Goal: Task Accomplishment & Management: Manage account settings

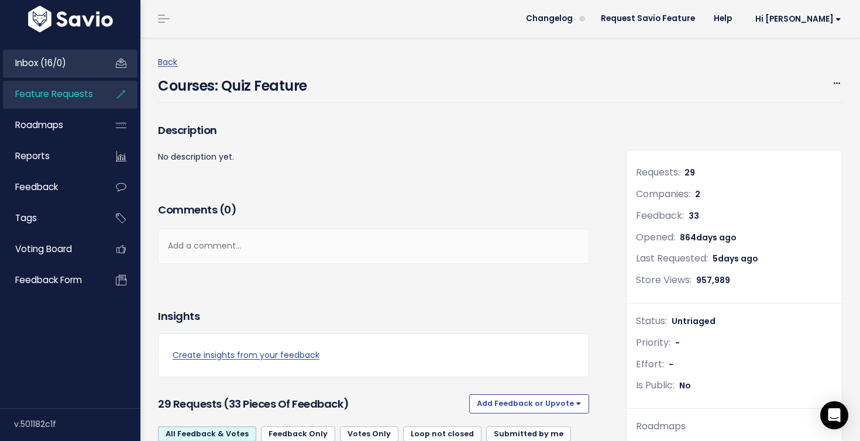
click at [79, 65] on link "Inbox (16/0)" at bounding box center [50, 63] width 94 height 27
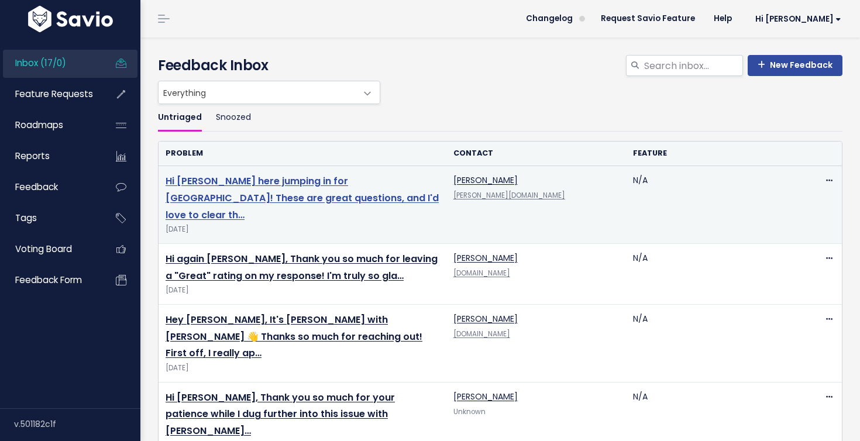
click at [250, 177] on link "Hi Edsel, Emily here jumping in for Arissa! These are great questions, and I'd …" at bounding box center [301, 197] width 273 height 47
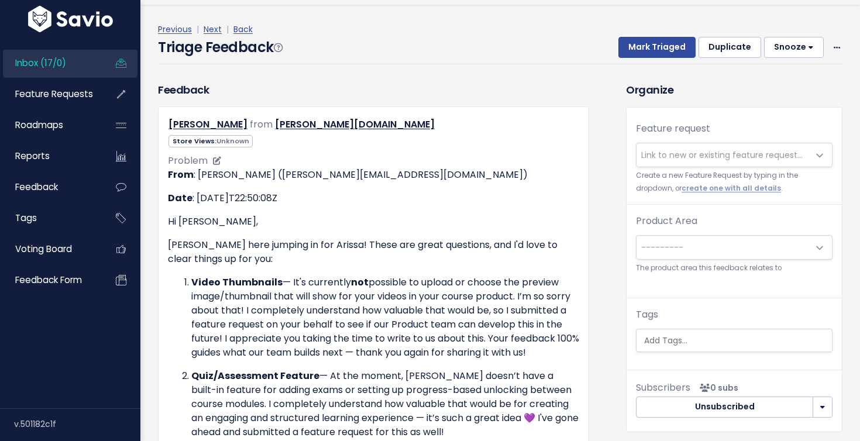
scroll to position [33, 0]
click at [836, 45] on icon at bounding box center [836, 48] width 6 height 8
click at [777, 22] on div "Previous | Next | Back" at bounding box center [500, 29] width 684 height 15
click at [743, 47] on button "Duplicate" at bounding box center [729, 46] width 63 height 21
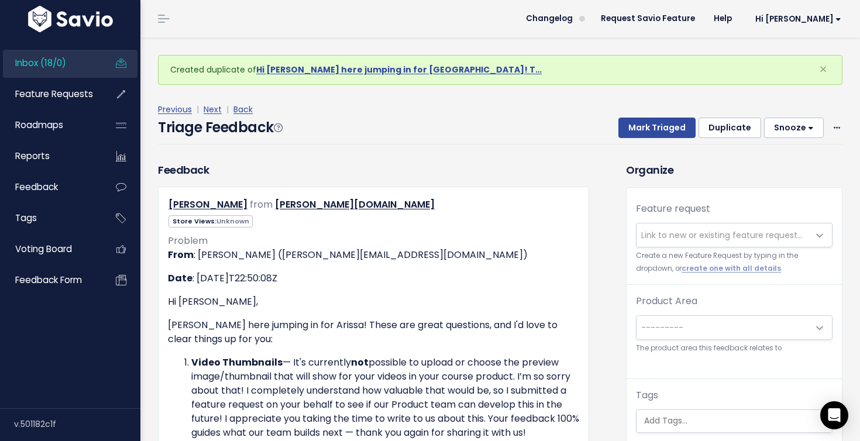
click at [664, 232] on span "Link to new or existing feature request..." at bounding box center [721, 235] width 161 height 12
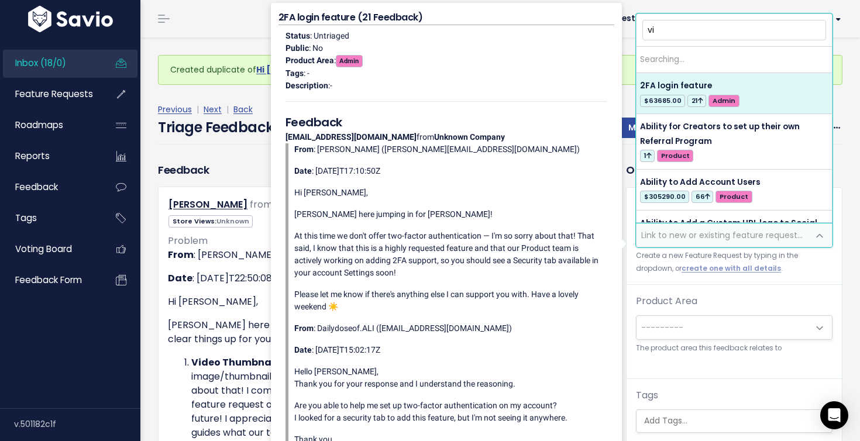
type input "v"
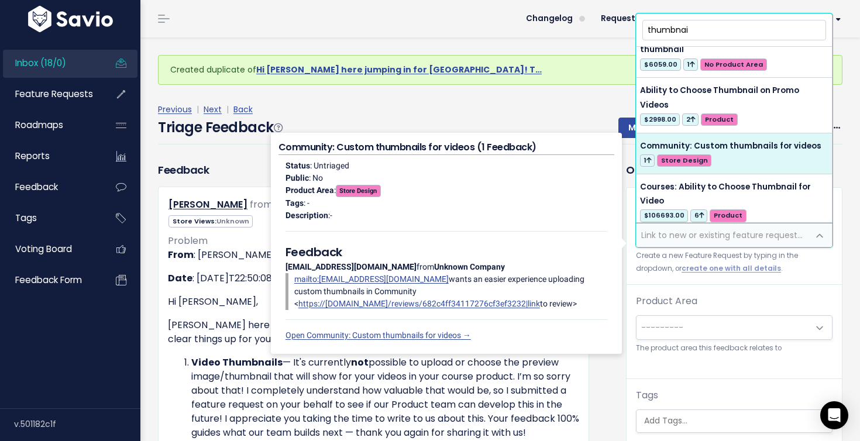
scroll to position [25, 0]
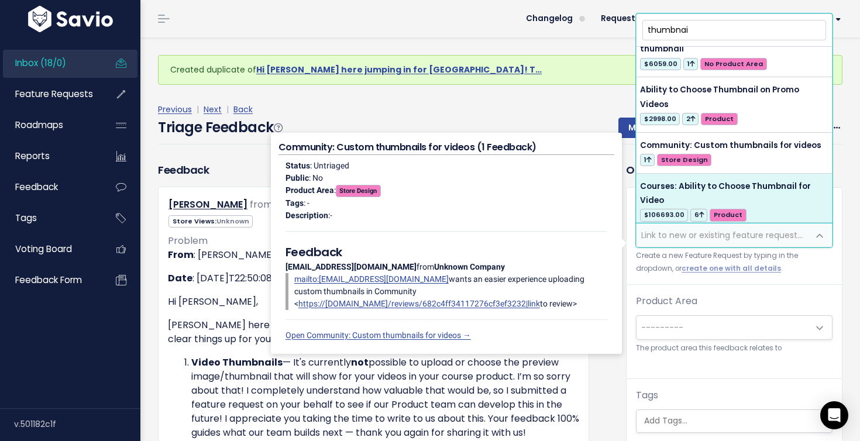
type input "thumbnai"
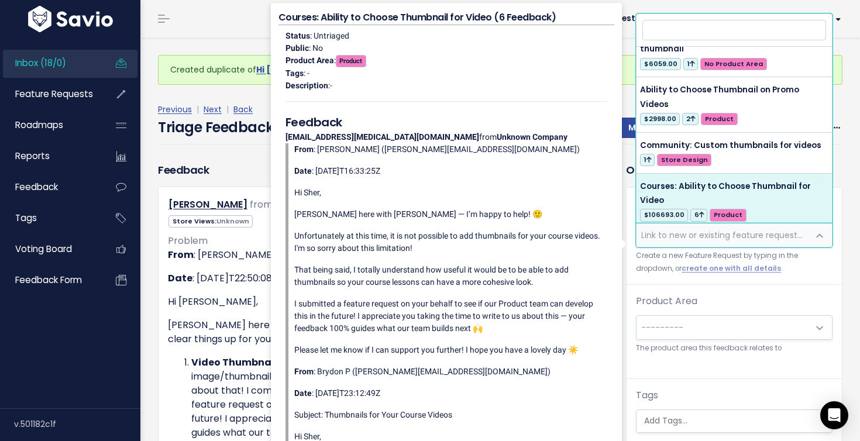
select select "34114"
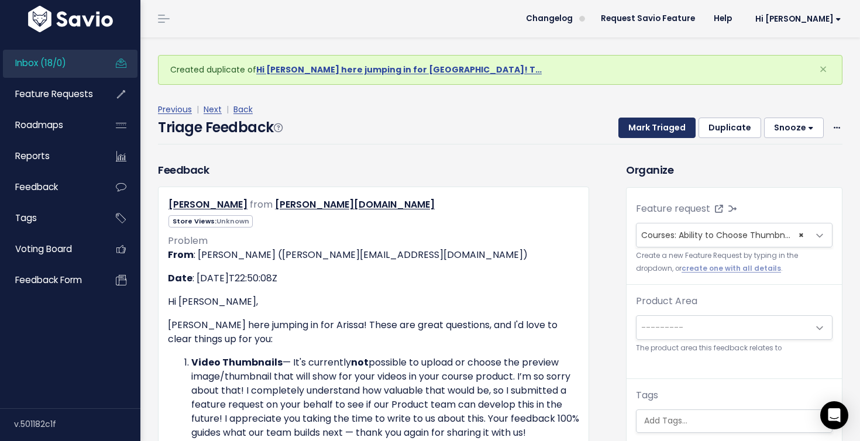
click at [674, 126] on button "Mark Triaged" at bounding box center [656, 128] width 77 height 21
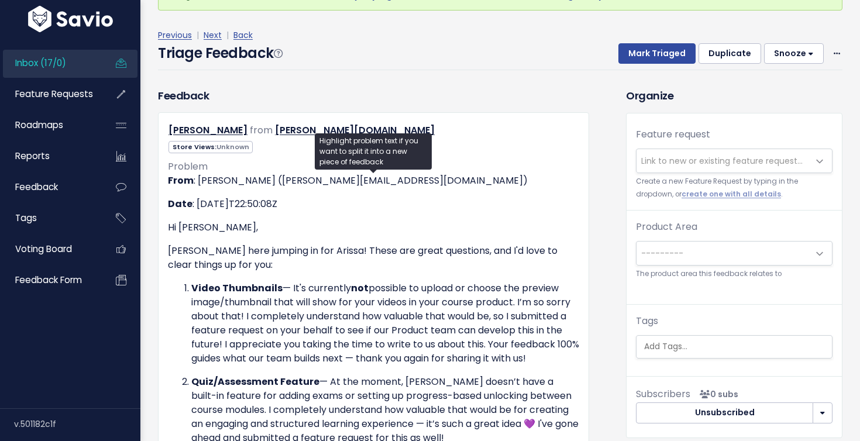
scroll to position [123, 0]
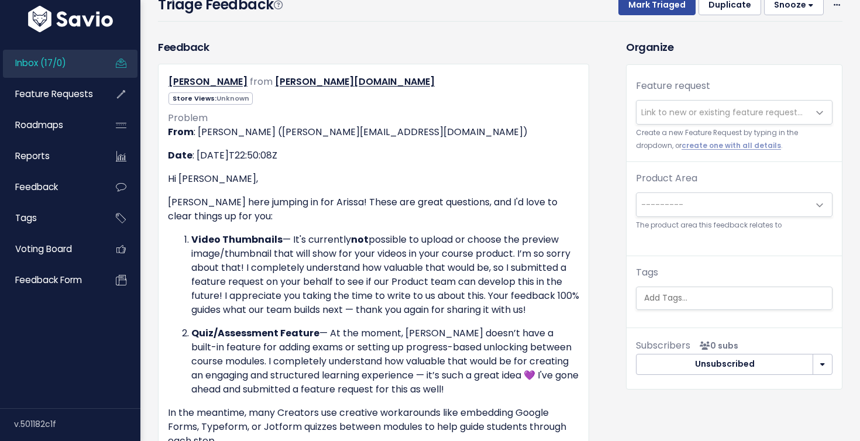
click at [675, 118] on span "Link to new or existing feature request..." at bounding box center [721, 112] width 161 height 12
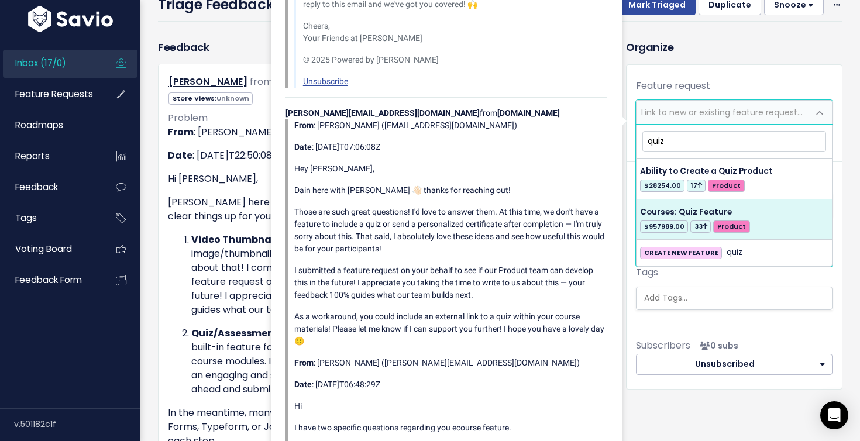
type input "quiz"
select select "31736"
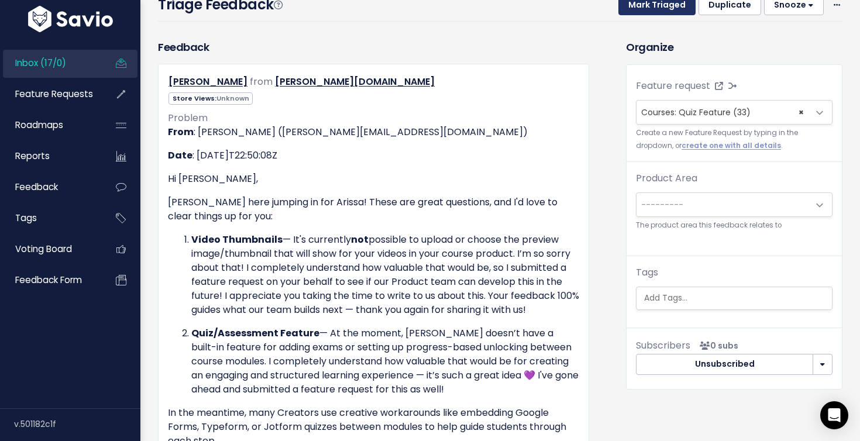
click at [654, 10] on button "Mark Triaged" at bounding box center [656, 5] width 77 height 21
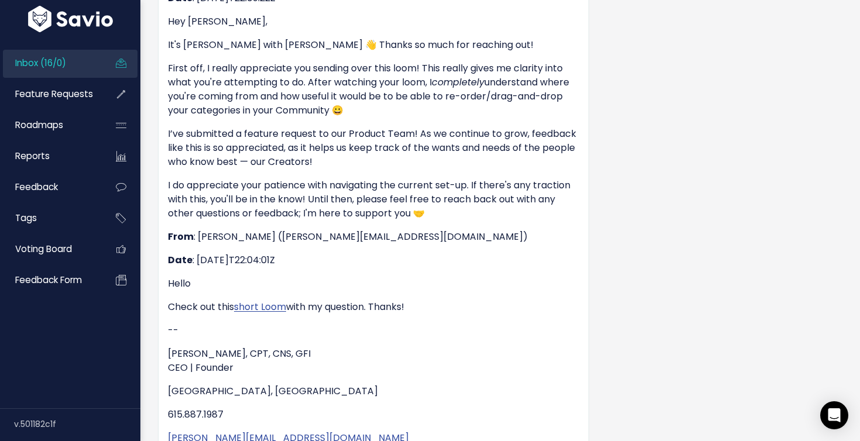
scroll to position [516, 0]
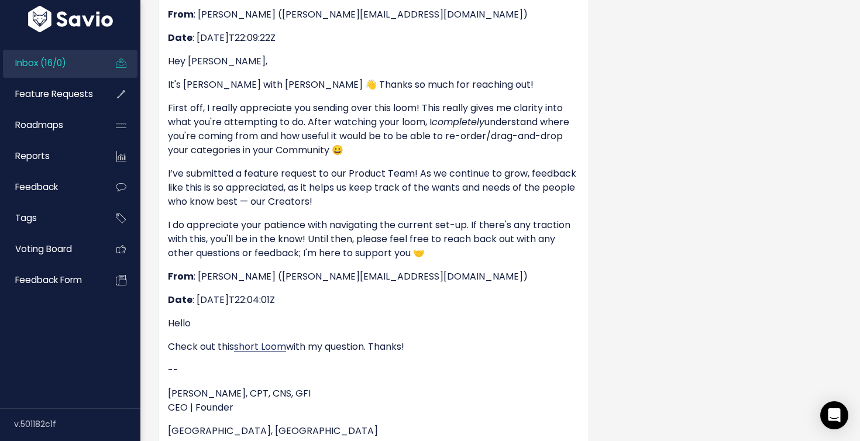
click at [258, 347] on link "short Loom" at bounding box center [260, 346] width 52 height 13
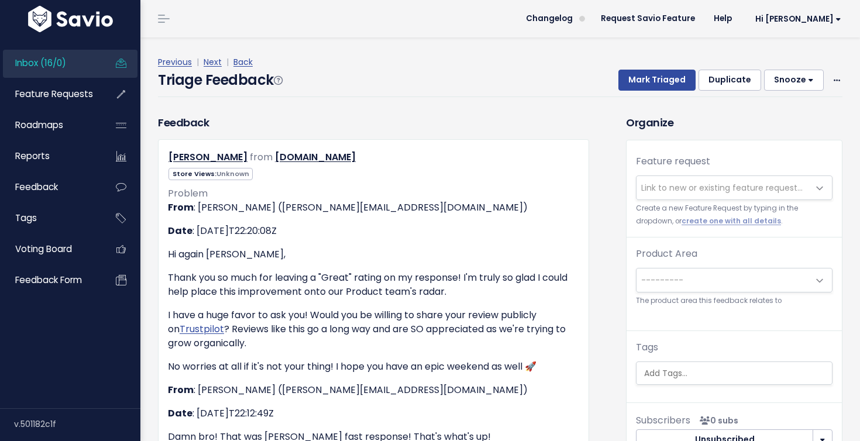
click at [689, 186] on span "Link to new or existing feature request..." at bounding box center [721, 188] width 161 height 12
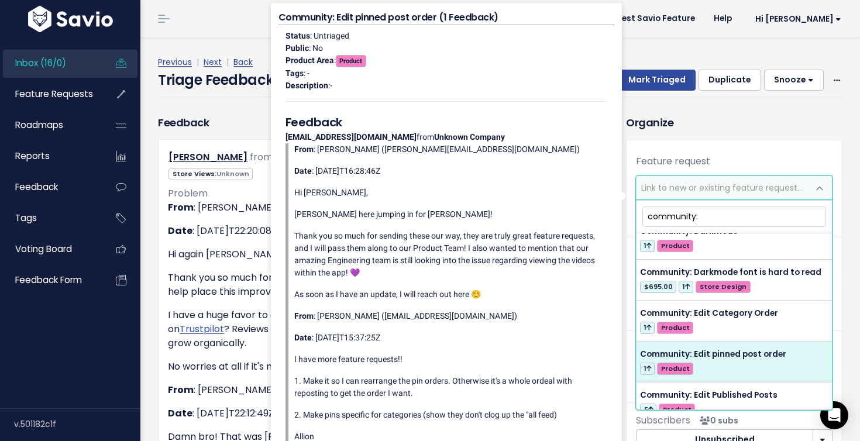
scroll to position [1661, 0]
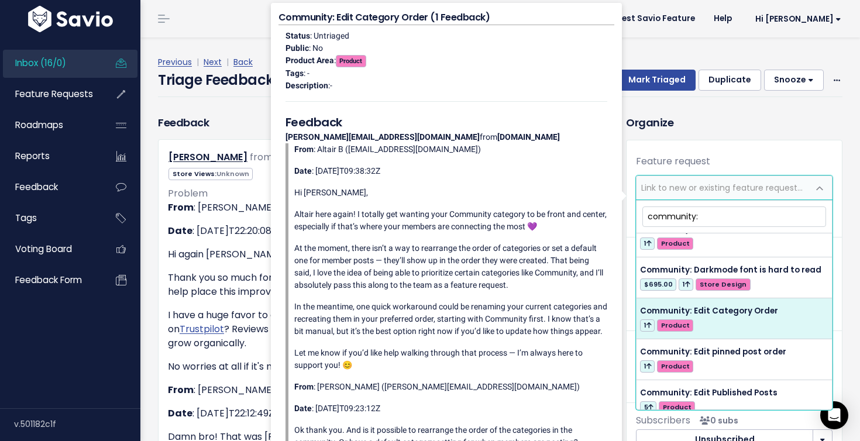
type input "community:"
select select "61929"
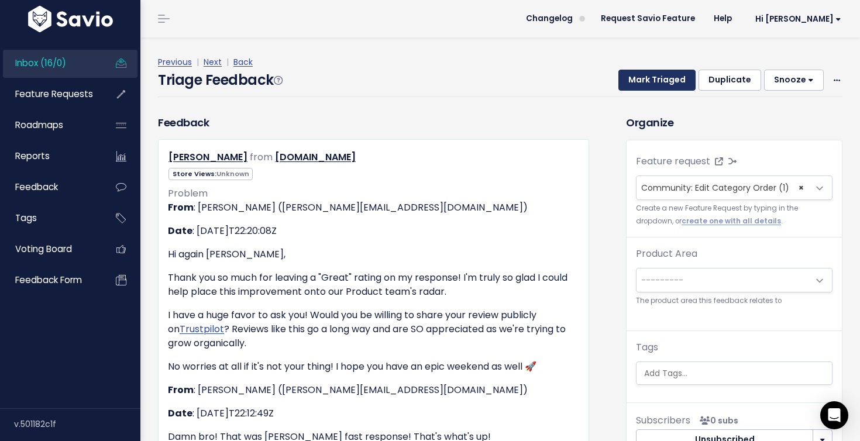
click at [667, 84] on button "Mark Triaged" at bounding box center [656, 80] width 77 height 21
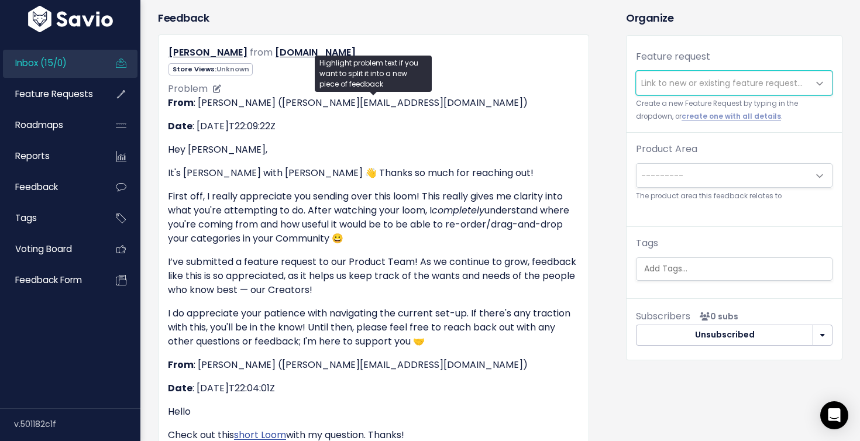
scroll to position [132, 0]
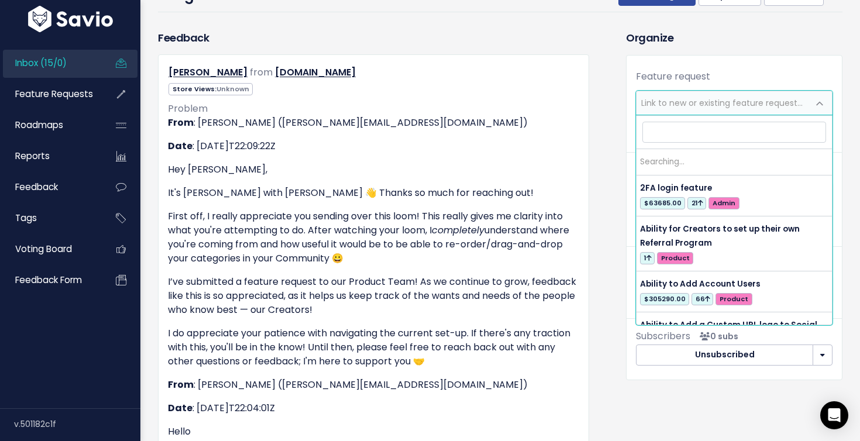
click at [739, 93] on span "Link to new or existing feature request..." at bounding box center [722, 102] width 172 height 23
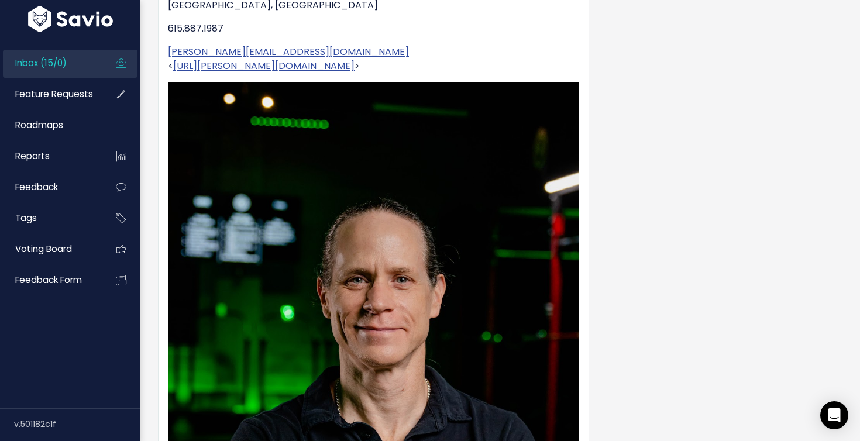
scroll to position [0, 0]
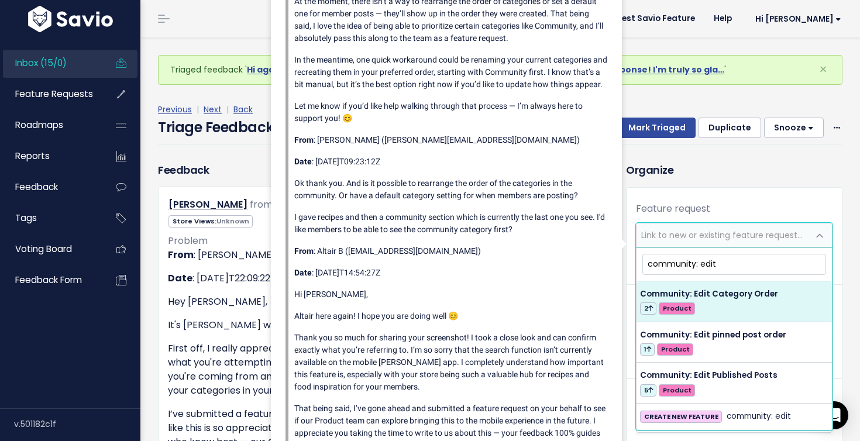
type input "community: edit"
select select "61929"
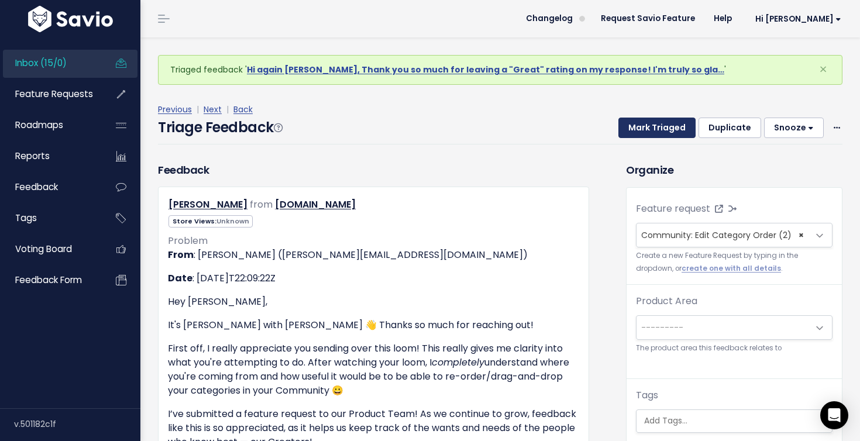
click at [665, 125] on button "Mark Triaged" at bounding box center [656, 128] width 77 height 21
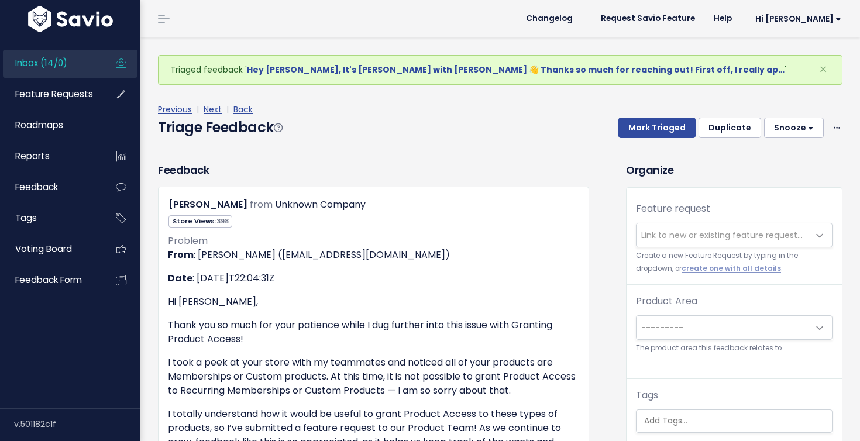
click at [381, 147] on div "Previous | Next | Back Triage Feedback Mark Triaged Duplicate Snooze 1 day 3 da…" at bounding box center [504, 123] width 693 height 77
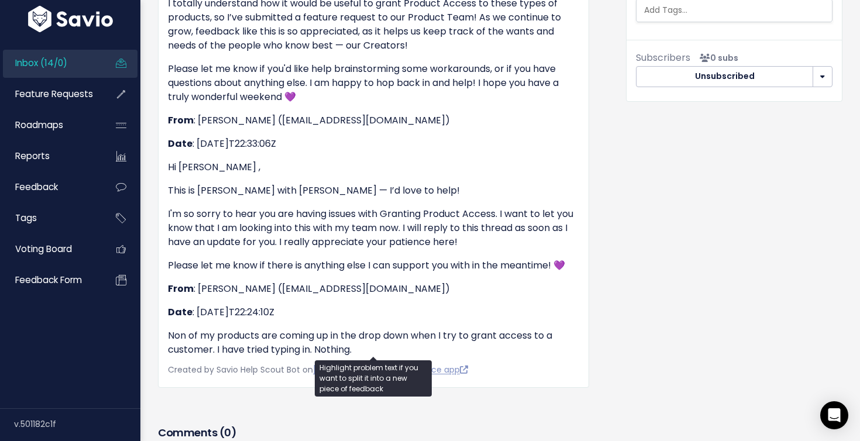
scroll to position [419, 0]
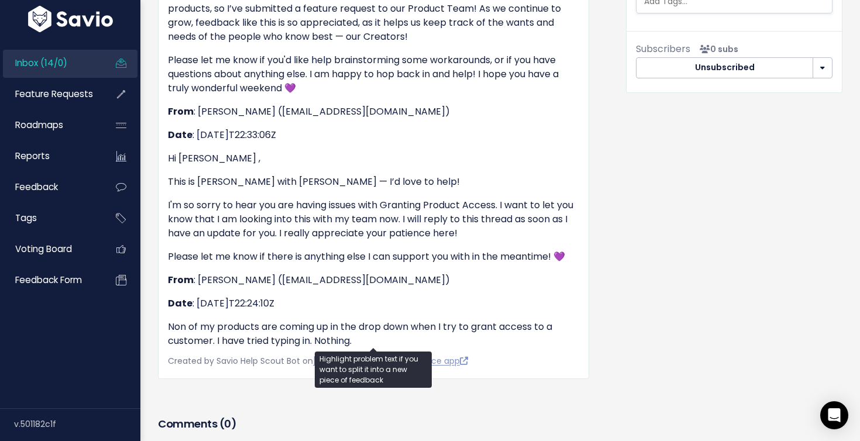
drag, startPoint x: 477, startPoint y: 281, endPoint x: 273, endPoint y: 281, distance: 203.5
click at [273, 281] on p "From : Angela Castro (angela@threadsconsignmentboutique.com)" at bounding box center [373, 280] width 411 height 14
copy p "angela@threadsconsignmentboutique.com"
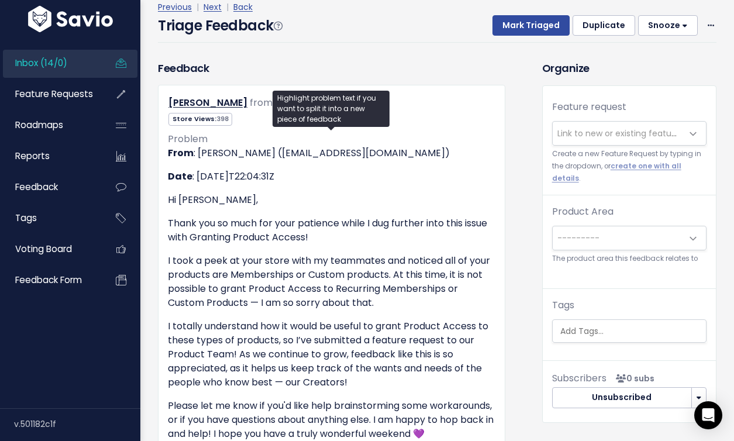
scroll to position [7, 0]
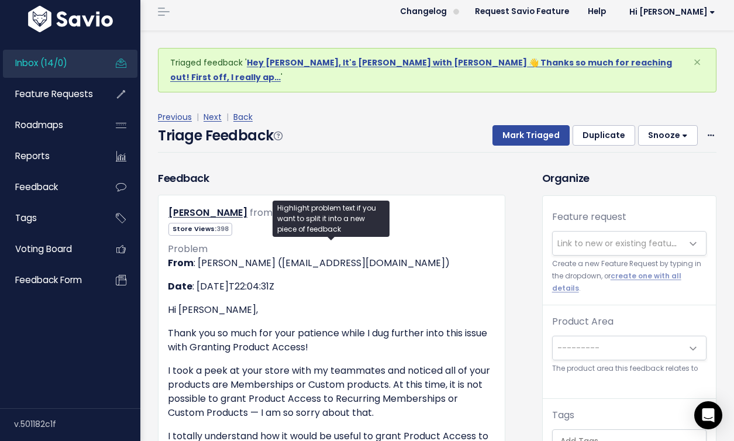
click at [605, 232] on span "Link to new or existing feature request..." at bounding box center [618, 243] width 130 height 23
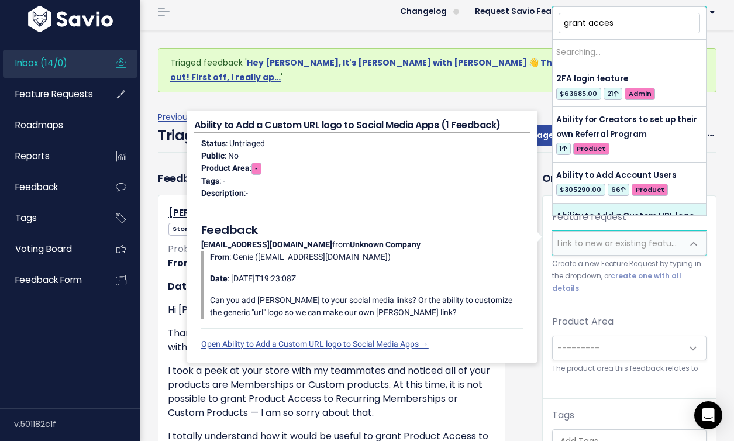
type input "grant access"
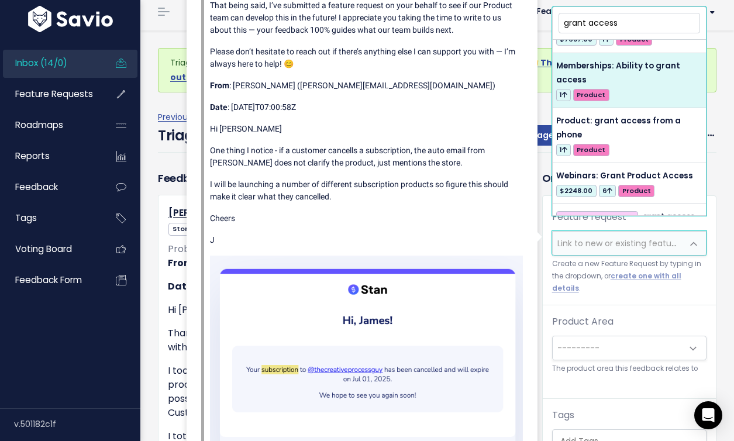
scroll to position [98, 0]
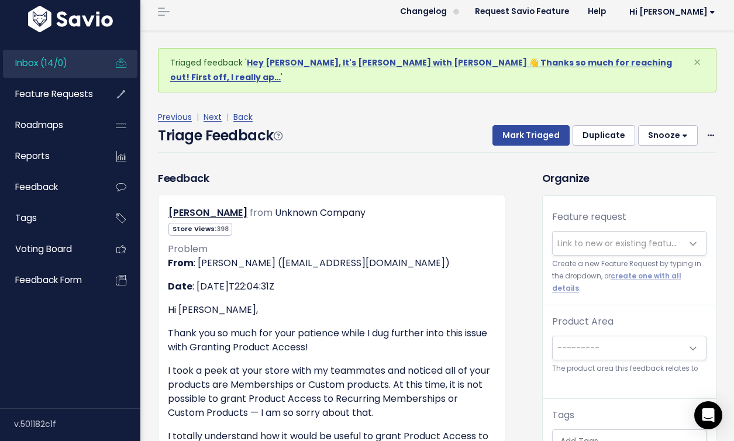
click at [616, 283] on div "Feature request --------- Link to new or existing feature request... Create a n…" at bounding box center [629, 336] width 173 height 281
click at [616, 125] on button "Duplicate" at bounding box center [603, 135] width 63 height 21
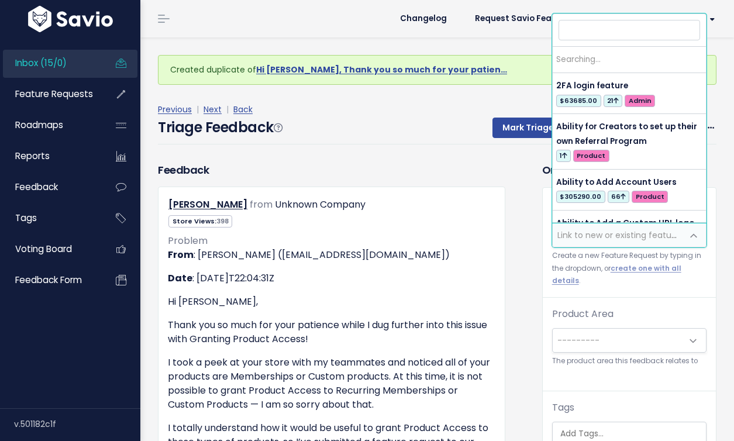
click at [665, 230] on span "Link to new or existing feature request..." at bounding box center [637, 235] width 161 height 12
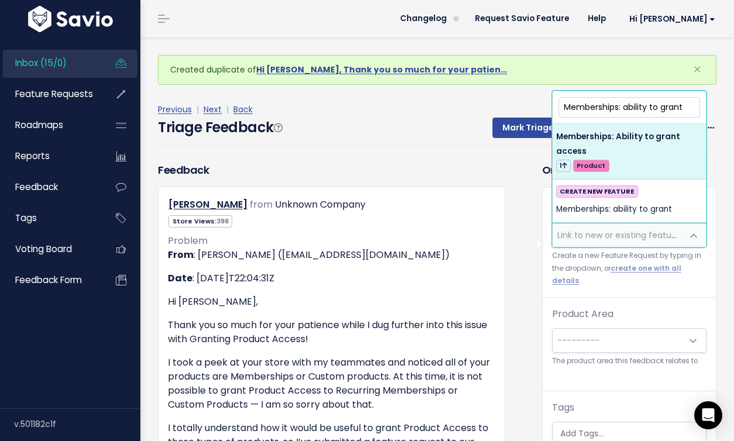
type input "Memberships: ability to grant"
select select "61927"
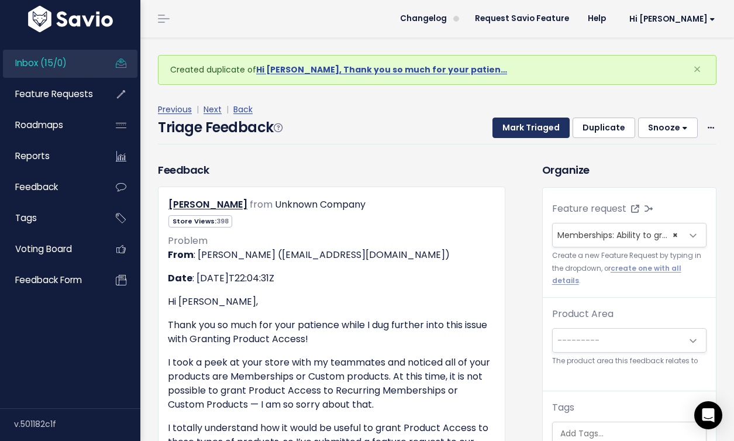
click at [536, 130] on button "Mark Triaged" at bounding box center [530, 128] width 77 height 21
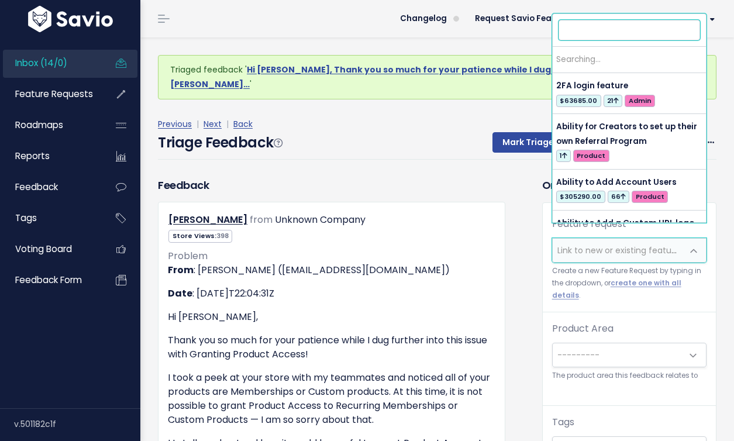
click at [600, 244] on span "Link to new or existing feature request..." at bounding box center [637, 250] width 161 height 12
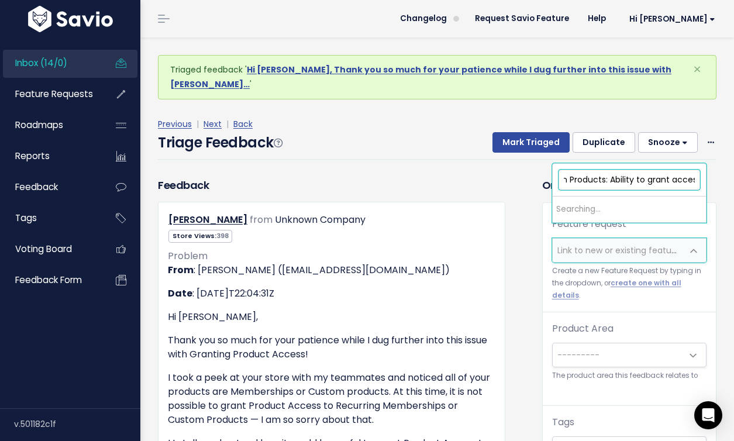
scroll to position [0, 34]
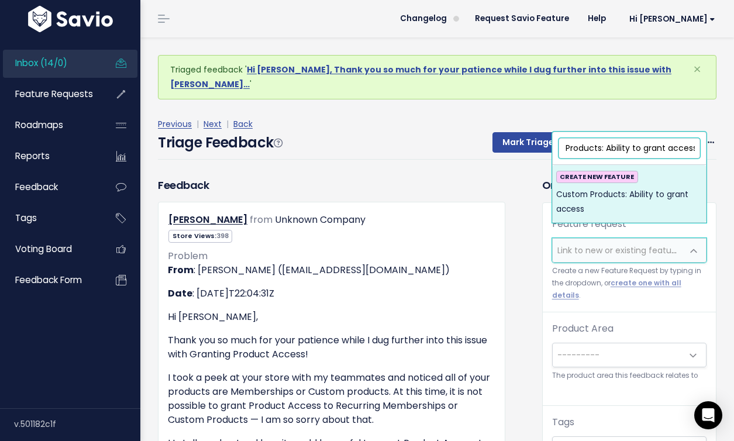
type input "Custom Products: Ability to grant access"
click at [619, 195] on span "Custom Products: Ability to grant access" at bounding box center [629, 202] width 146 height 29
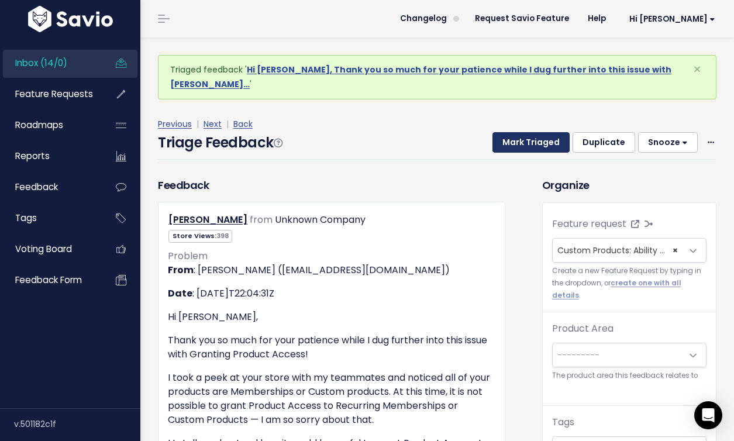
click at [544, 137] on button "Mark Triaged" at bounding box center [530, 142] width 77 height 21
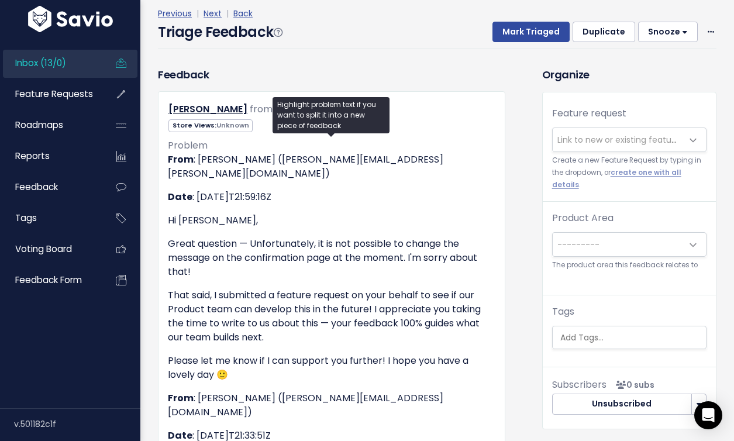
scroll to position [81, 0]
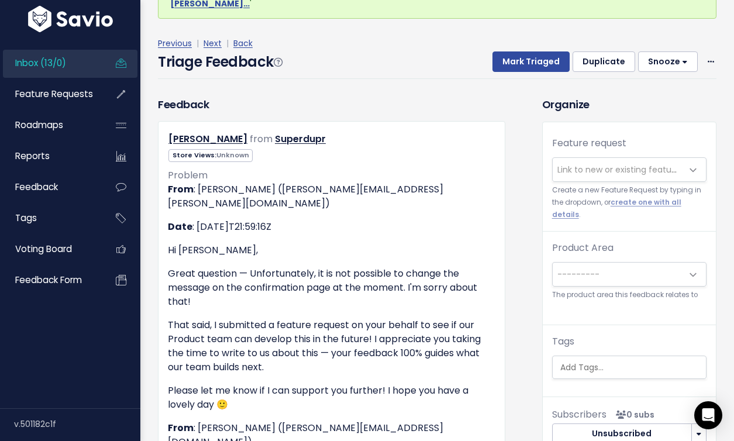
click at [627, 164] on span "Link to new or existing feature request..." at bounding box center [637, 170] width 161 height 12
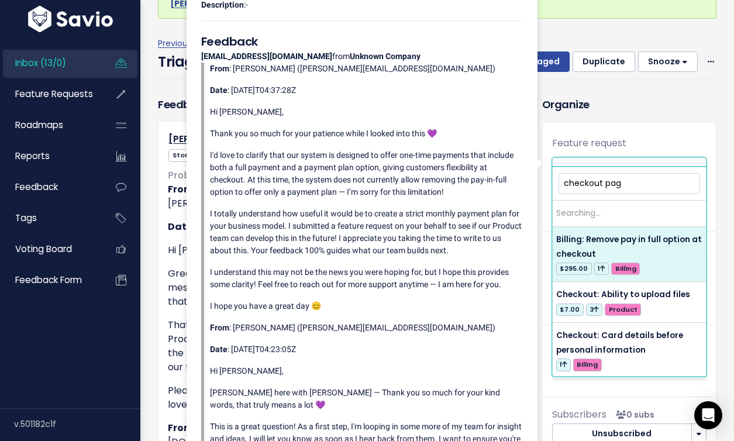
type input "checkout page"
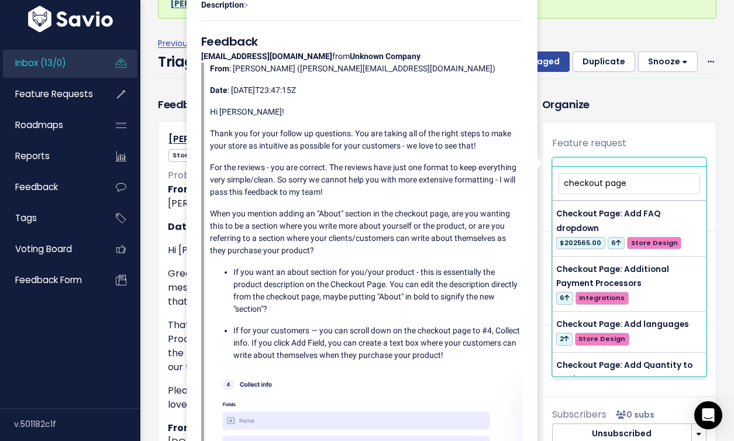
scroll to position [0, 0]
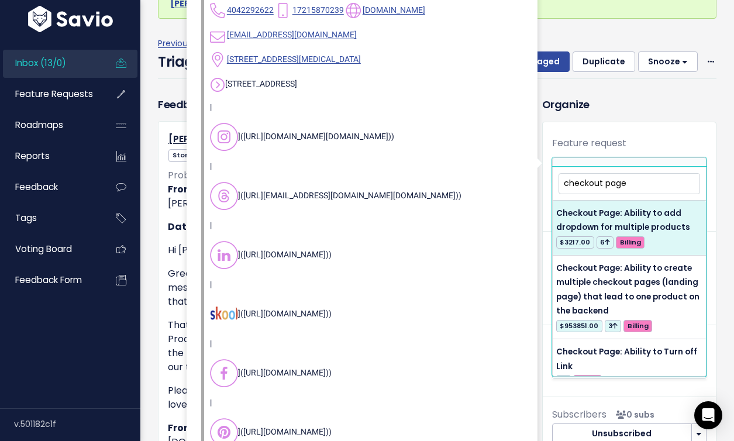
drag, startPoint x: 655, startPoint y: 177, endPoint x: 559, endPoint y: 172, distance: 96.0
click at [560, 172] on span "checkout page" at bounding box center [629, 183] width 146 height 25
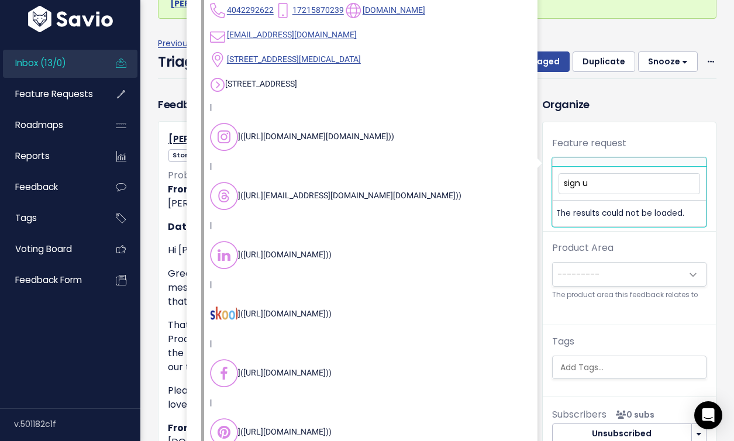
type input "sign up"
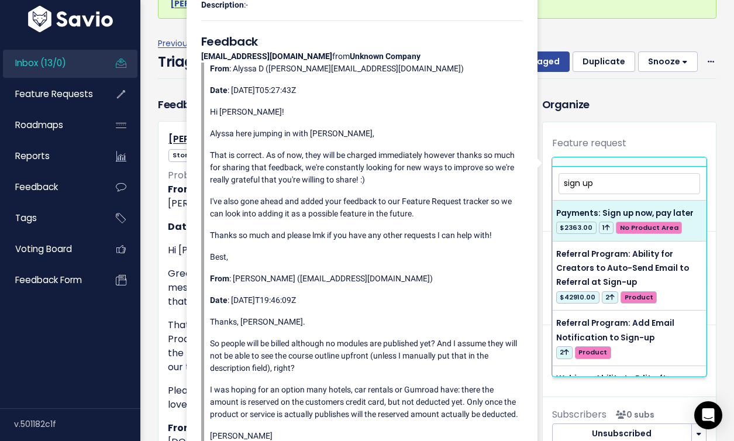
drag, startPoint x: 609, startPoint y: 184, endPoint x: 484, endPoint y: 168, distance: 126.1
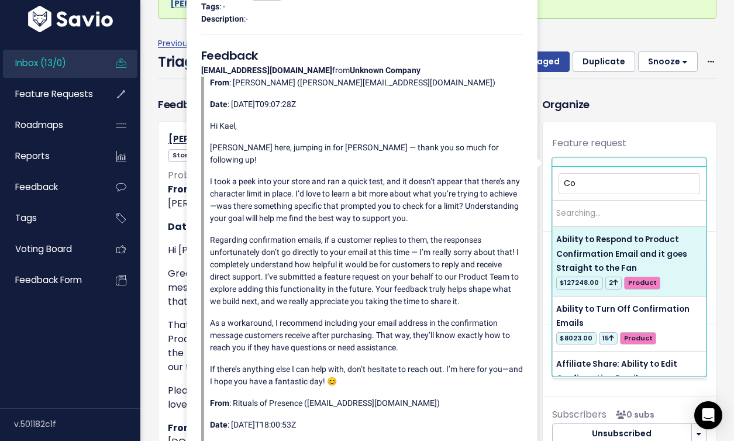
type input "C"
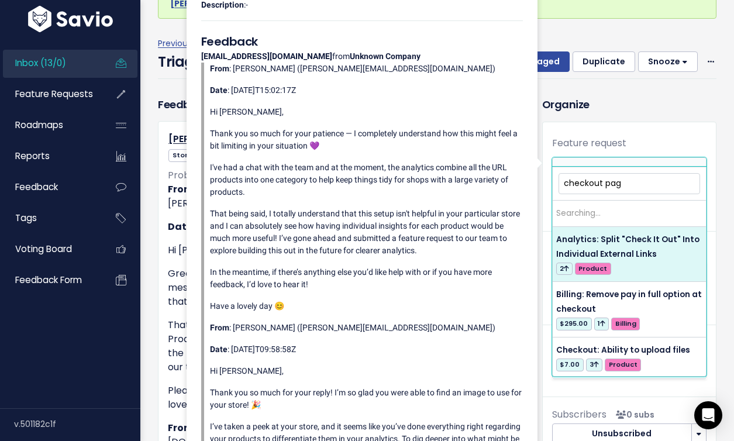
type input "checkout page"
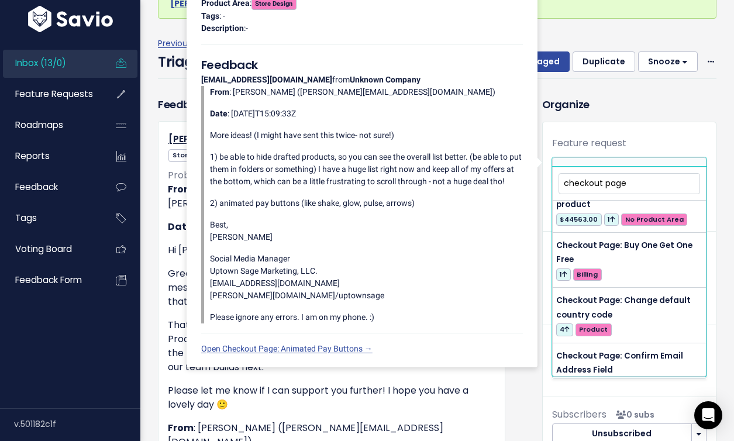
scroll to position [709, 0]
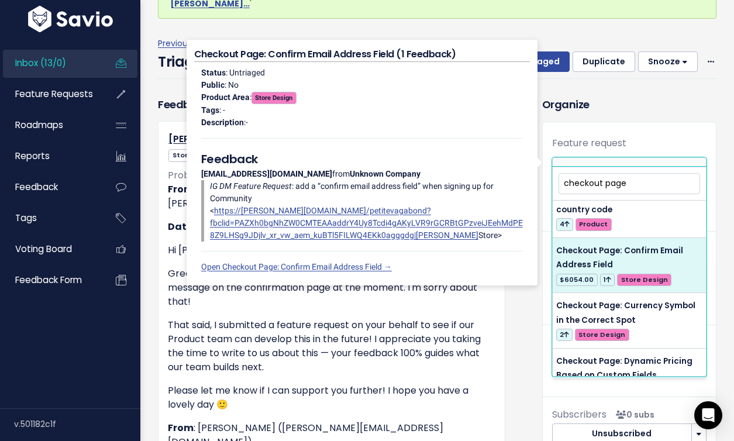
drag, startPoint x: 641, startPoint y: 184, endPoint x: 512, endPoint y: 182, distance: 129.2
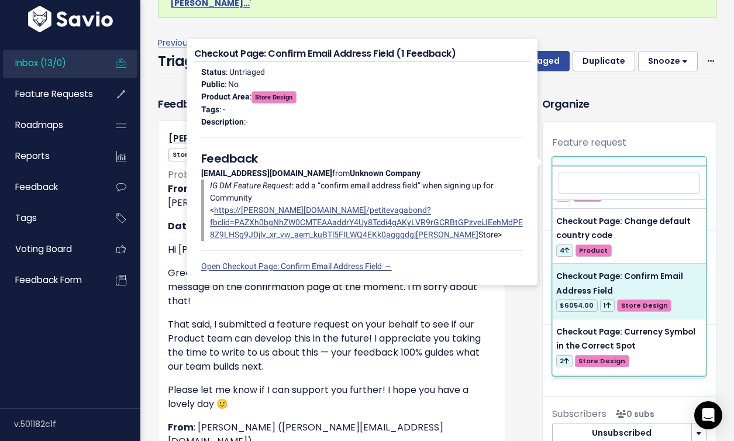
scroll to position [735, 0]
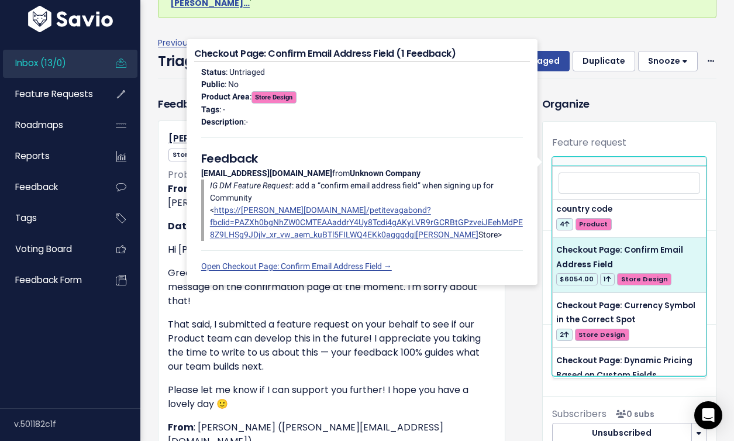
type input "R"
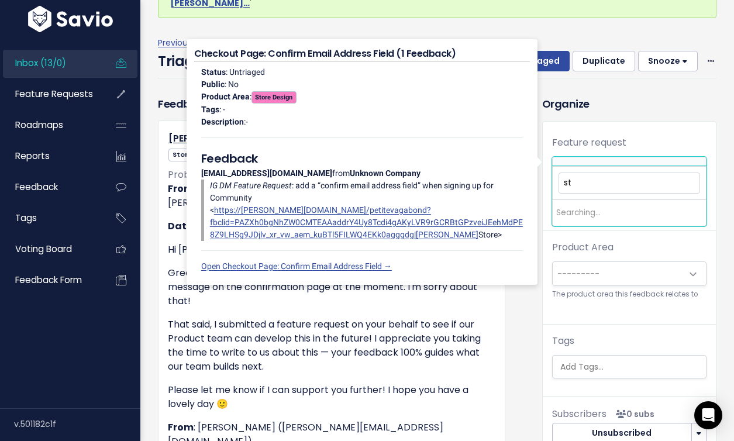
type input "s"
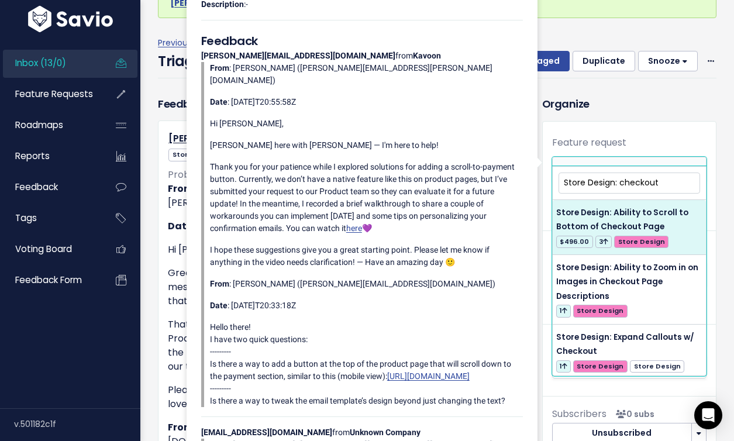
type input "Store Design: checkout"
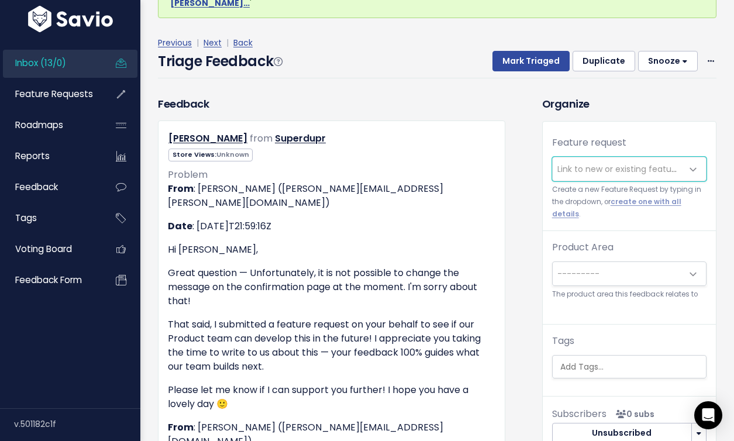
click at [641, 163] on span "Link to new or existing feature request..." at bounding box center [637, 169] width 161 height 12
click at [625, 157] on span "Link to new or existing feature request..." at bounding box center [618, 168] width 130 height 23
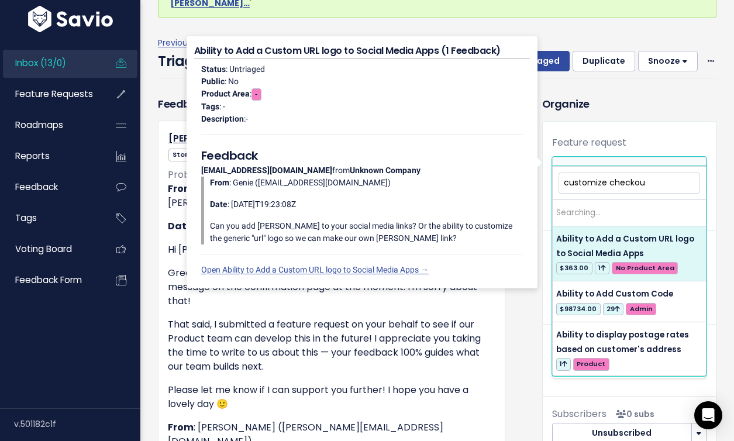
type input "customize checkout"
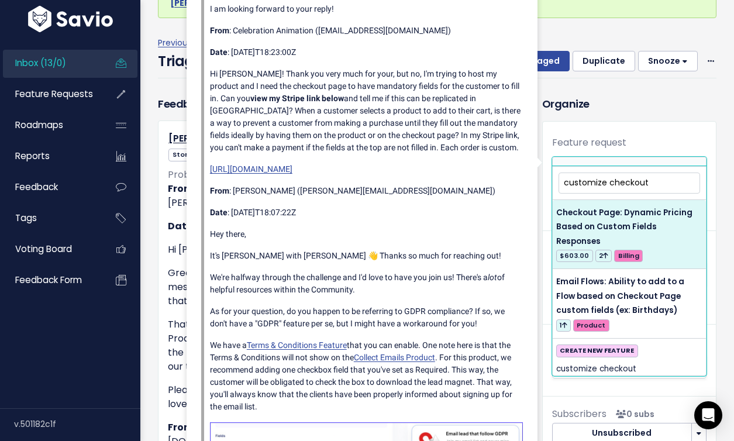
drag, startPoint x: 676, startPoint y: 184, endPoint x: 536, endPoint y: 184, distance: 140.3
drag, startPoint x: 667, startPoint y: 177, endPoint x: 559, endPoint y: 177, distance: 108.2
click at [559, 177] on input "customize checkout" at bounding box center [628, 182] width 141 height 20
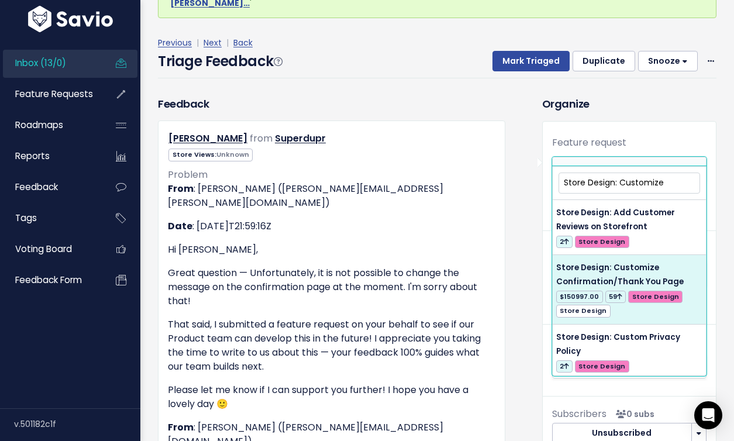
type input "Store Design: Customize"
select select "27528"
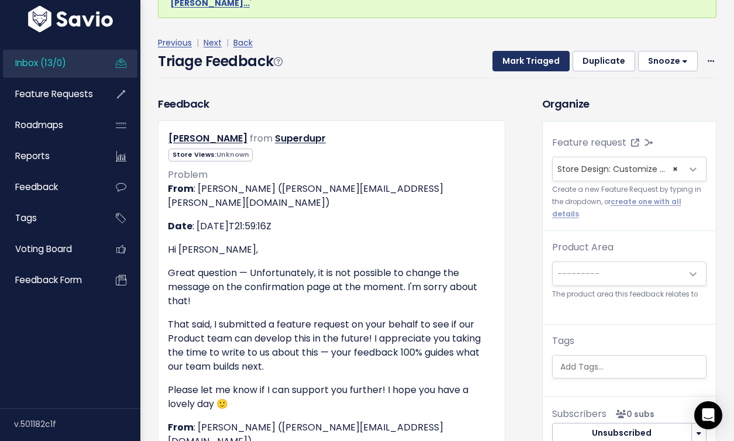
click at [554, 53] on button "Mark Triaged" at bounding box center [530, 61] width 77 height 21
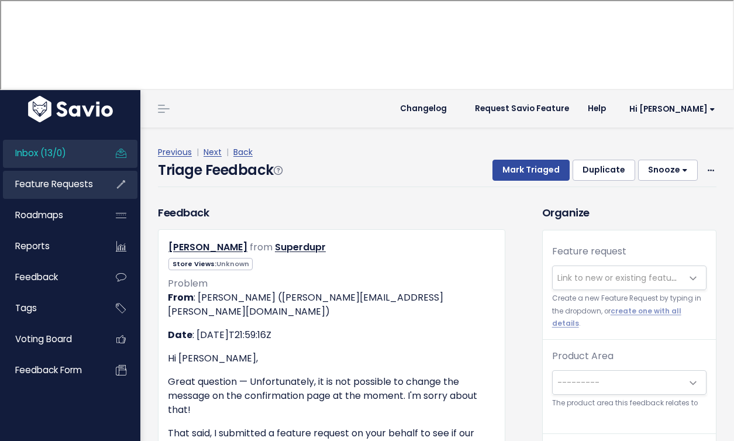
click at [70, 178] on span "Feature Requests" at bounding box center [54, 184] width 78 height 12
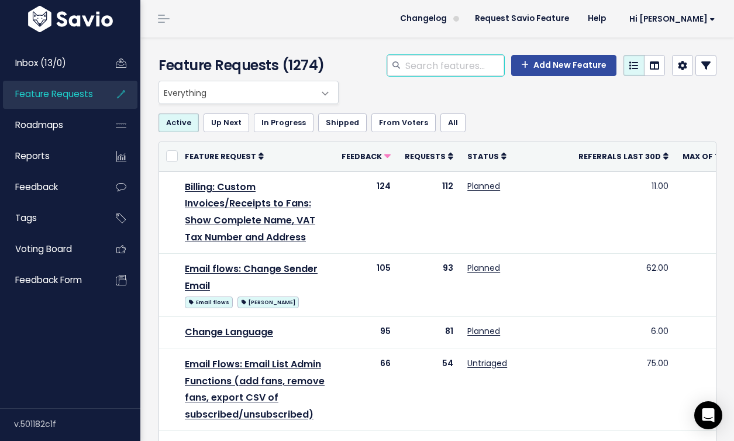
click at [441, 70] on input "search" at bounding box center [454, 65] width 100 height 21
type input "email"
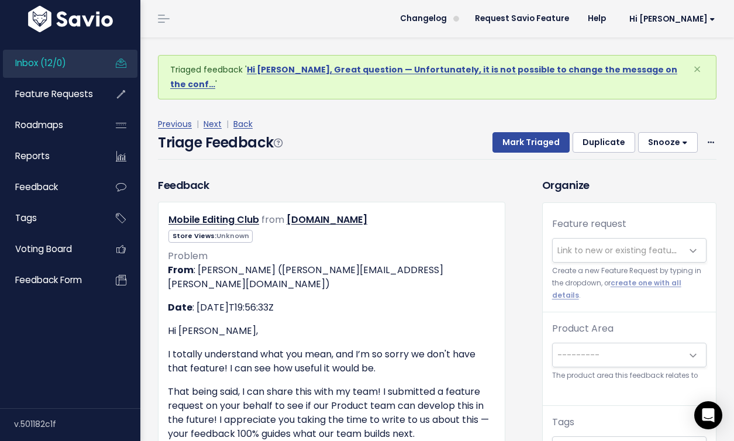
click at [575, 239] on span "Link to new or existing feature request..." at bounding box center [618, 250] width 130 height 23
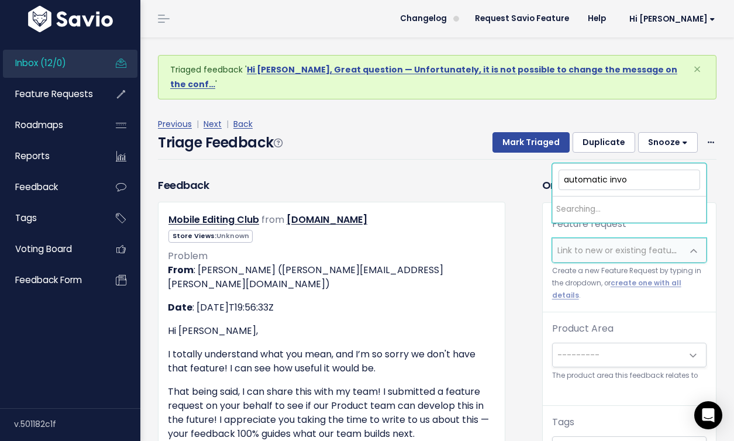
type input "automatic invoi"
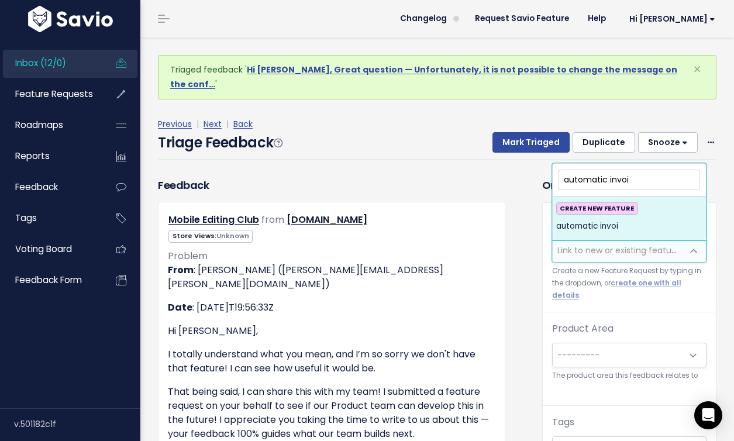
drag, startPoint x: 638, startPoint y: 184, endPoint x: 519, endPoint y: 145, distance: 125.0
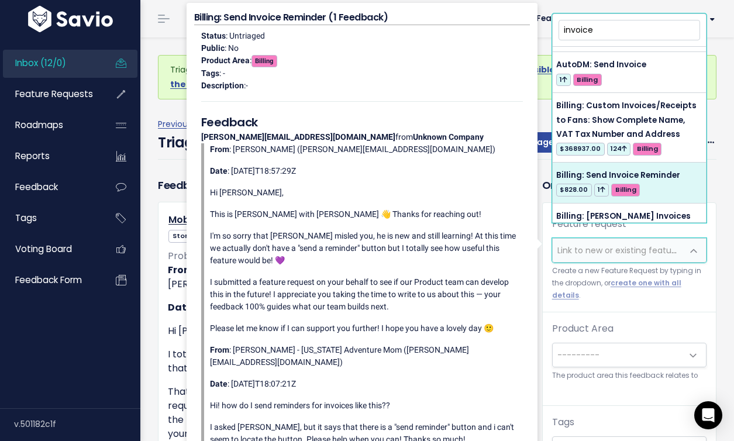
scroll to position [84, 0]
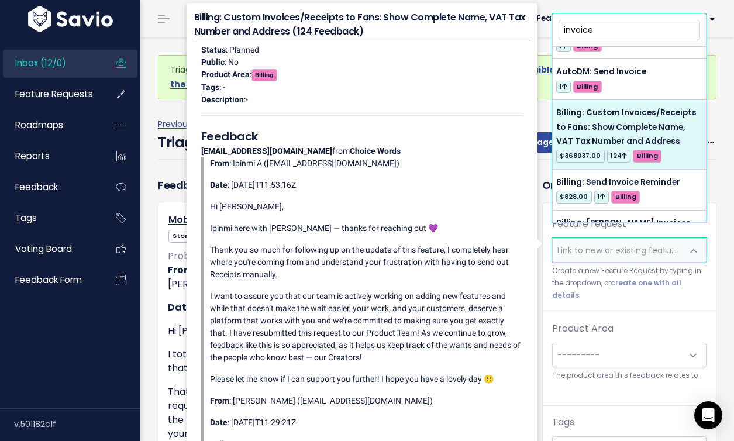
type input "invoice"
select select "34043"
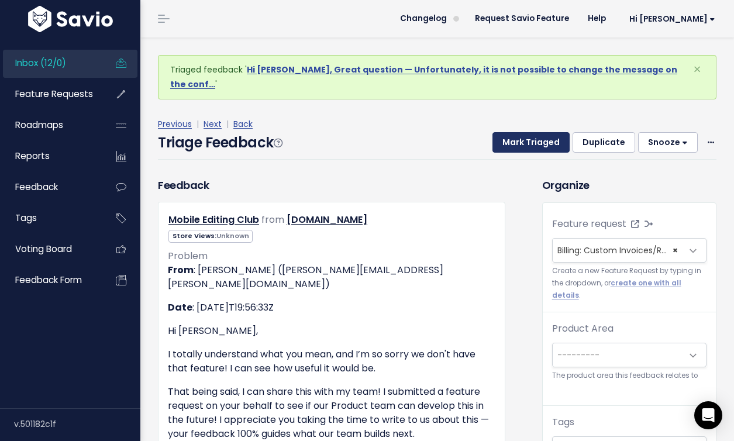
click at [539, 132] on button "Mark Triaged" at bounding box center [530, 142] width 77 height 21
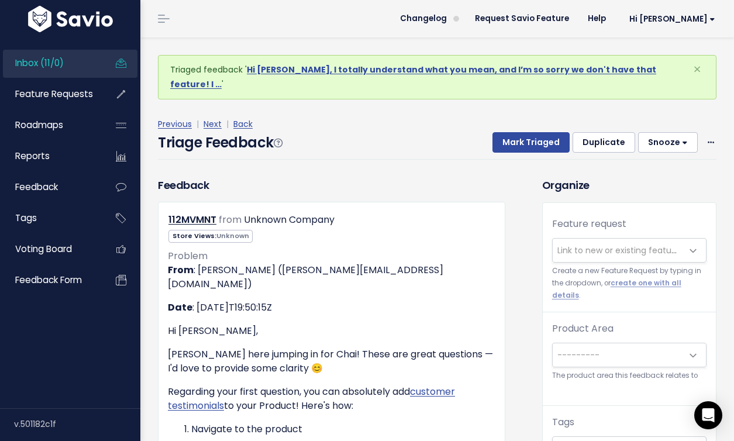
click at [613, 244] on span "Link to new or existing feature request..." at bounding box center [637, 250] width 161 height 12
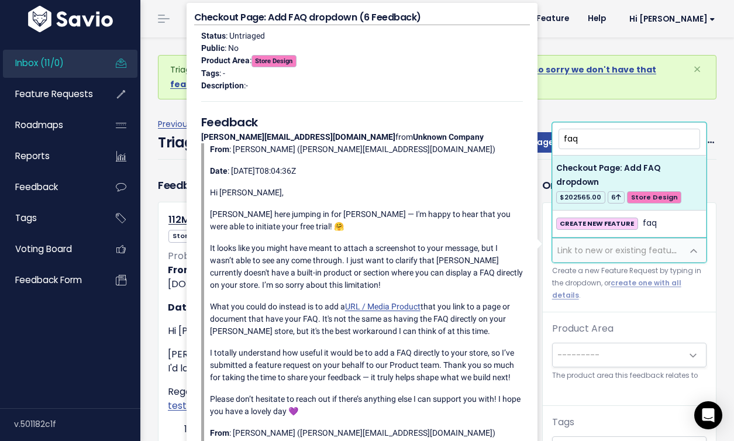
type input "faq"
select select "45125"
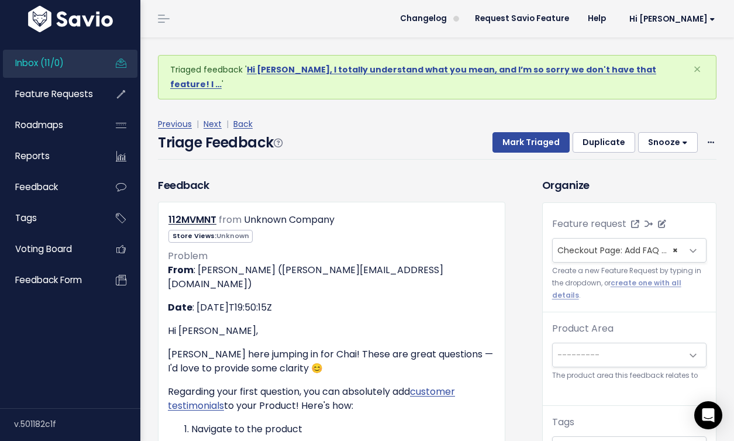
click at [614, 244] on span "Checkout Page: Add FAQ dropdown (6)" at bounding box center [637, 250] width 161 height 12
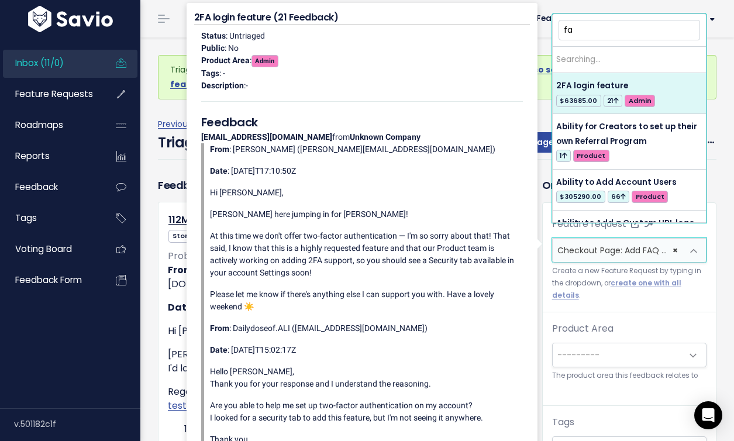
type input "faq"
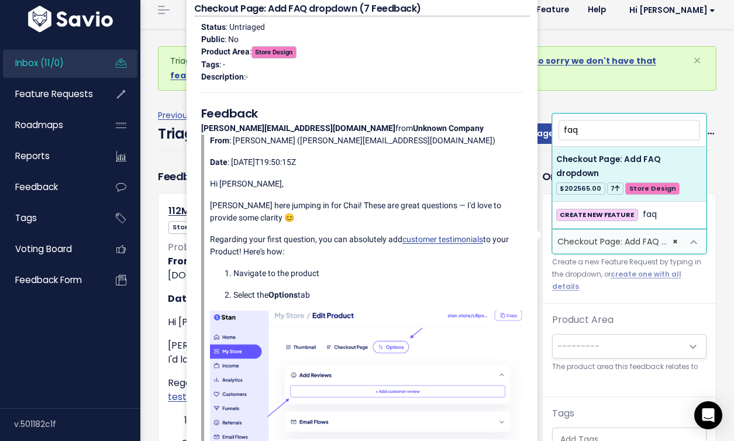
scroll to position [15, 0]
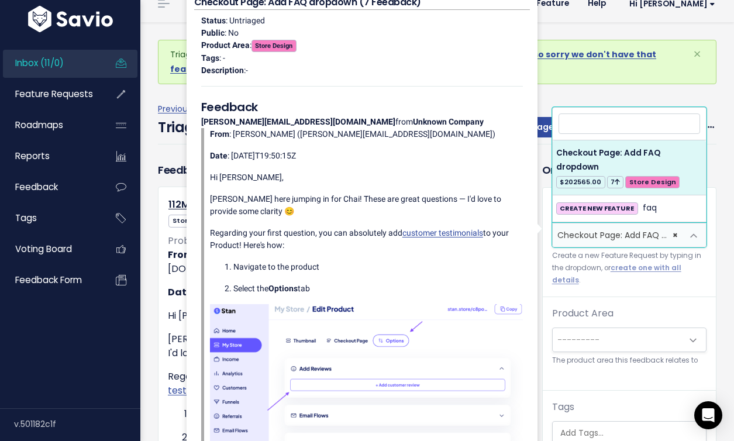
click at [552, 84] on div "Previous | Next | Back Triage Feedback Mark Triaged Duplicate Snooze 1 day 3 da…" at bounding box center [441, 122] width 567 height 77
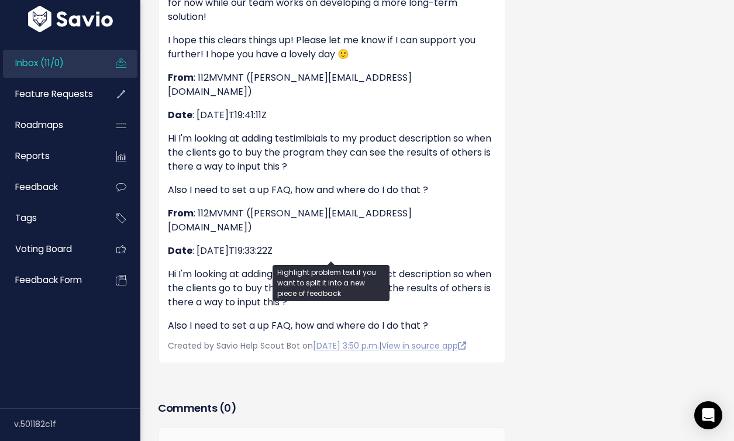
scroll to position [1159, 0]
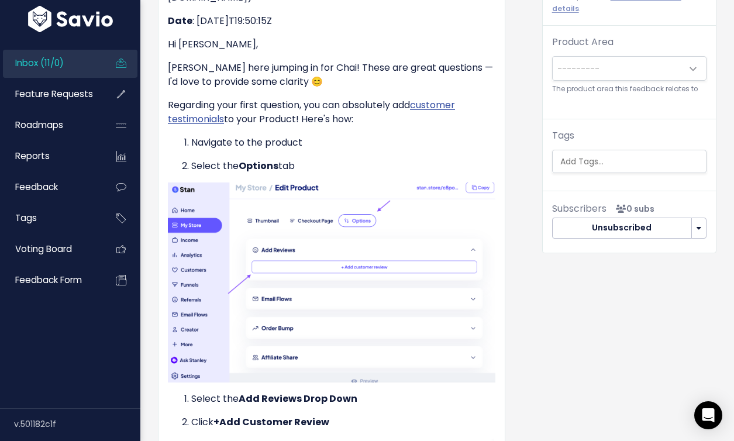
scroll to position [0, 0]
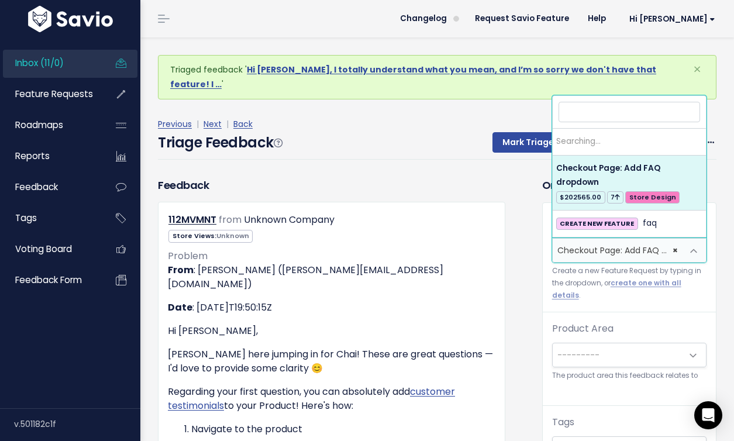
click at [590, 244] on span "Checkout Page: Add FAQ dropdown (6)" at bounding box center [637, 250] width 161 height 12
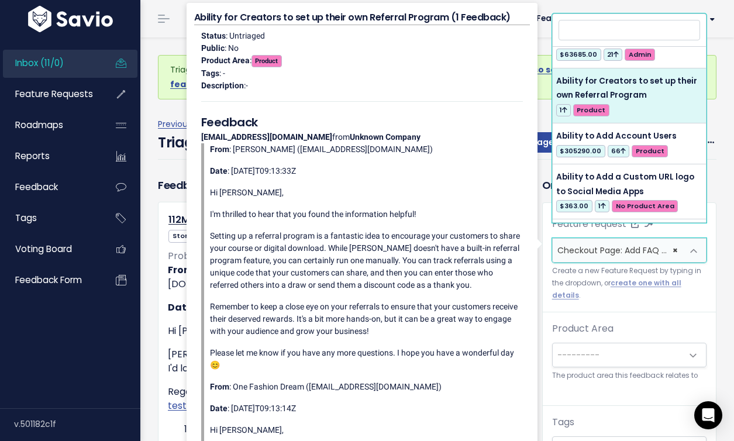
scroll to position [22, 0]
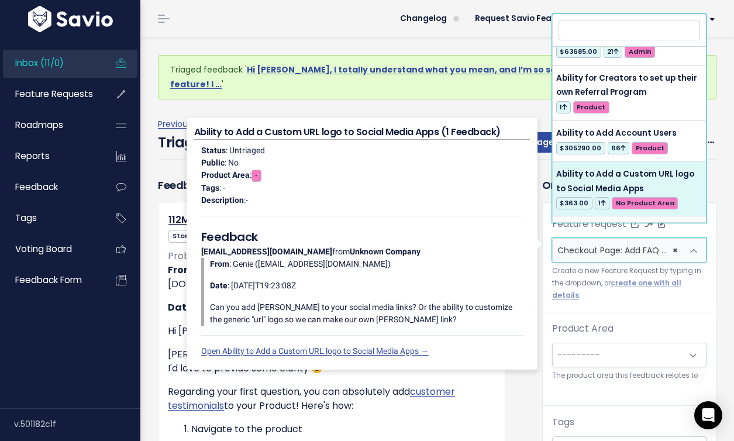
select select
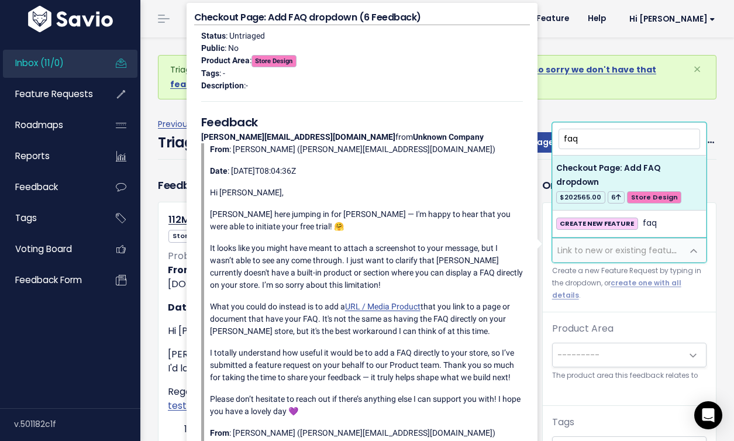
type input "faq"
select select "45125"
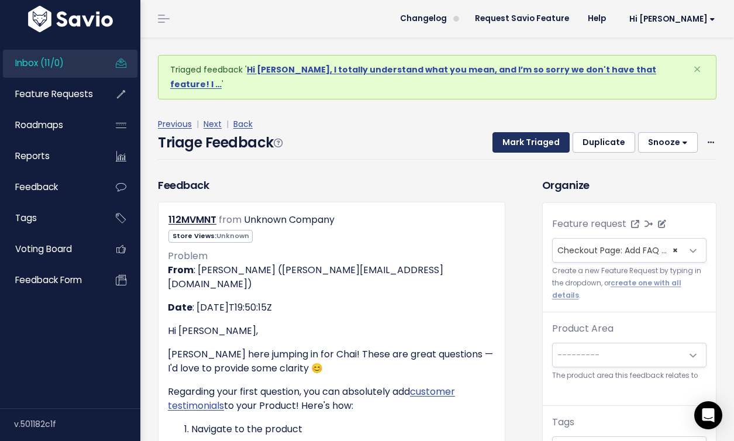
click at [547, 132] on button "Mark Triaged" at bounding box center [530, 142] width 77 height 21
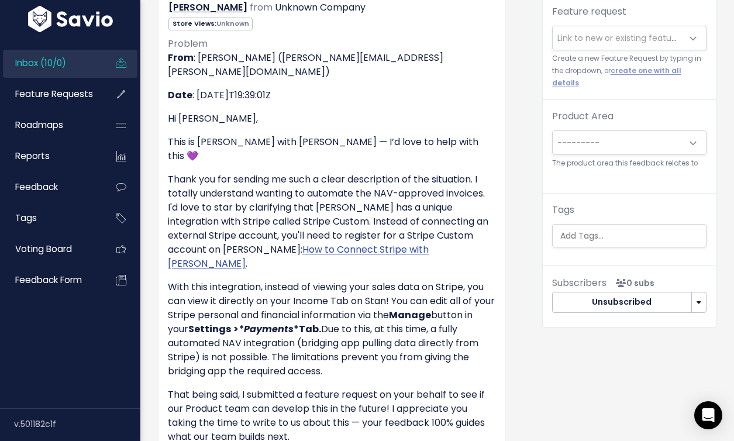
scroll to position [207, 0]
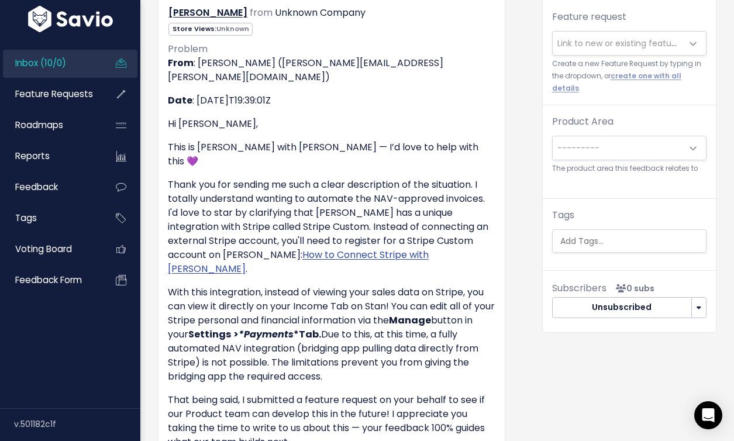
click at [620, 34] on span "Link to new or existing feature request..." at bounding box center [618, 43] width 130 height 23
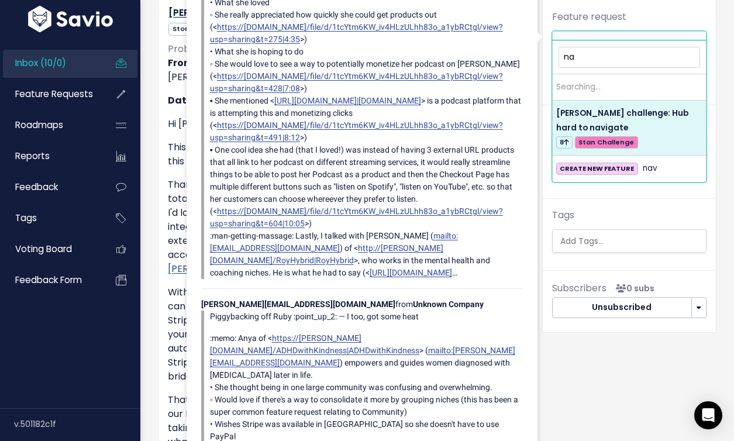
type input "n"
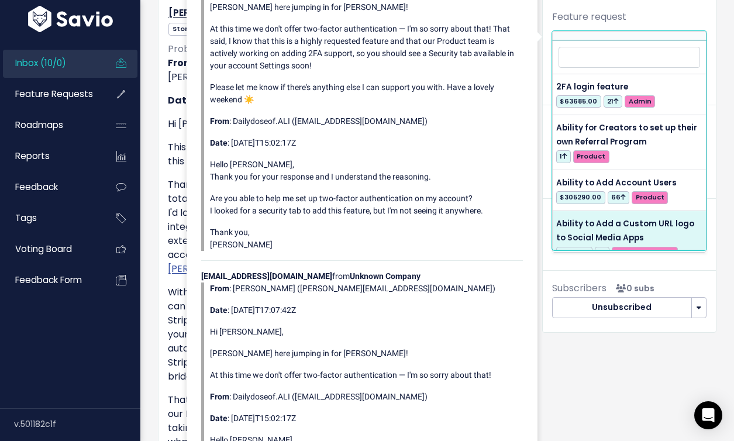
click at [599, 384] on div "Organize Feature request --------- Link to new or existing feature request... C…" at bounding box center [629, 449] width 192 height 958
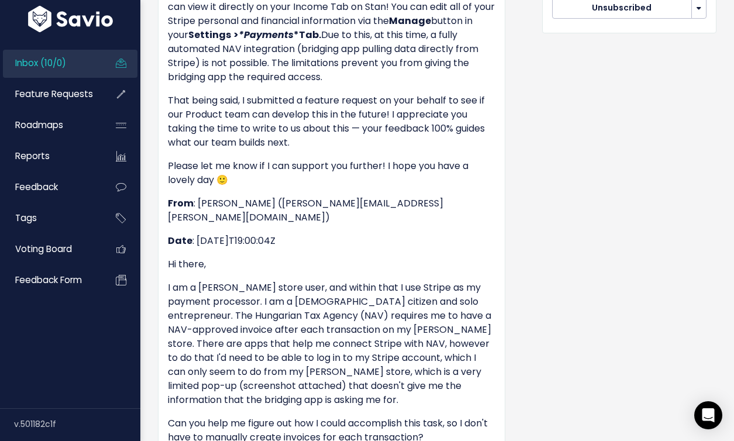
scroll to position [517, 0]
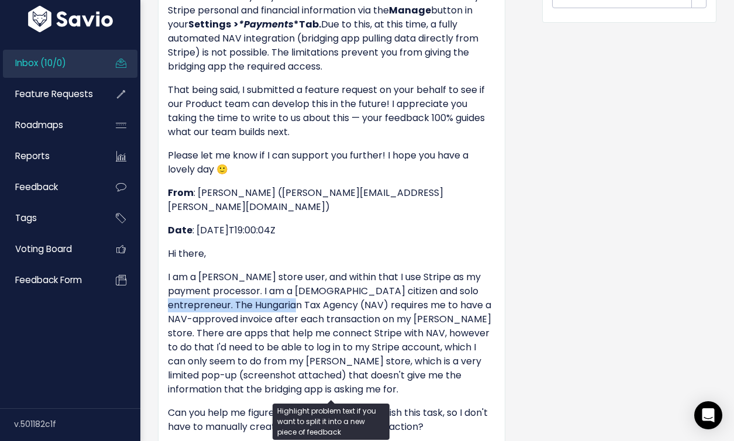
drag, startPoint x: 302, startPoint y: 235, endPoint x: 150, endPoint y: 229, distance: 152.7
click at [150, 229] on div "Feedback Lili Popper from Unknown Company Store Views: Unknown" at bounding box center [331, 80] width 365 height 841
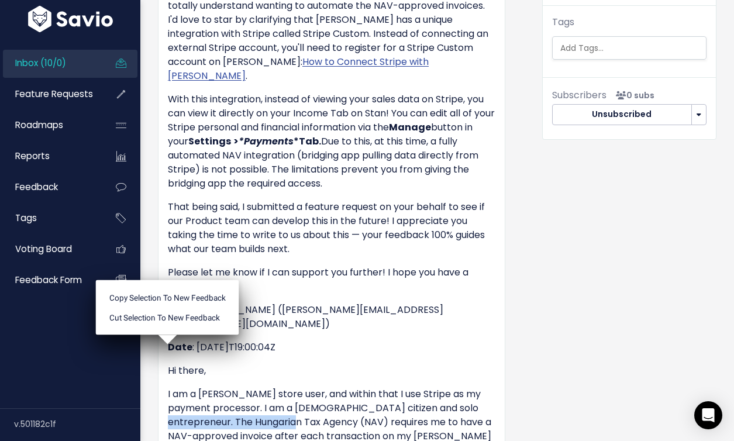
scroll to position [399, 0]
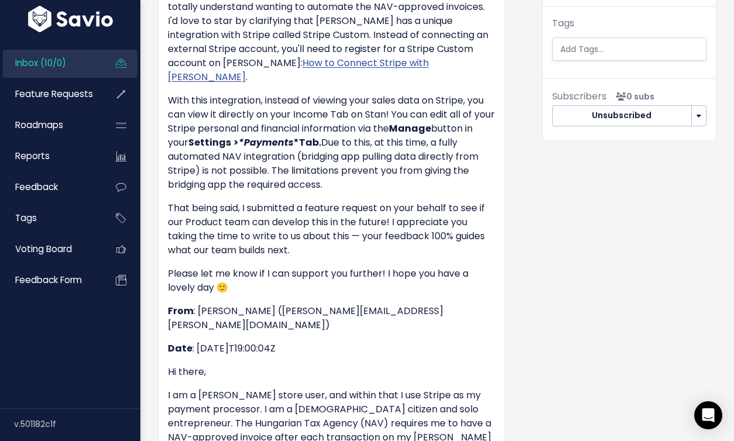
click at [454, 267] on div "From : Manuela F (manuela.figueroa@stanwith.me) Date : 2025-10-10T19:39:01Z Hi …" at bounding box center [331, 226] width 327 height 725
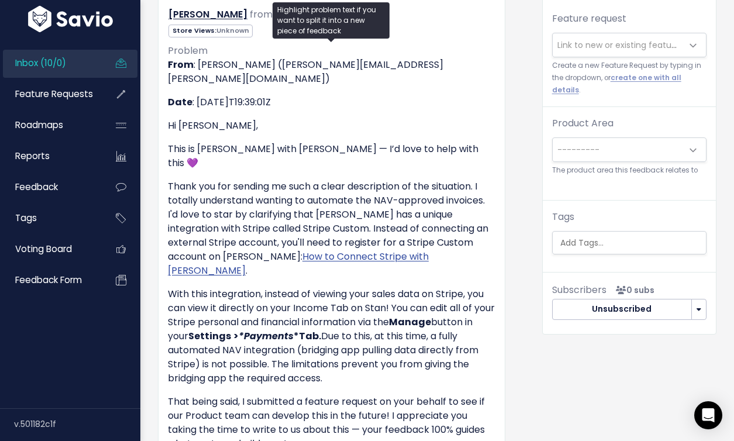
scroll to position [183, 0]
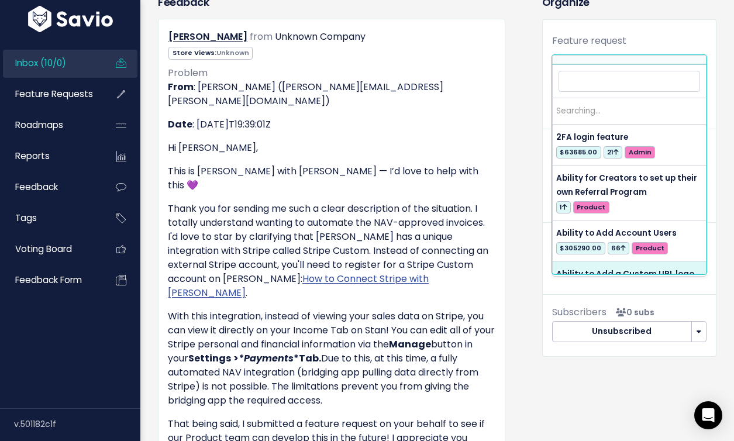
click at [594, 60] on span "Link to new or existing feature request..." at bounding box center [618, 67] width 130 height 23
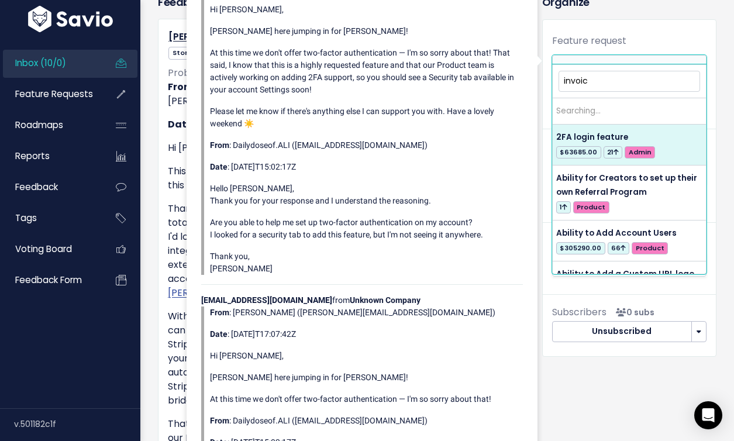
type input "invoice"
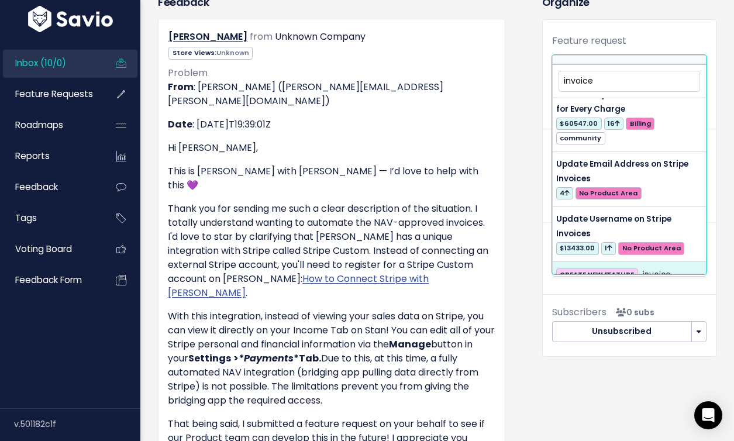
scroll to position [577, 0]
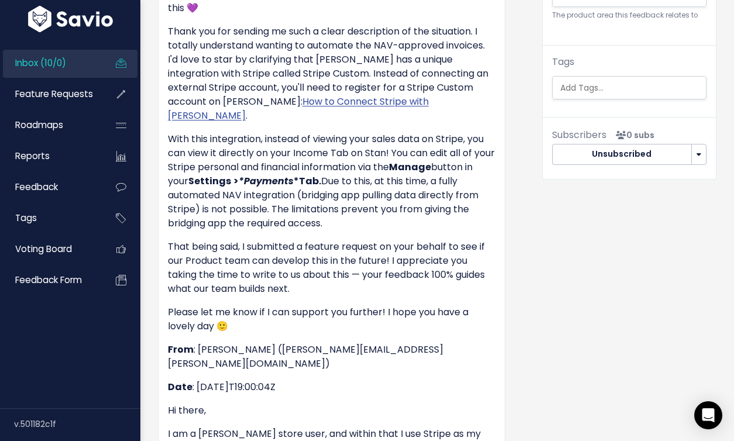
scroll to position [453, 0]
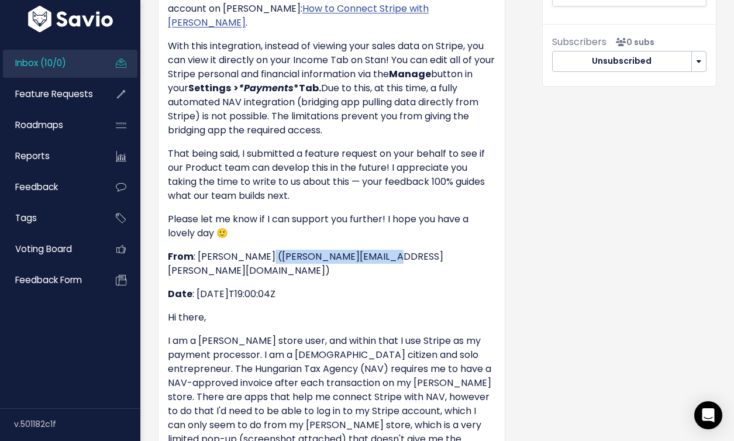
drag, startPoint x: 363, startPoint y: 200, endPoint x: 251, endPoint y: 198, distance: 111.7
click at [251, 250] on p "From : Lili Popper (lili.a.popper@gmail.com)" at bounding box center [331, 264] width 327 height 28
copy p "lili.a.popper@gmail.com"
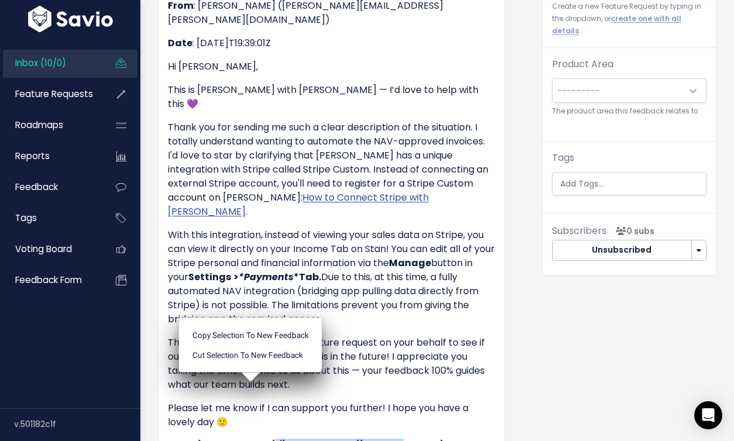
scroll to position [0, 0]
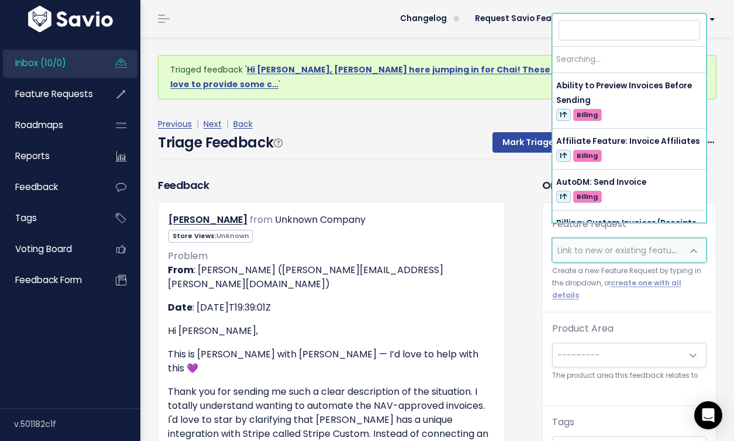
click at [616, 244] on span "Link to new or existing feature request..." at bounding box center [637, 250] width 161 height 12
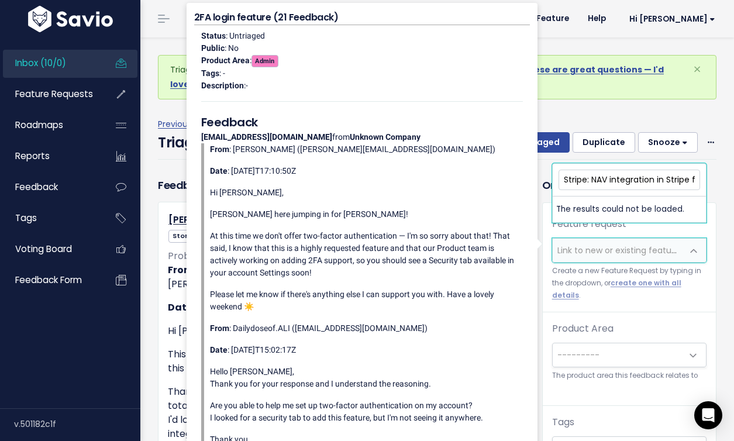
scroll to position [0, 91]
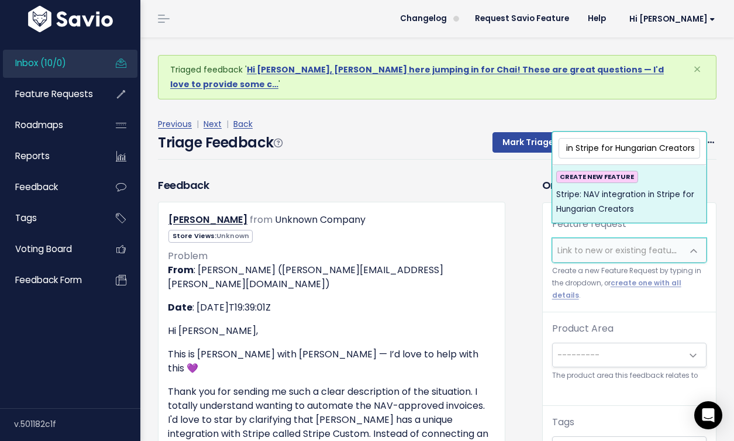
drag, startPoint x: 599, startPoint y: 149, endPoint x: 570, endPoint y: 149, distance: 29.2
click at [570, 149] on input "Stripe: NAV integration in Stripe for Hungarian Creators" at bounding box center [628, 148] width 141 height 20
type input "Stripe: NAV integration for Hungarian Creators"
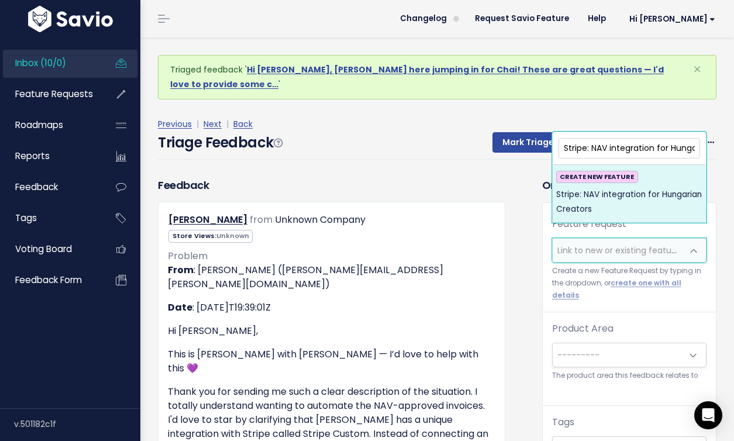
click at [644, 212] on span "Stripe: NAV integration for Hungarian Creators" at bounding box center [629, 202] width 146 height 29
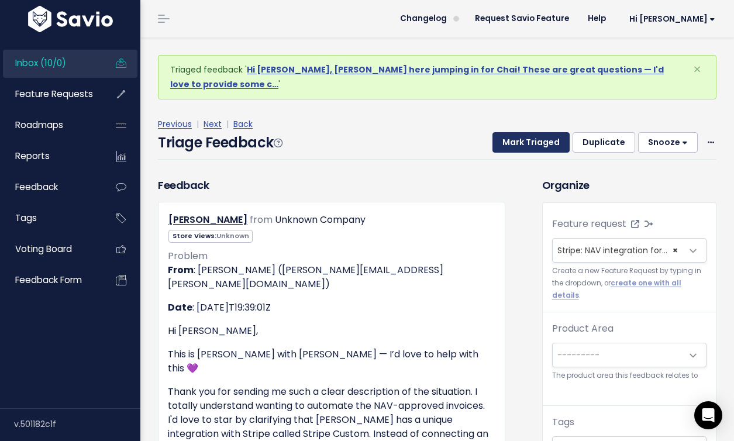
click at [541, 132] on button "Mark Triaged" at bounding box center [530, 142] width 77 height 21
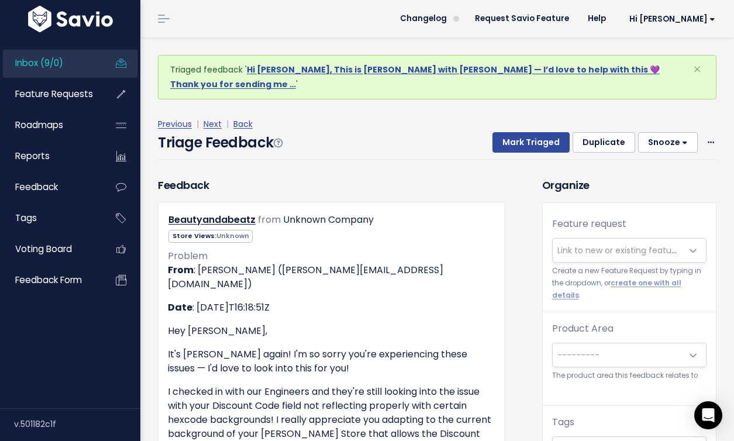
click at [611, 239] on span "Link to new or existing feature request..." at bounding box center [618, 250] width 130 height 23
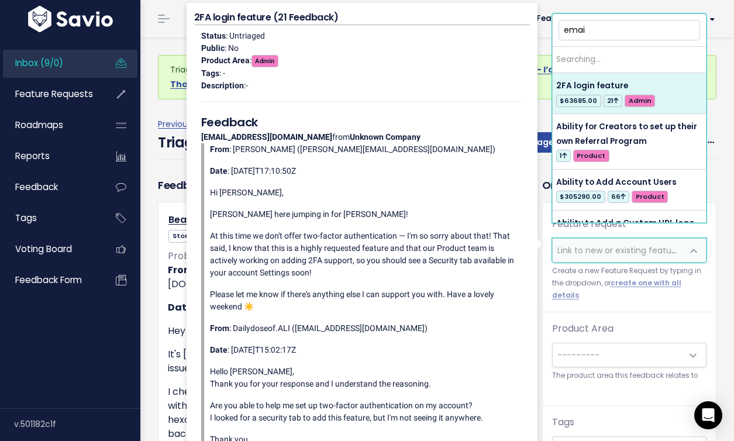
type input "email"
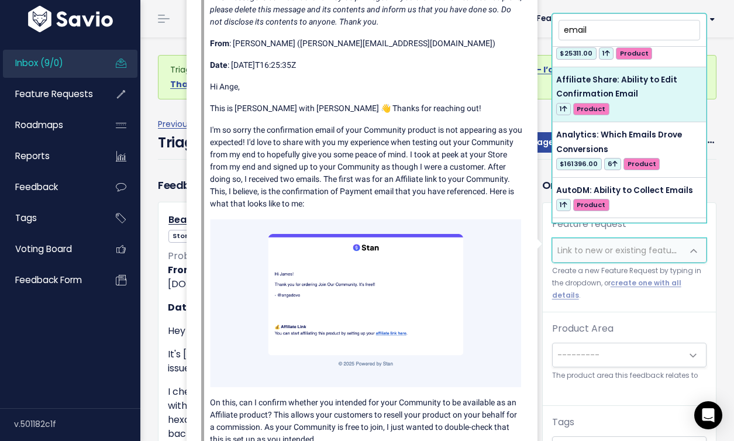
scroll to position [922, 0]
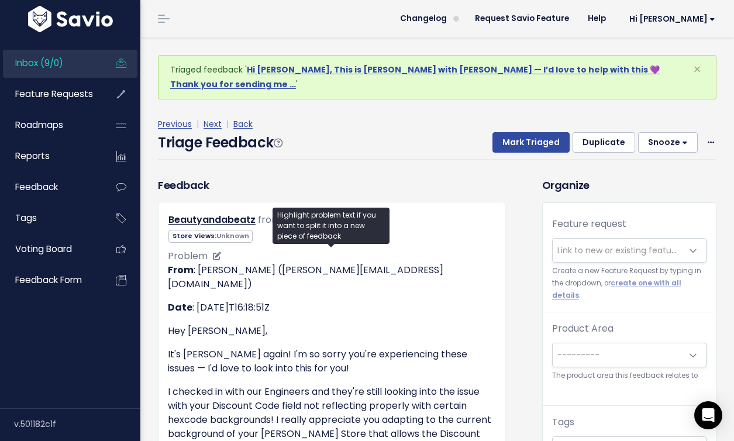
click at [428, 403] on p "I checked in with our Engineers and they're still looking into the issue with y…" at bounding box center [331, 434] width 327 height 98
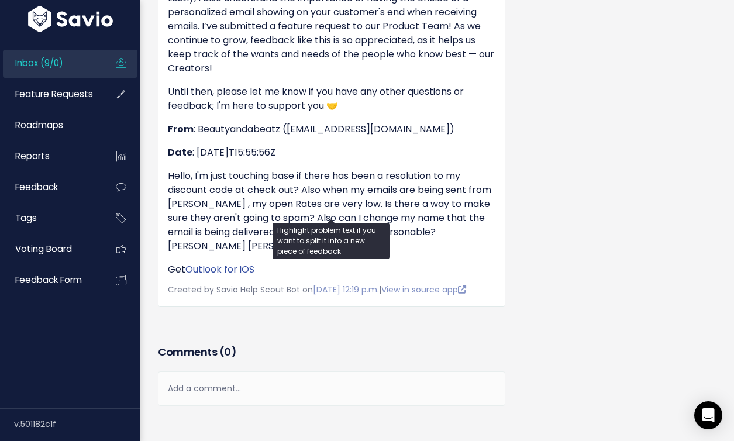
click at [470, 365] on div "Comments ( 0 ) Add a comment... | | | | Add a comment... xxxxxxxxxx These are n…" at bounding box center [331, 391] width 365 height 99
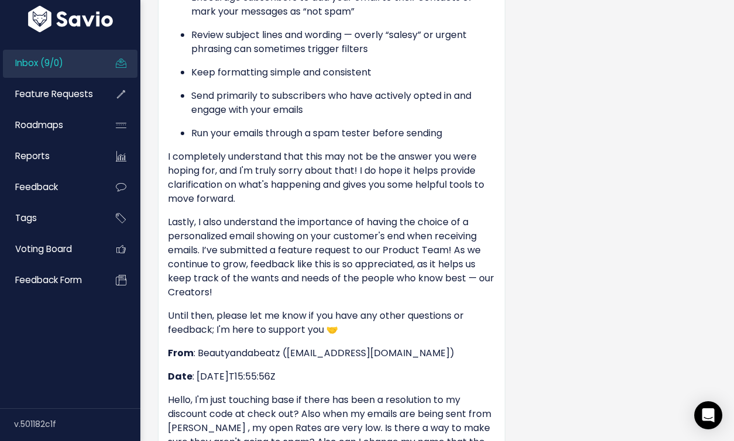
scroll to position [182, 0]
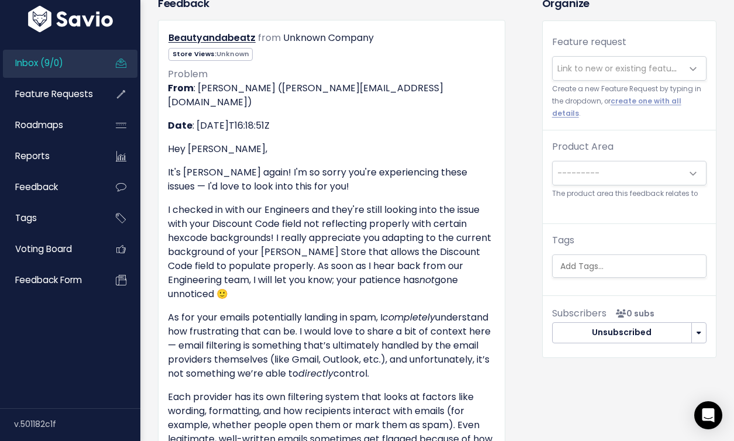
click at [591, 63] on span "Link to new or existing feature request..." at bounding box center [637, 69] width 161 height 12
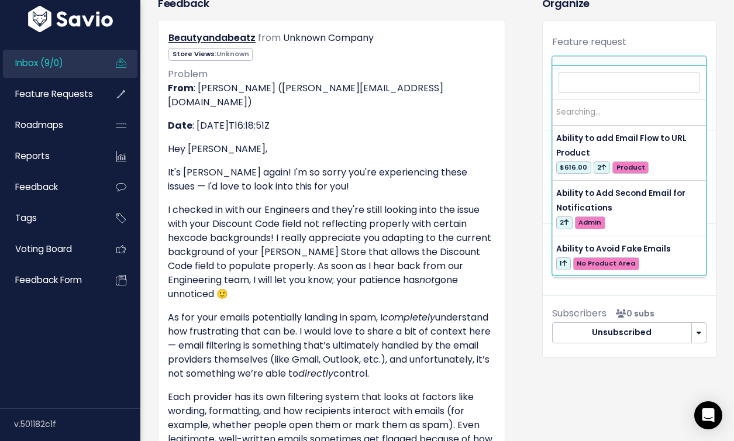
scroll to position [0, 0]
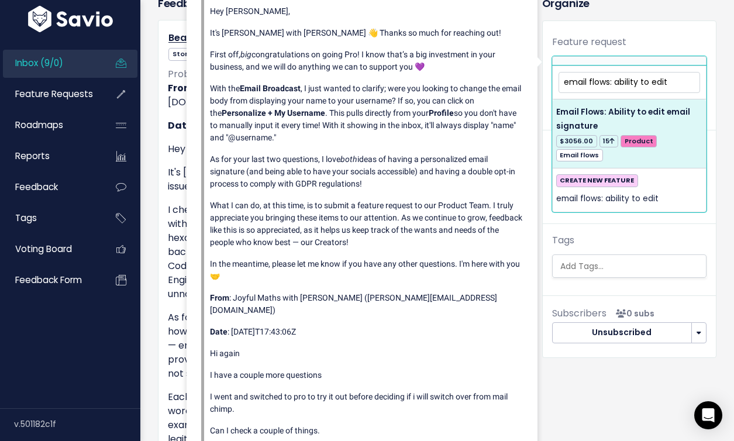
type input "email flows: ability to edit"
select select "40775"
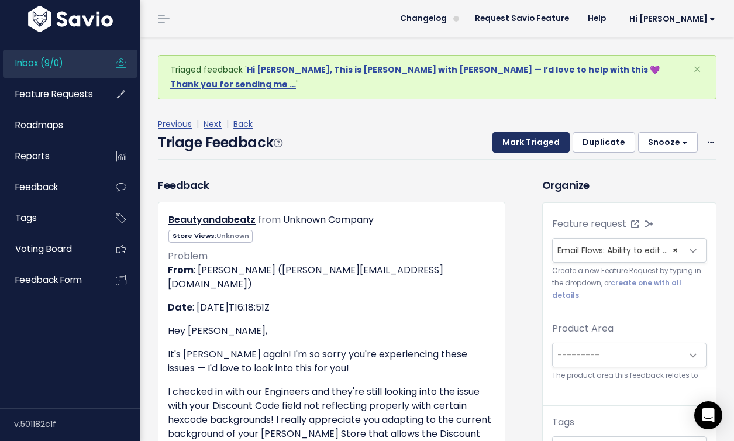
click at [546, 133] on button "Mark Triaged" at bounding box center [530, 142] width 77 height 21
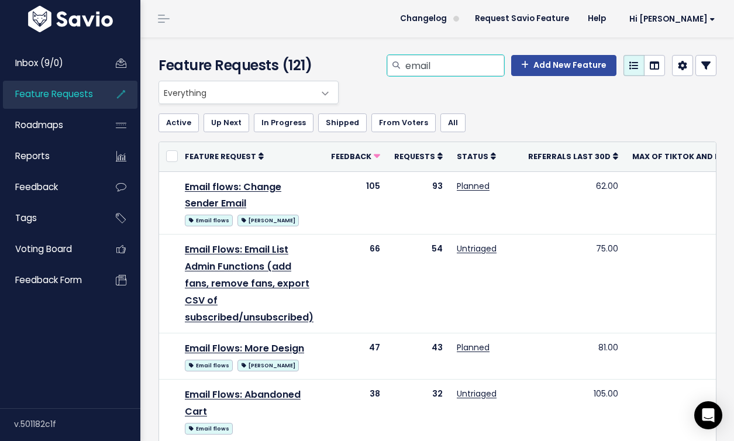
click at [470, 71] on input "email" at bounding box center [454, 65] width 100 height 21
drag, startPoint x: 470, startPoint y: 71, endPoint x: 419, endPoint y: 69, distance: 50.3
click at [419, 69] on input "email" at bounding box center [454, 65] width 100 height 21
type input "gamify"
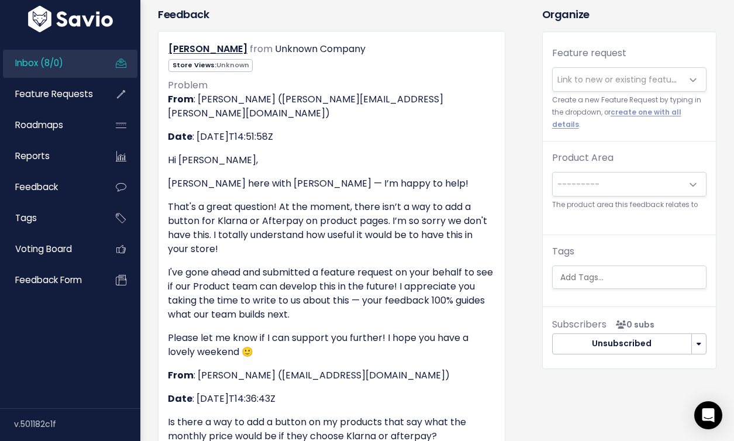
scroll to position [95, 0]
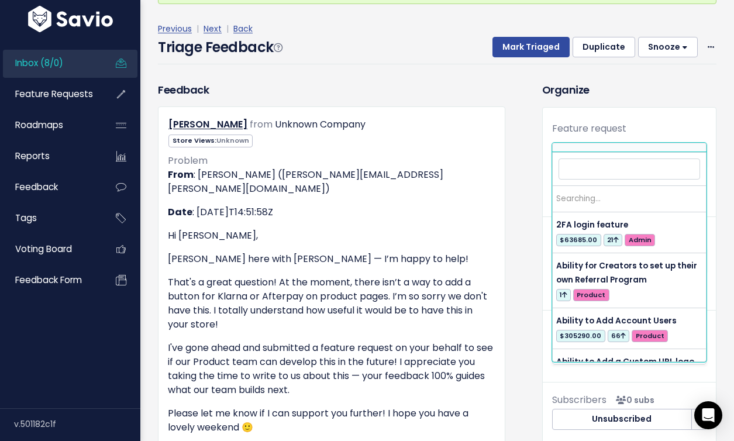
click at [602, 149] on span "Link to new or existing feature request..." at bounding box center [637, 155] width 161 height 12
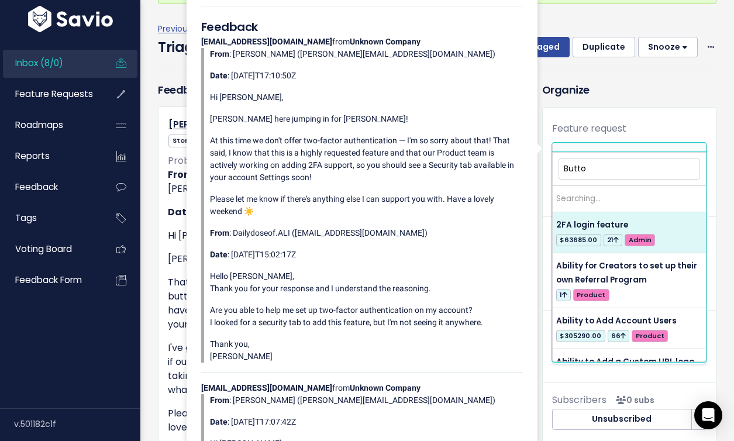
type input "Button"
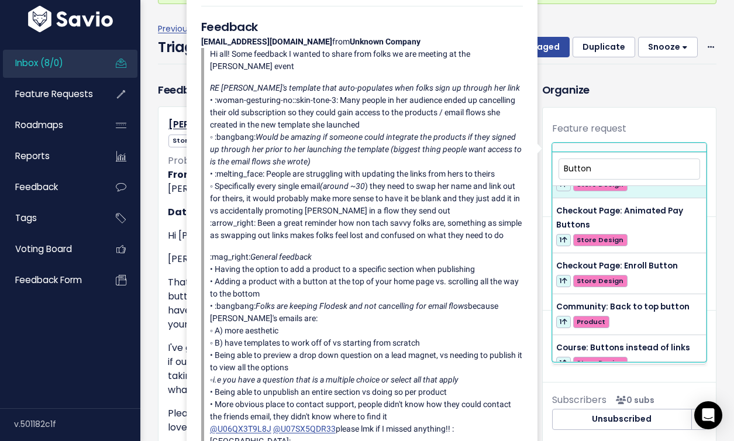
scroll to position [125, 0]
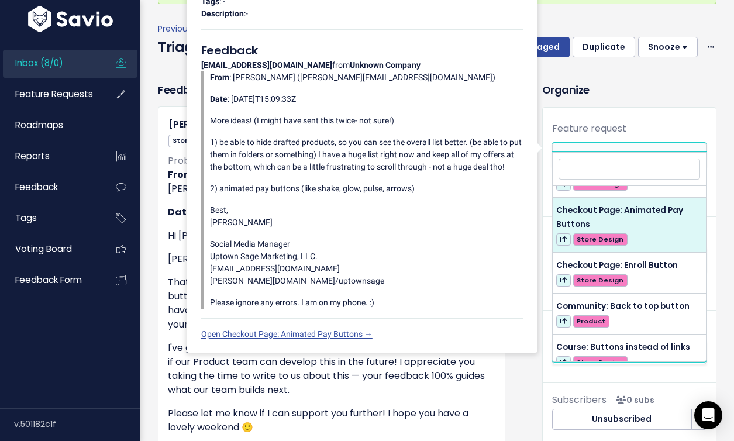
click at [673, 108] on div "Feature request --------- Link to new or existing feature request... Create a n…" at bounding box center [629, 248] width 173 height 281
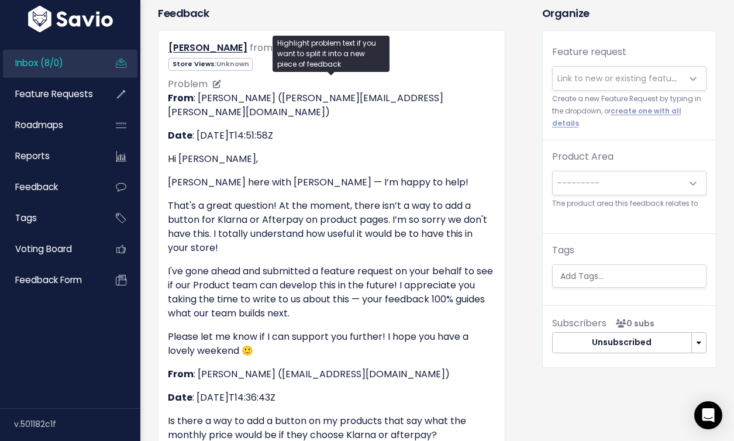
scroll to position [160, 0]
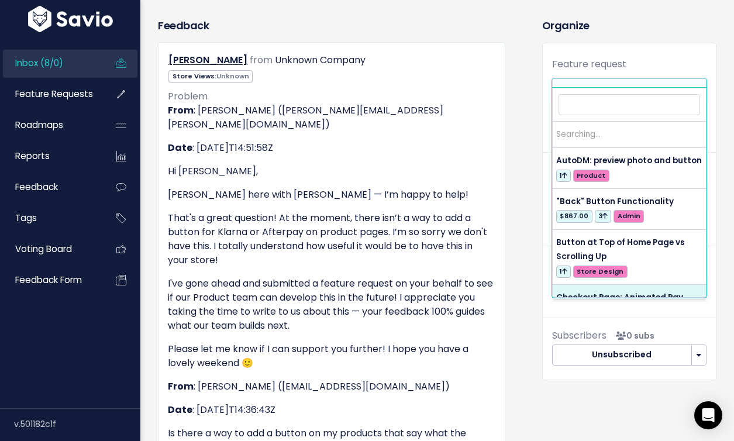
click at [619, 82] on span "Link to new or existing feature request..." at bounding box center [618, 90] width 130 height 23
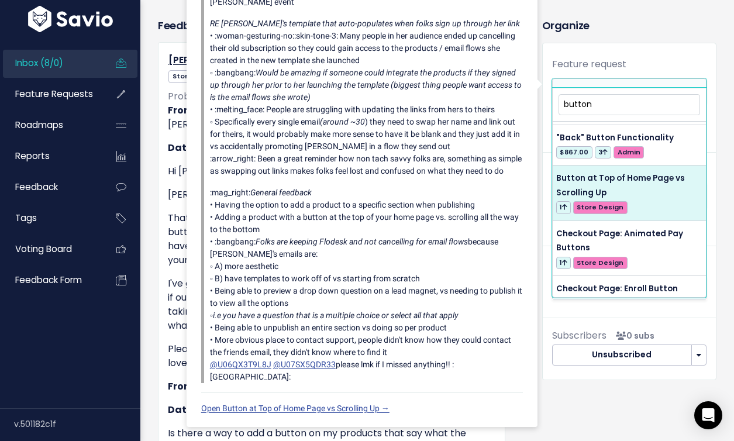
scroll to position [40, 0]
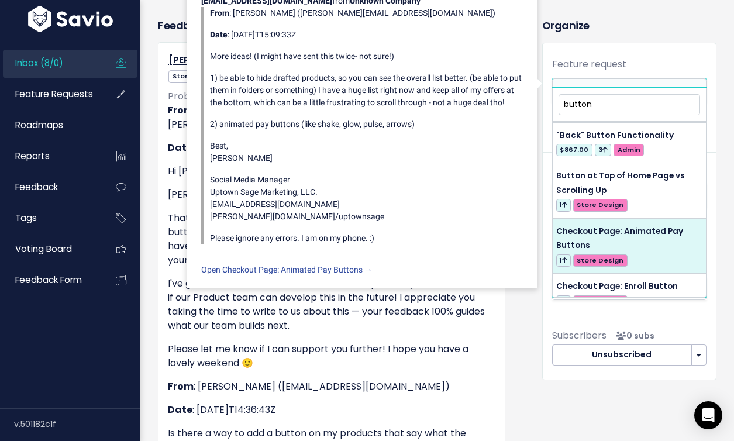
type input "button"
select select "58502"
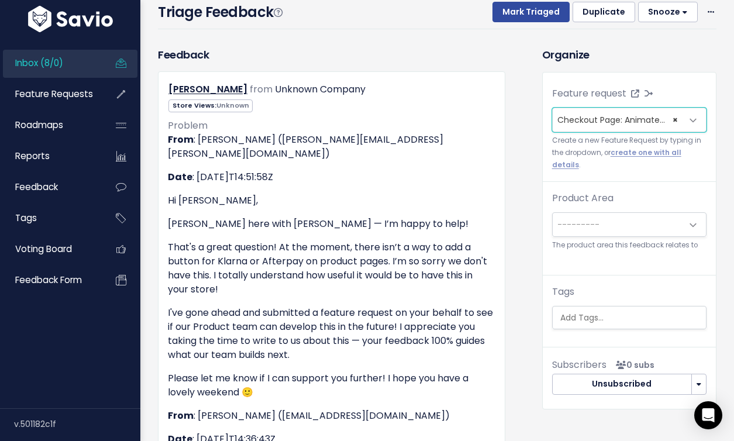
scroll to position [122, 0]
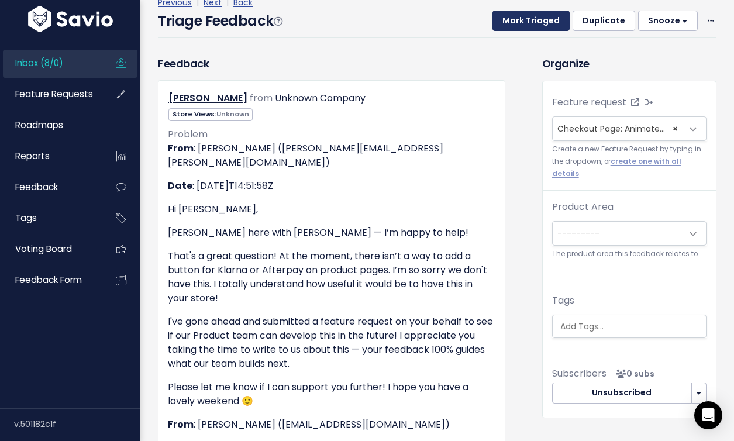
click at [553, 11] on button "Mark Triaged" at bounding box center [530, 21] width 77 height 21
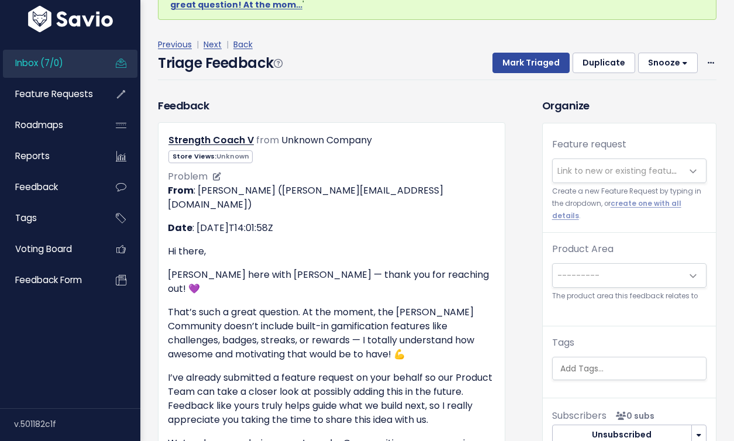
scroll to position [146, 0]
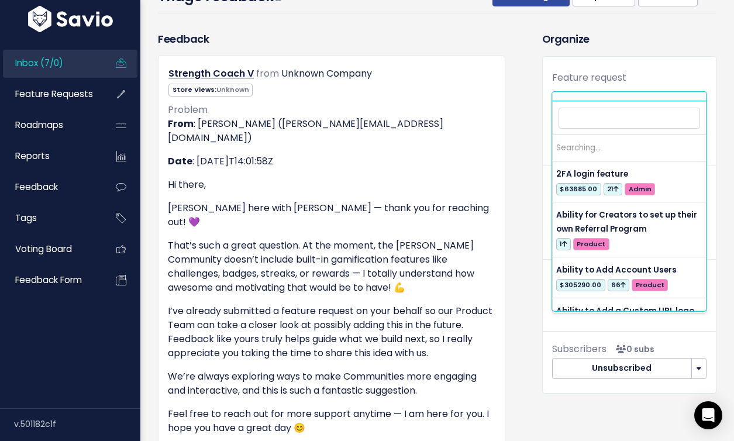
click at [577, 98] on span "Link to new or existing feature request..." at bounding box center [637, 104] width 161 height 12
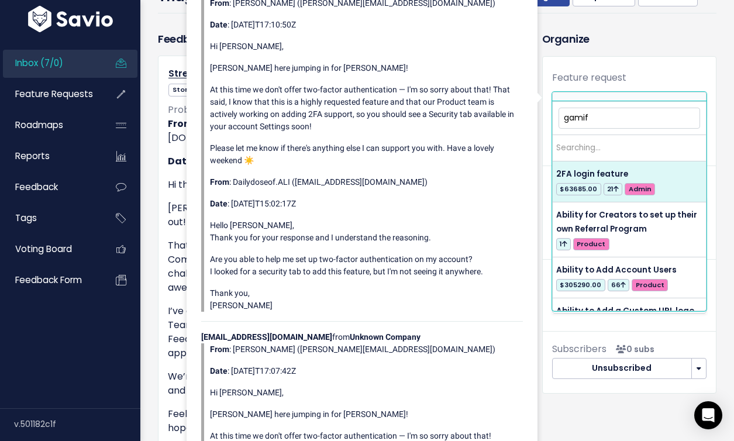
type input "gamify"
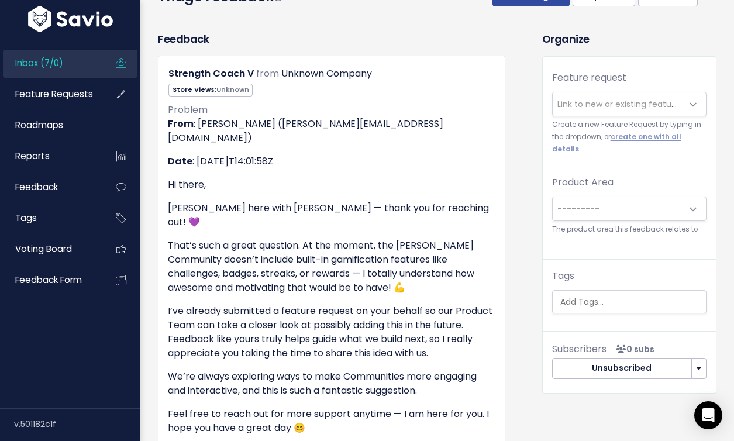
click at [594, 416] on div "Organize Feature request --------- Link to new or existing feature request... C…" at bounding box center [629, 348] width 192 height 635
click at [563, 92] on span "Link to new or existing feature request..." at bounding box center [618, 103] width 130 height 23
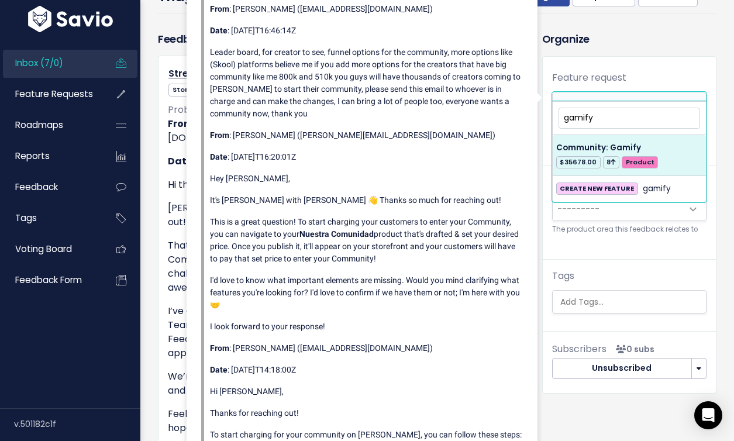
type input "gamify"
select select "56685"
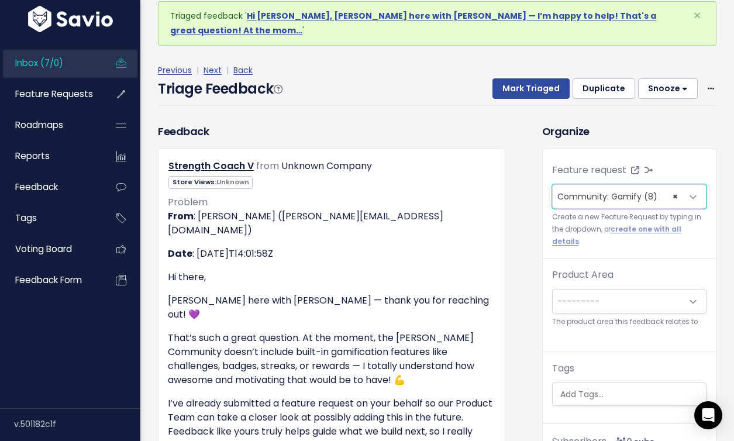
scroll to position [0, 0]
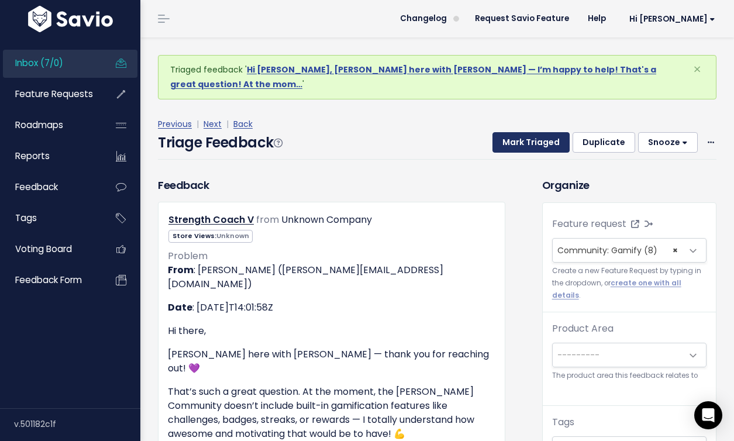
click at [541, 132] on button "Mark Triaged" at bounding box center [530, 142] width 77 height 21
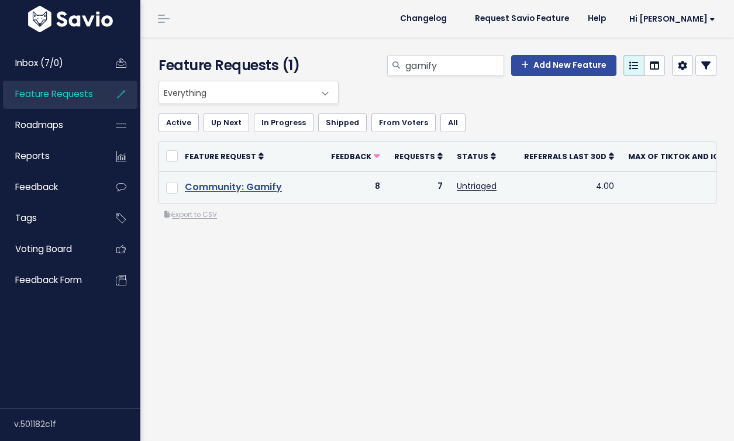
click at [247, 183] on link "Community: Gamify" at bounding box center [233, 186] width 97 height 13
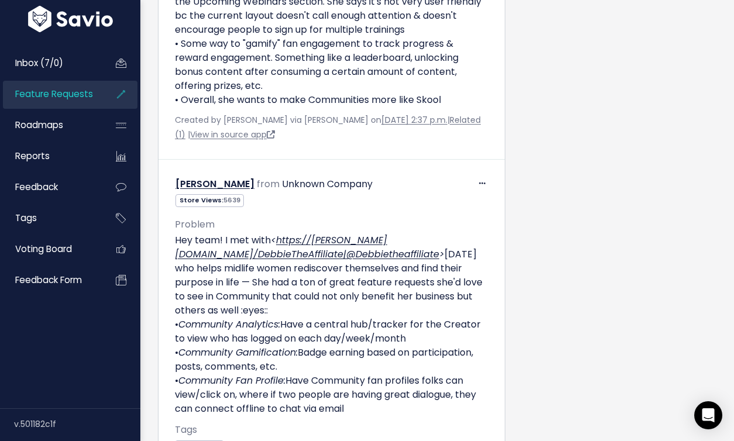
scroll to position [3219, 0]
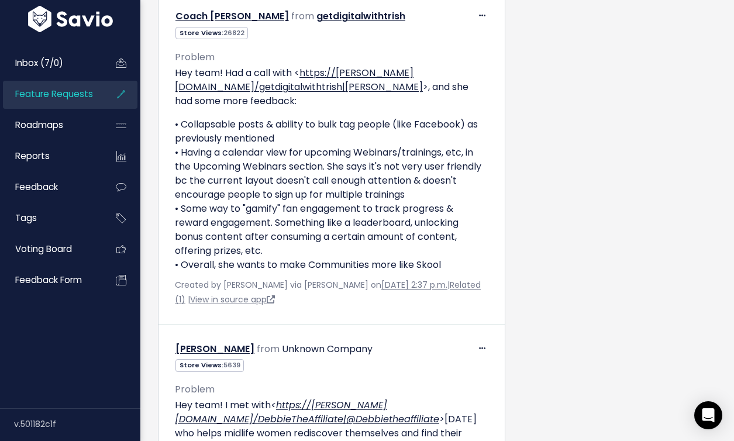
click at [60, 96] on span "Feature Requests" at bounding box center [54, 94] width 78 height 12
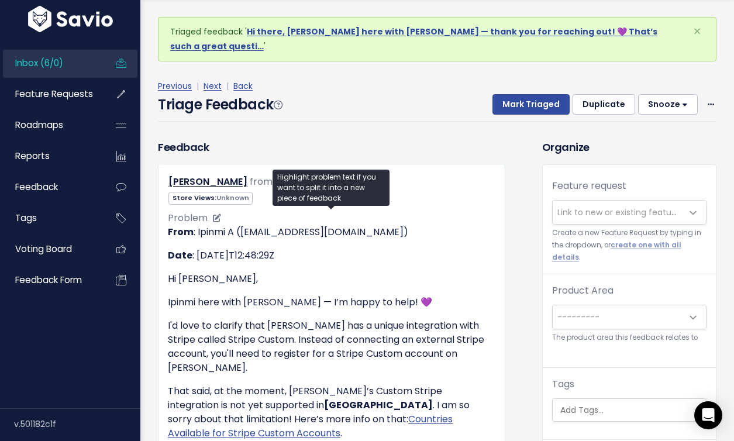
scroll to position [40, 0]
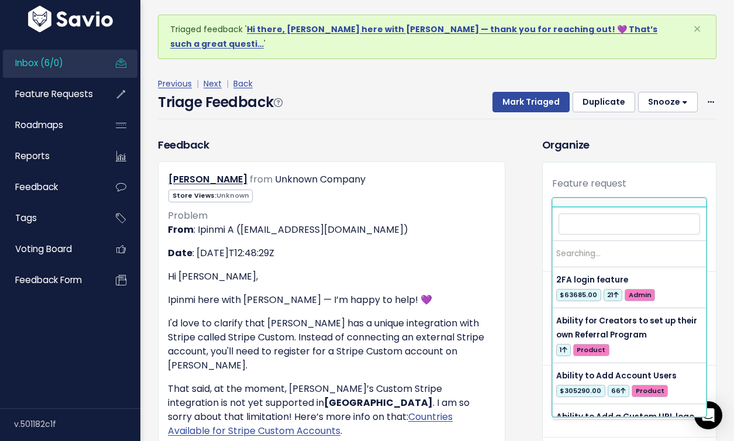
click at [604, 204] on span "Link to new or existing feature request..." at bounding box center [637, 210] width 161 height 12
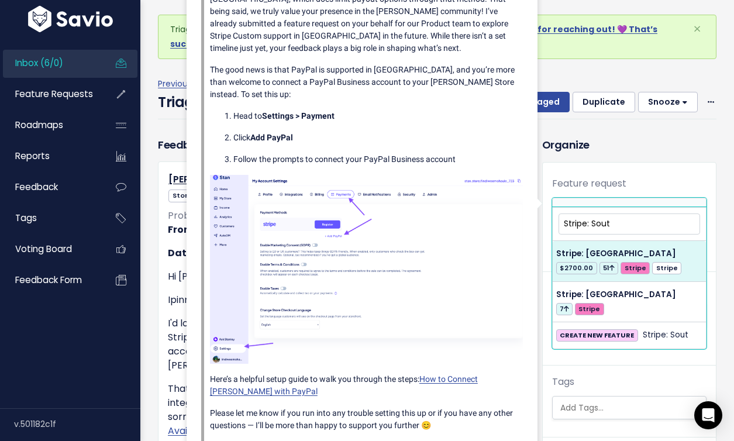
type input "Stripe: Sout"
select select "37853"
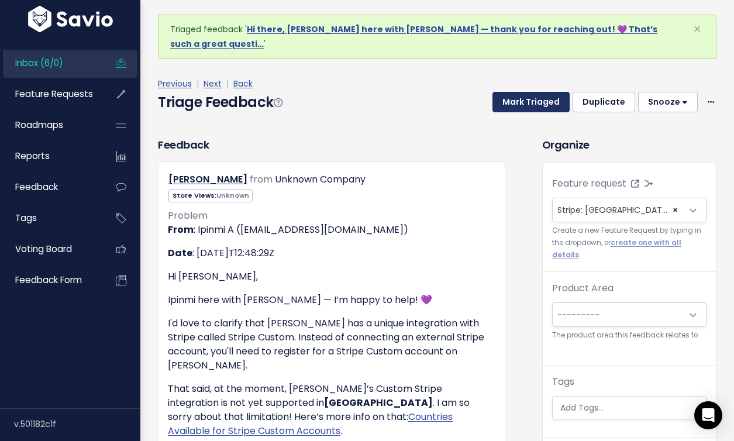
click at [548, 92] on button "Mark Triaged" at bounding box center [530, 102] width 77 height 21
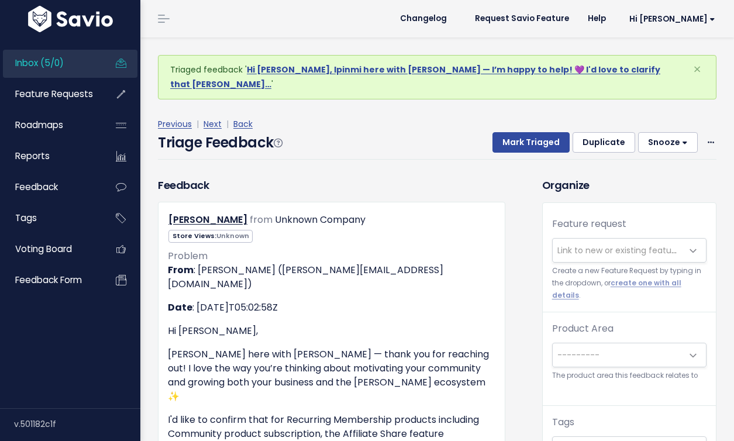
scroll to position [146, 0]
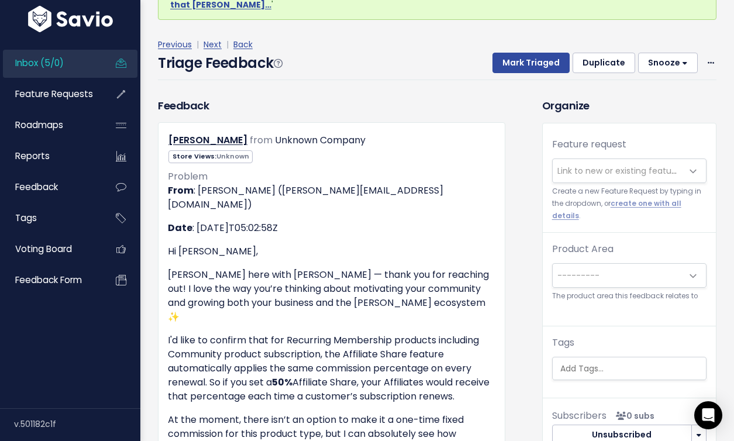
scroll to position [51, 0]
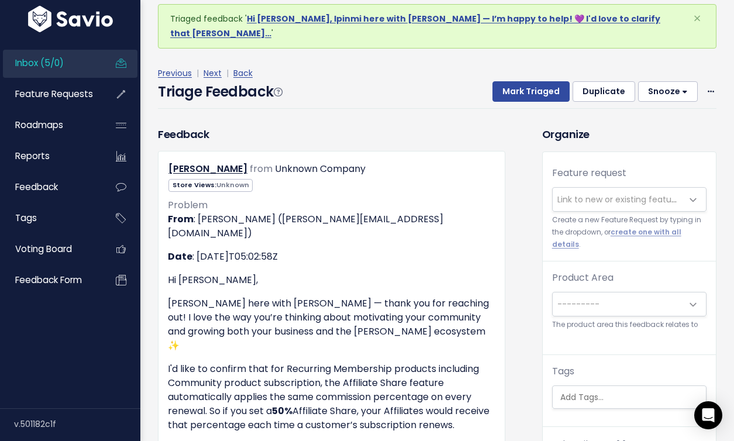
click at [616, 194] on span "Link to new or existing feature request..." at bounding box center [637, 200] width 161 height 12
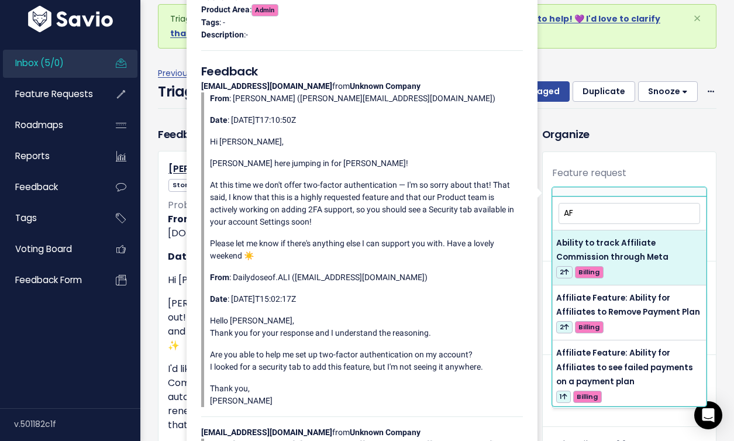
type input "A"
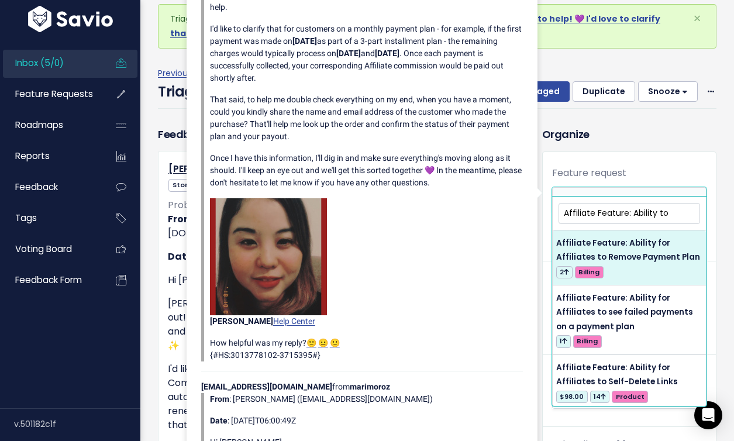
drag, startPoint x: 671, startPoint y: 213, endPoint x: 653, endPoint y: 215, distance: 18.8
click at [653, 215] on input "Affiliate Feature: Ability to" at bounding box center [628, 213] width 141 height 20
click at [668, 216] on input "Affiliate Feature: Ability to" at bounding box center [628, 213] width 141 height 20
click at [631, 216] on input "Affiliate Feature: Ability to" at bounding box center [628, 213] width 141 height 20
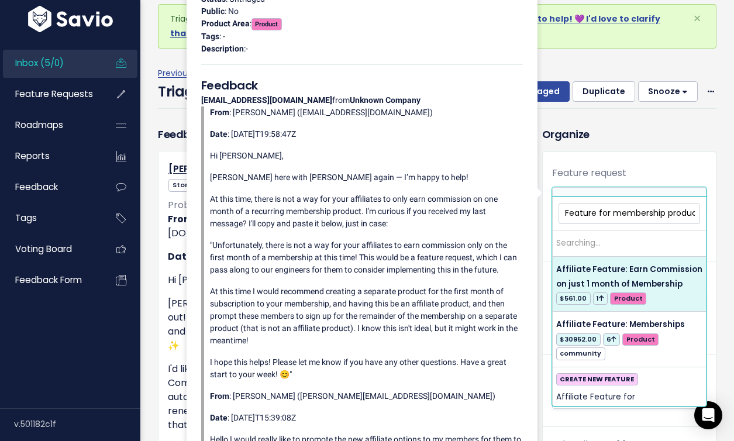
scroll to position [0, 40]
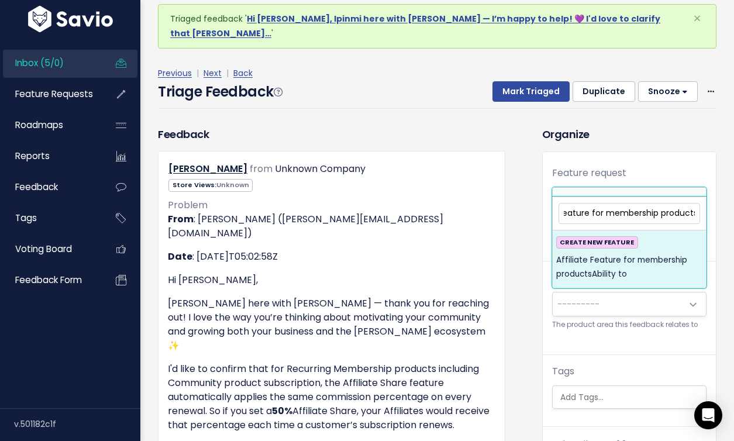
click at [584, 214] on input "Affiliate Feature for membership productsAbility to" at bounding box center [628, 213] width 141 height 20
click at [588, 213] on input "Affiliate Feature for membership productsAbility to" at bounding box center [628, 213] width 141 height 20
click at [693, 216] on input "Affiliate Feature for membership productsAbility to" at bounding box center [628, 213] width 141 height 20
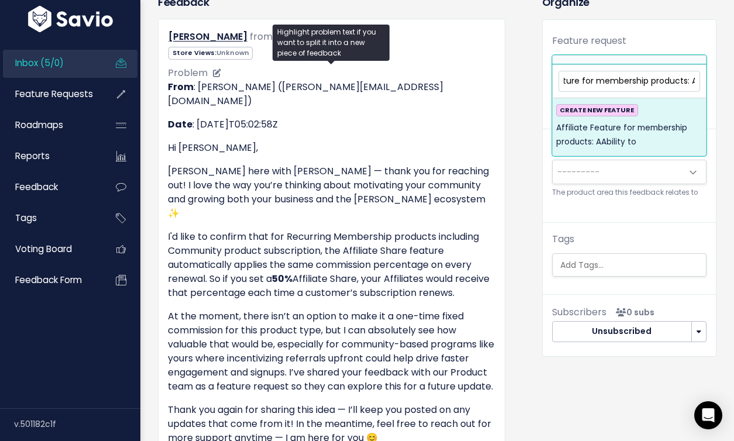
scroll to position [172, 0]
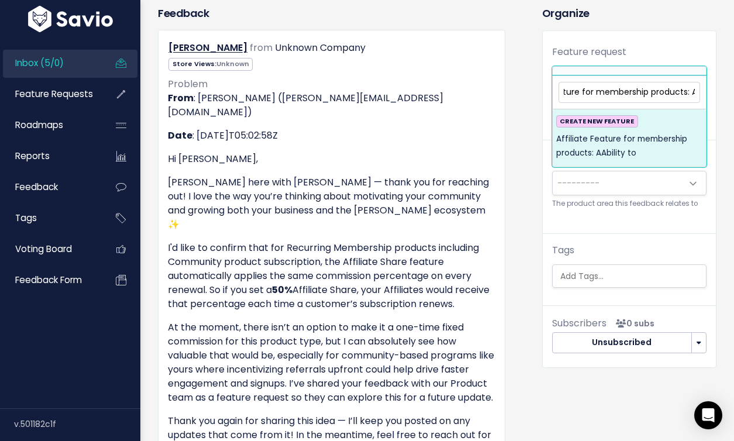
drag, startPoint x: 690, startPoint y: 91, endPoint x: 581, endPoint y: 91, distance: 109.3
click at [581, 91] on input "Affiliate Feature for membership products: AAbility to" at bounding box center [628, 92] width 141 height 20
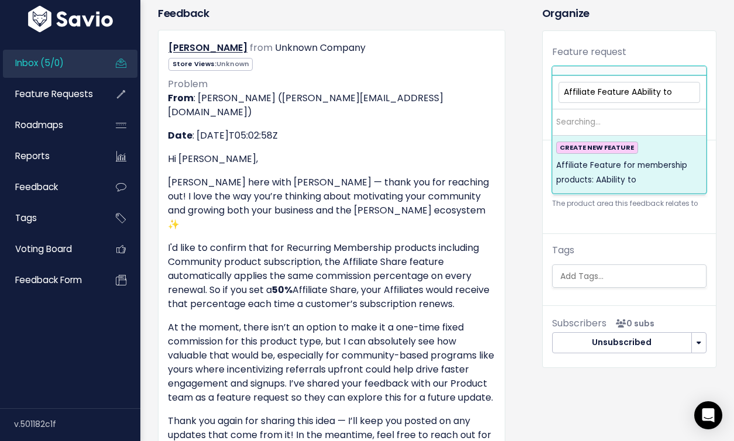
scroll to position [0, 0]
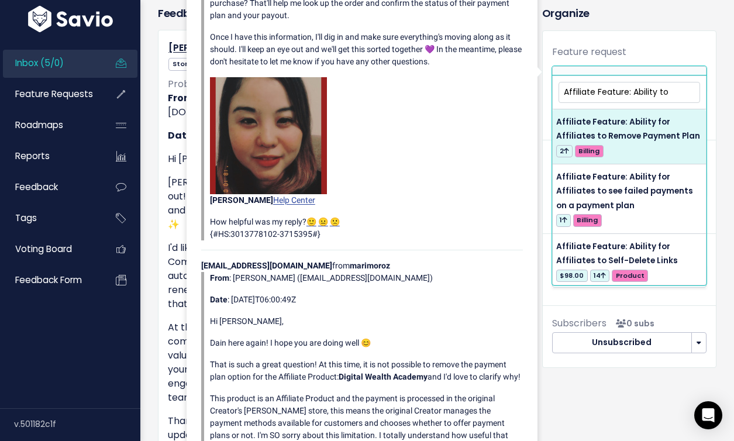
click at [667, 95] on input "Affiliate Feature: Ability to" at bounding box center [628, 92] width 141 height 20
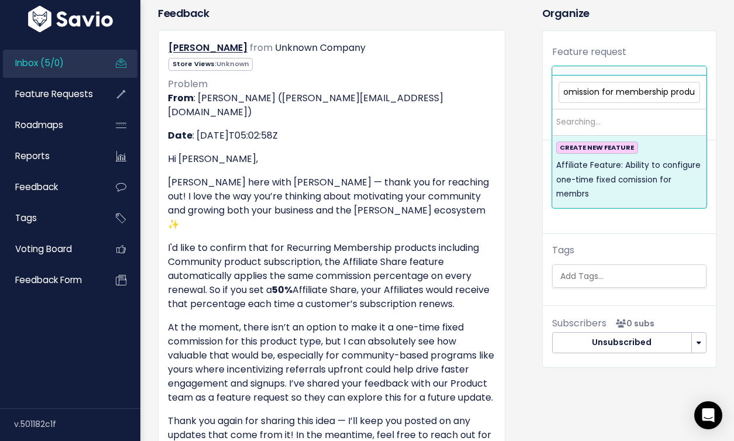
scroll to position [0, 226]
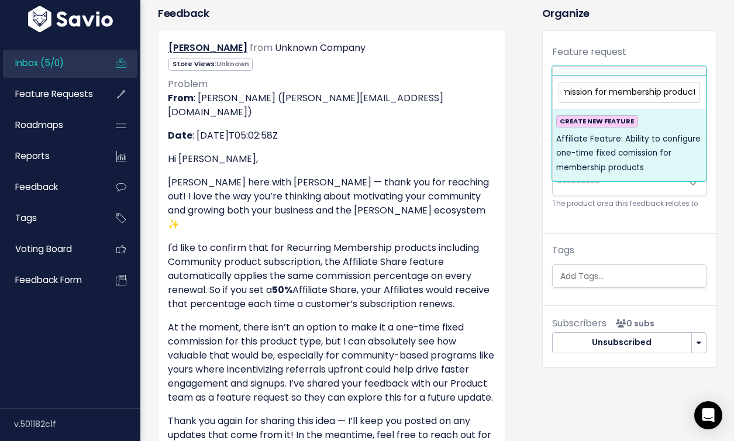
type input "Affiliate Feature: Ability to configure one-time fixed comission for membership…"
click at [682, 168] on span "Affiliate Feature: Ability to configure one-time fixed comission for membership…" at bounding box center [629, 153] width 146 height 43
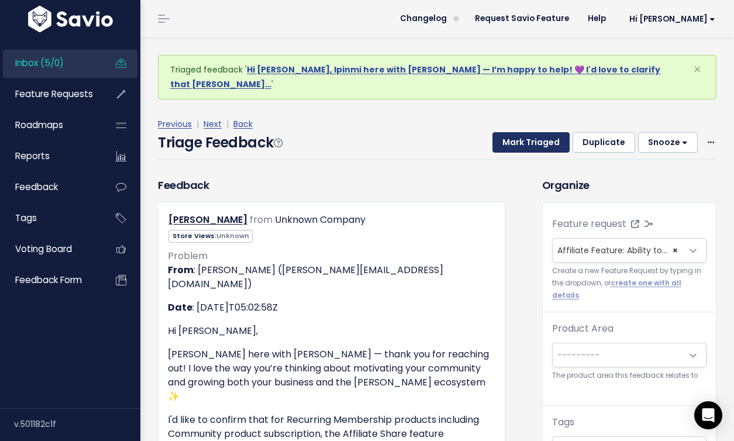
click at [544, 132] on button "Mark Triaged" at bounding box center [530, 142] width 77 height 21
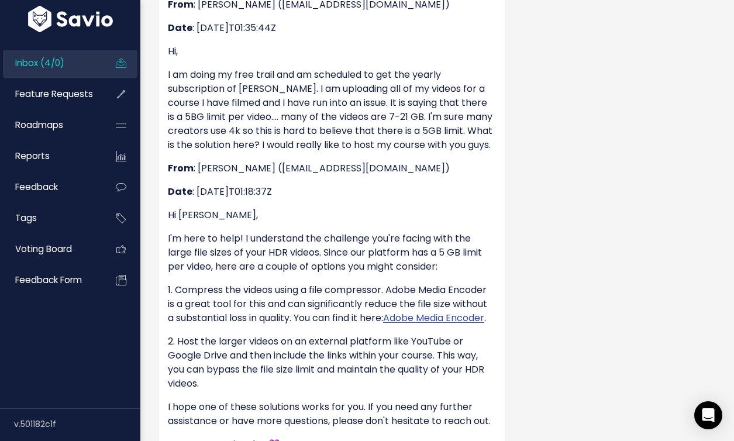
scroll to position [903, 0]
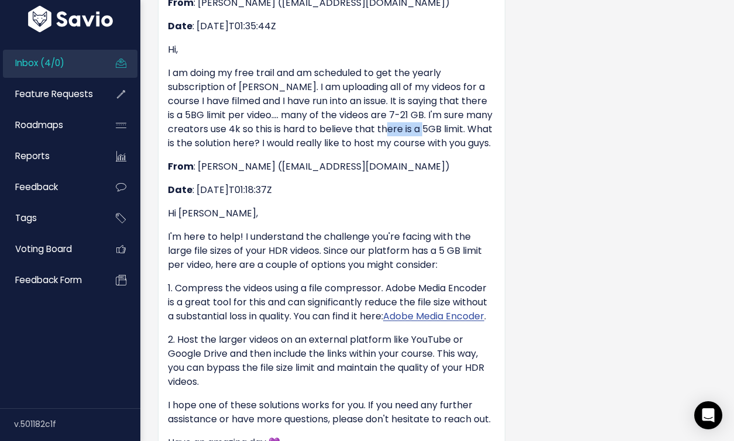
drag, startPoint x: 465, startPoint y: 113, endPoint x: 424, endPoint y: 111, distance: 41.0
click at [424, 111] on p "I am doing my free trail and am scheduled to get the yearly subscription of [PE…" at bounding box center [331, 108] width 327 height 84
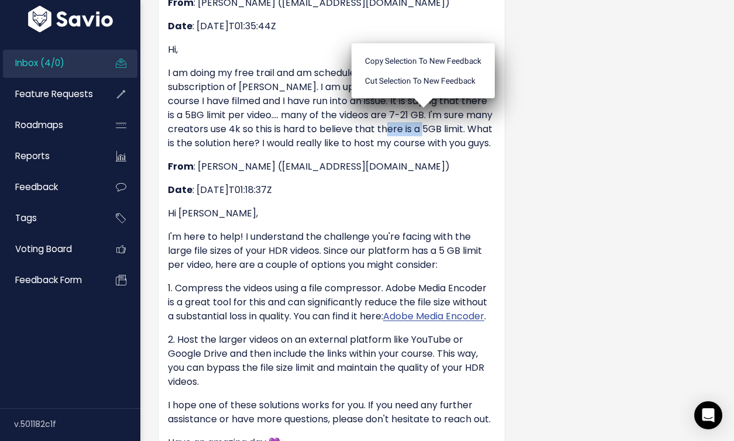
copy p "5GB limit"
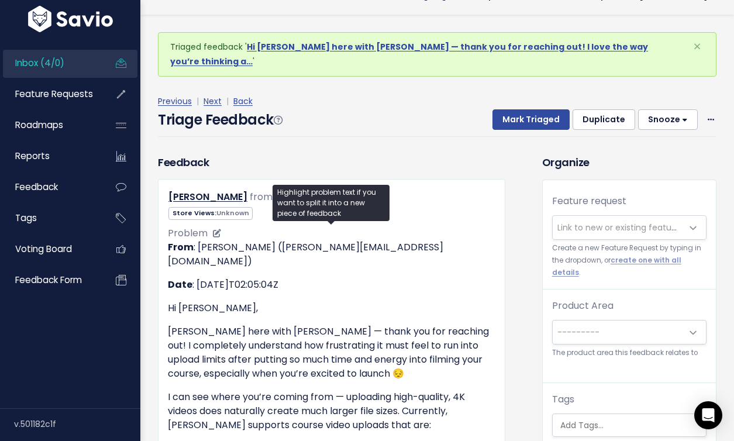
scroll to position [0, 0]
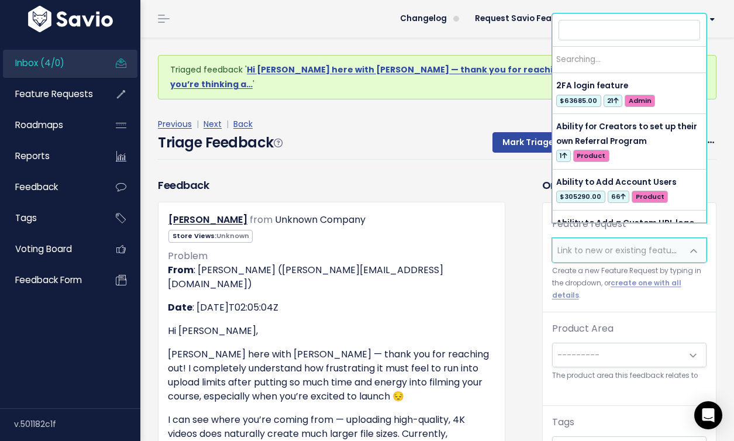
click at [607, 239] on span "Link to new or existing feature request..." at bounding box center [618, 250] width 130 height 23
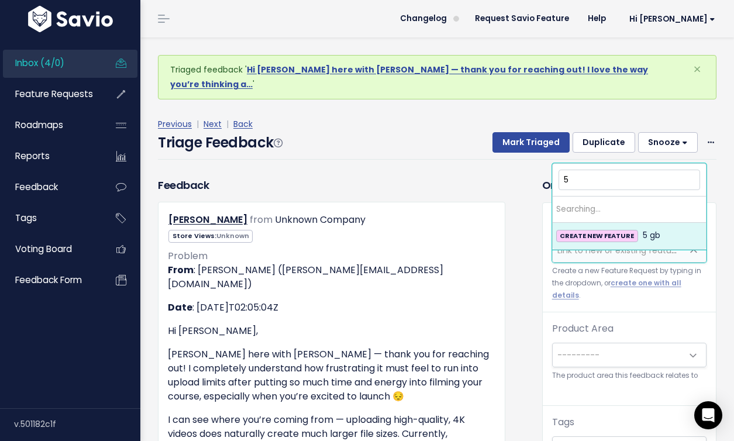
type input "5"
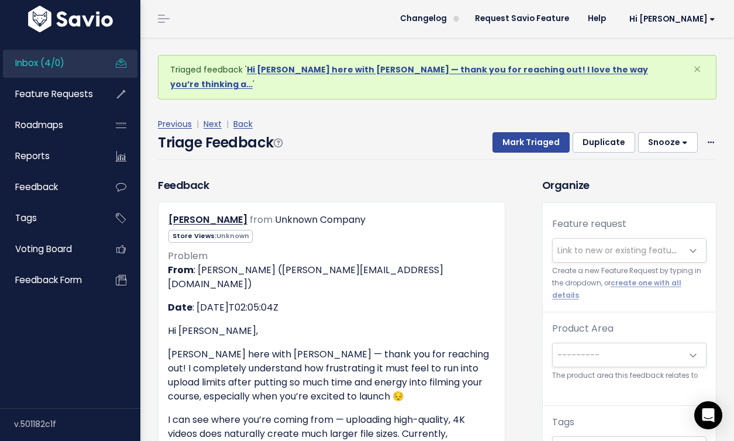
click at [593, 239] on span "Link to new or existing feature request..." at bounding box center [618, 250] width 130 height 23
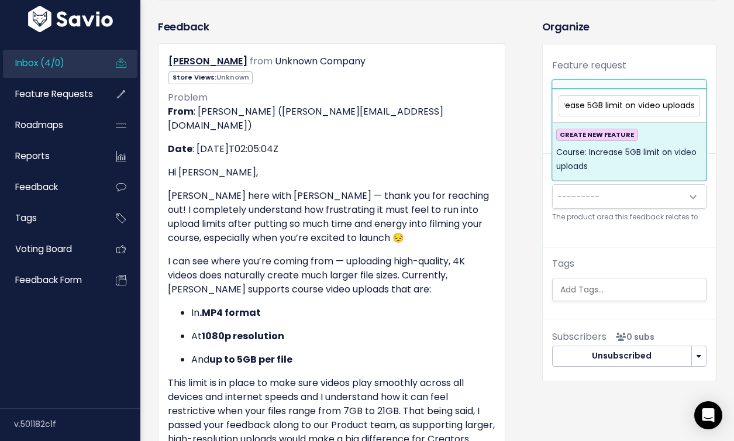
scroll to position [148, 0]
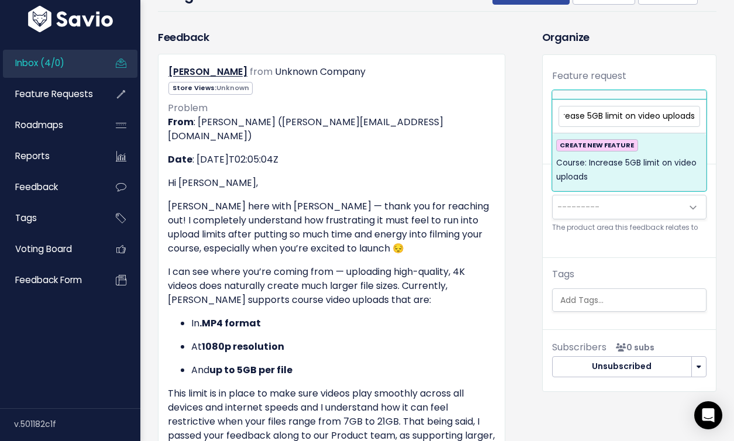
click at [593, 115] on input "Course: Increase 5GB limit on video uploads" at bounding box center [628, 116] width 141 height 20
drag, startPoint x: 588, startPoint y: 120, endPoint x: 549, endPoint y: 115, distance: 39.5
click at [591, 116] on input "Course: Increase 5 GB limit on video uploads" at bounding box center [628, 116] width 141 height 20
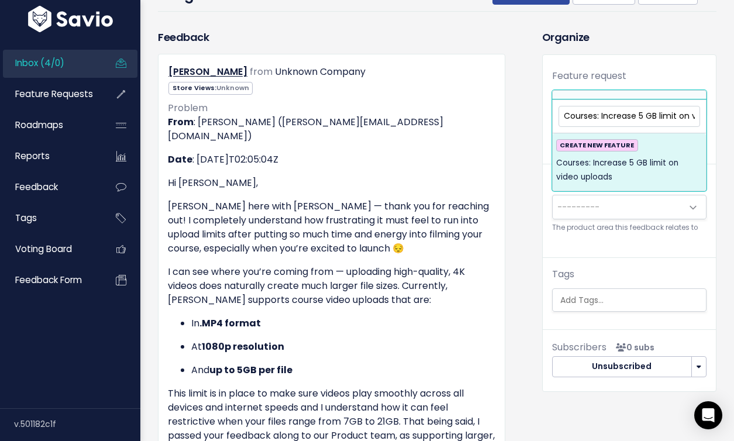
type input "Courses: Increase 5 GB limit on video uploads"
click at [641, 182] on span "Courses: Increase 5 GB limit on video uploads" at bounding box center [629, 170] width 146 height 29
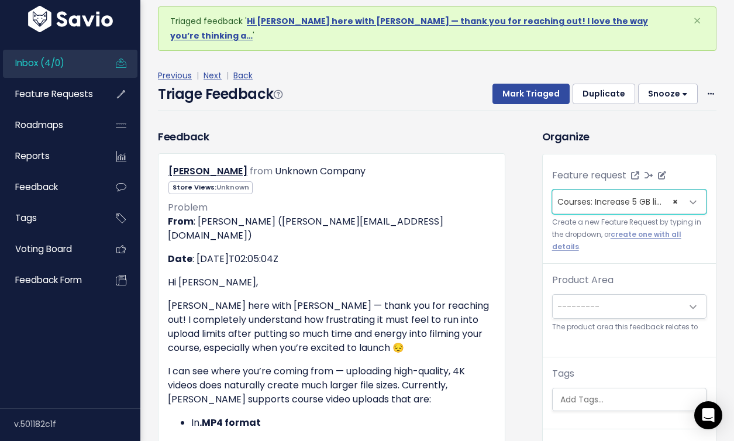
scroll to position [4, 0]
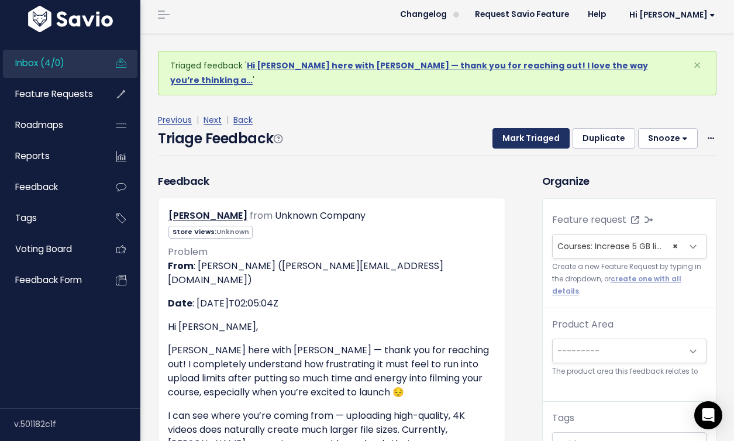
click at [540, 128] on button "Mark Triaged" at bounding box center [530, 138] width 77 height 21
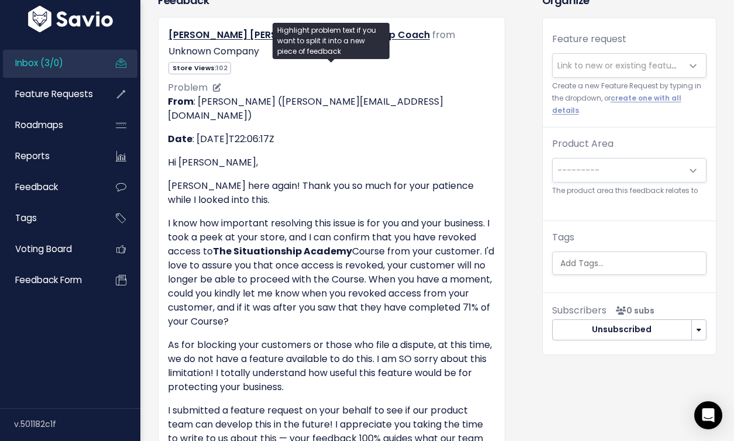
scroll to position [71, 0]
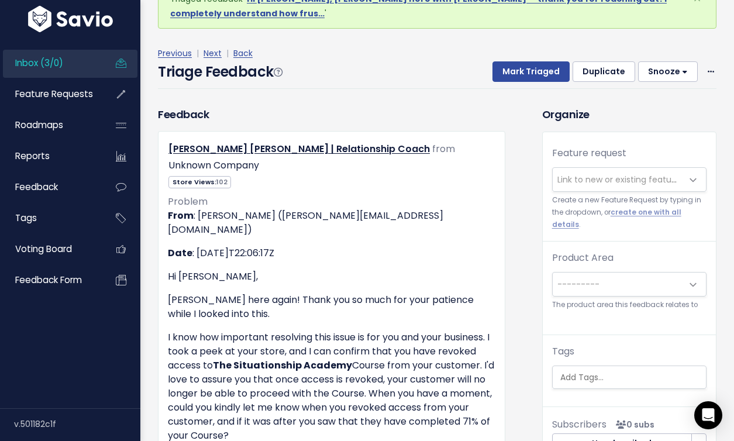
click at [572, 168] on span "Link to new or existing feature request..." at bounding box center [618, 179] width 130 height 23
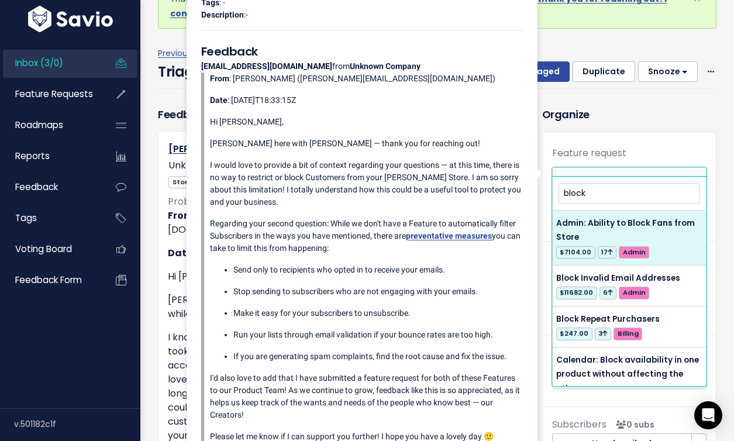
type input "block"
select select "48689"
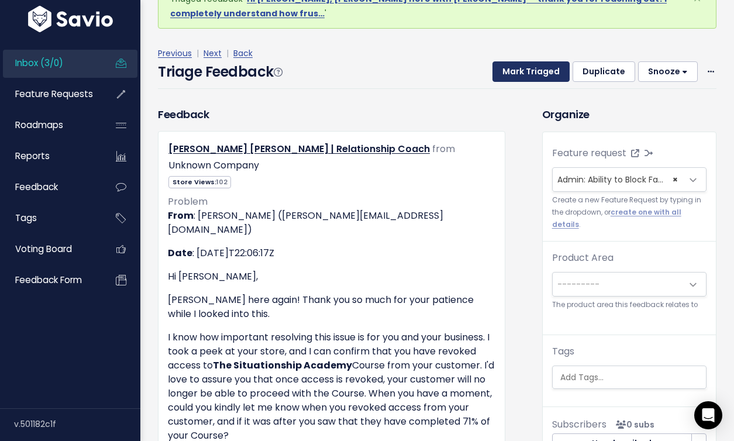
click at [553, 64] on button "Mark Triaged" at bounding box center [530, 71] width 77 height 21
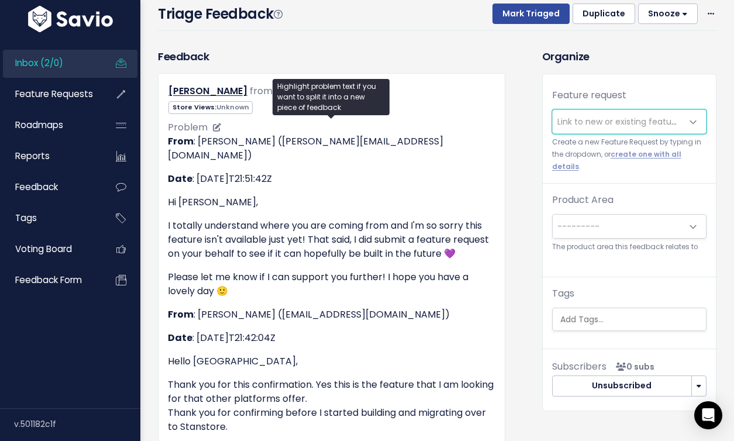
scroll to position [127, 0]
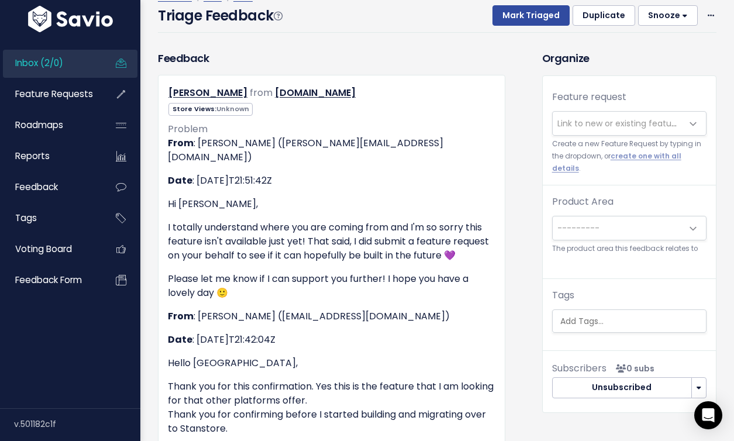
click at [606, 118] on span "Link to new or existing feature request..." at bounding box center [618, 123] width 130 height 23
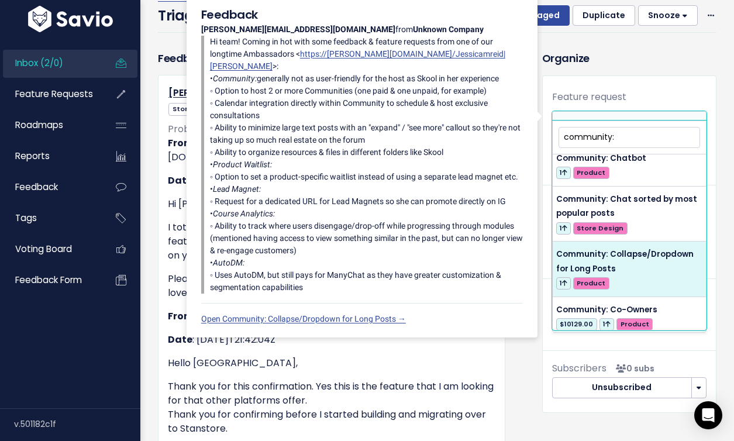
scroll to position [1399, 0]
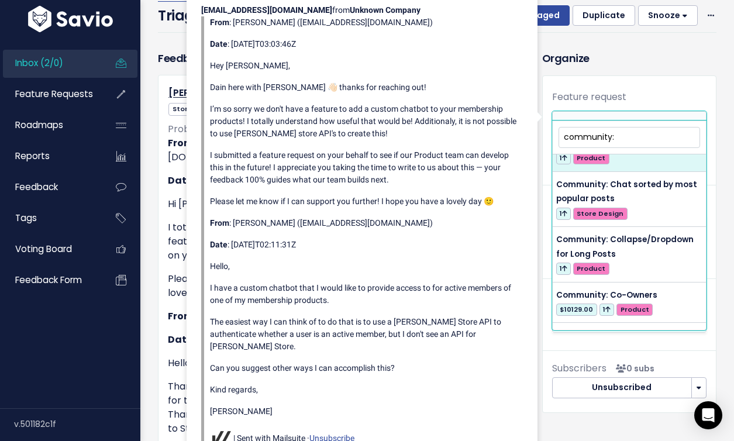
type input "community:"
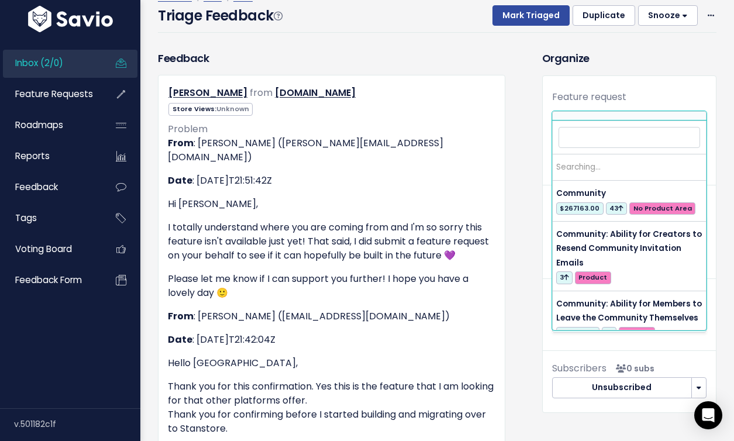
click at [615, 118] on span "Link to new or existing feature request..." at bounding box center [637, 124] width 161 height 12
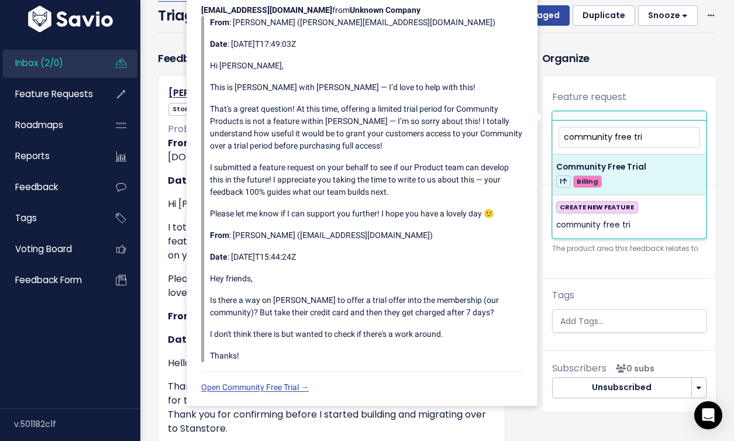
type input "community free tri"
select select "62563"
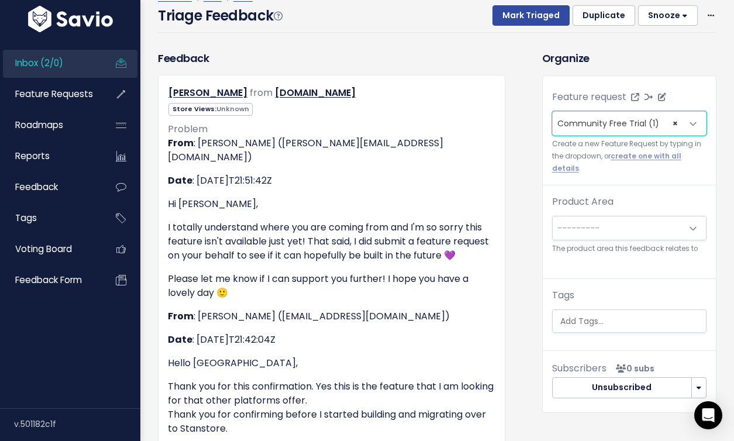
scroll to position [8, 0]
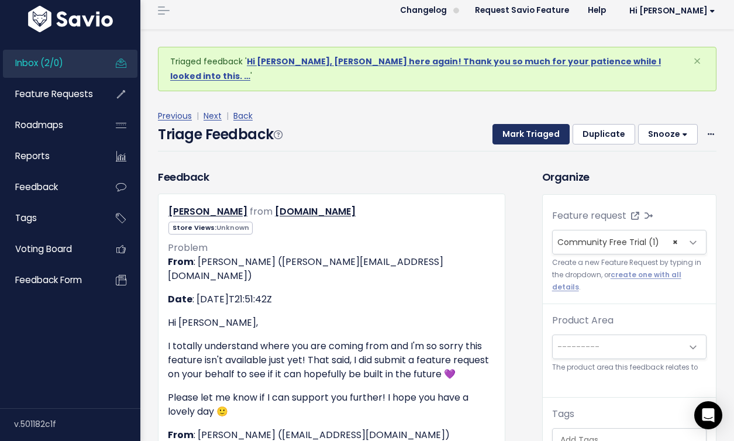
click at [543, 124] on button "Mark Triaged" at bounding box center [530, 134] width 77 height 21
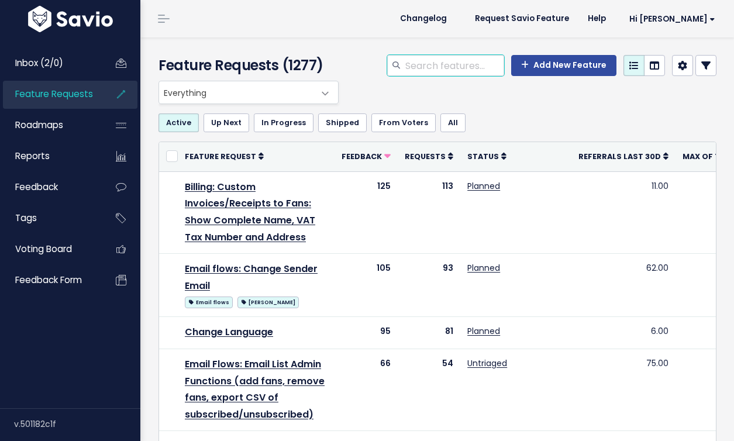
click at [478, 56] on input "search" at bounding box center [454, 65] width 100 height 21
type input "community discount"
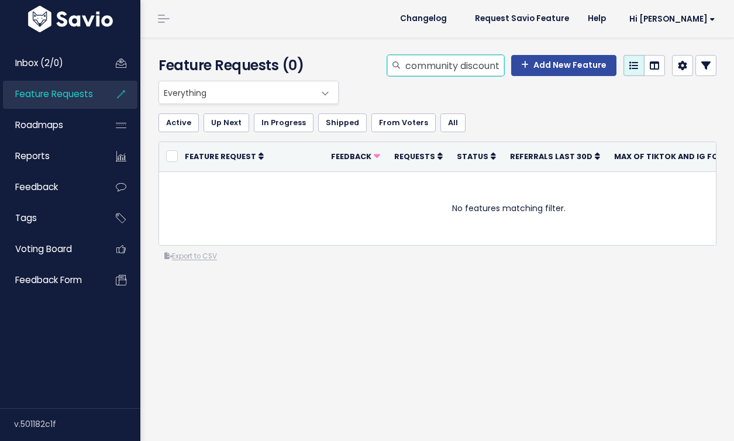
click at [493, 59] on input "community discount" at bounding box center [454, 65] width 100 height 21
click at [499, 59] on input "community discount" at bounding box center [454, 65] width 100 height 21
type input "community free"
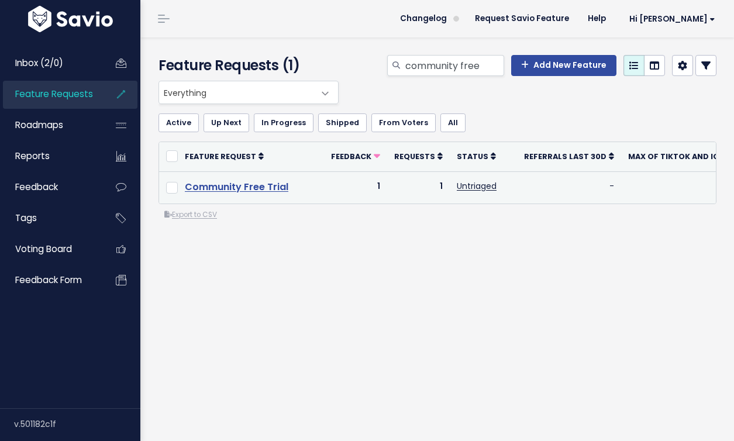
click at [279, 185] on link "Community Free Trial" at bounding box center [236, 186] width 103 height 13
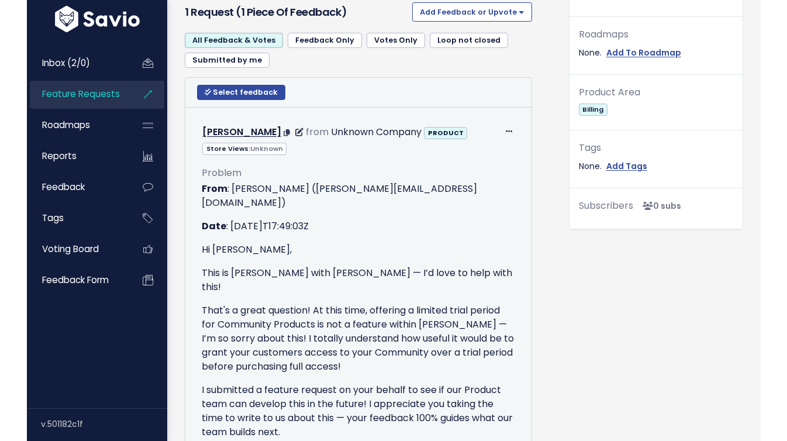
scroll to position [420, 0]
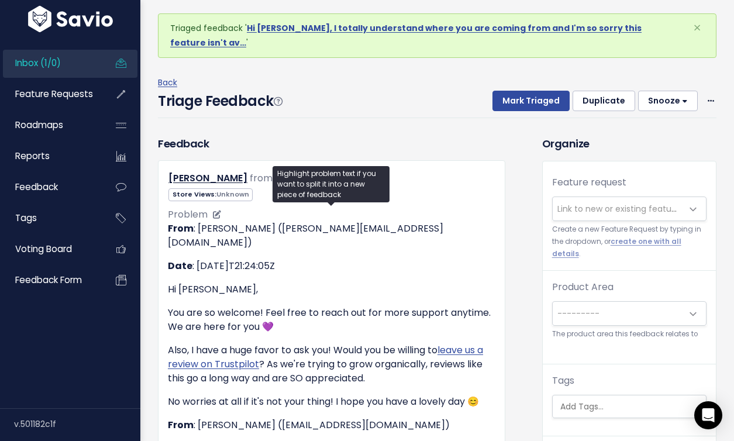
scroll to position [33, 0]
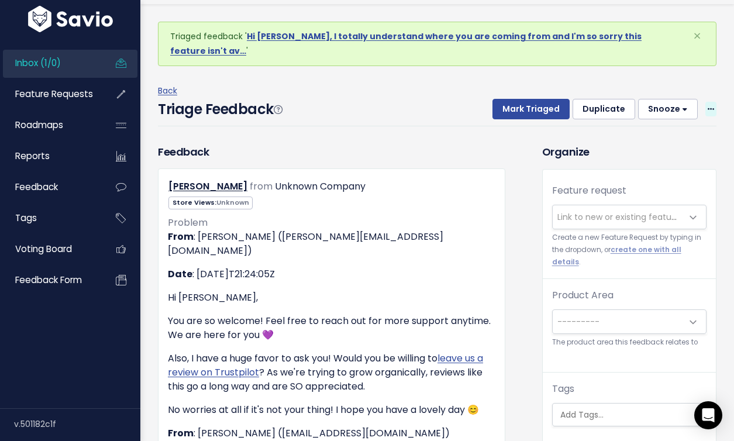
click at [713, 106] on icon at bounding box center [710, 110] width 6 height 8
click at [651, 154] on link "Delete" at bounding box center [664, 164] width 84 height 23
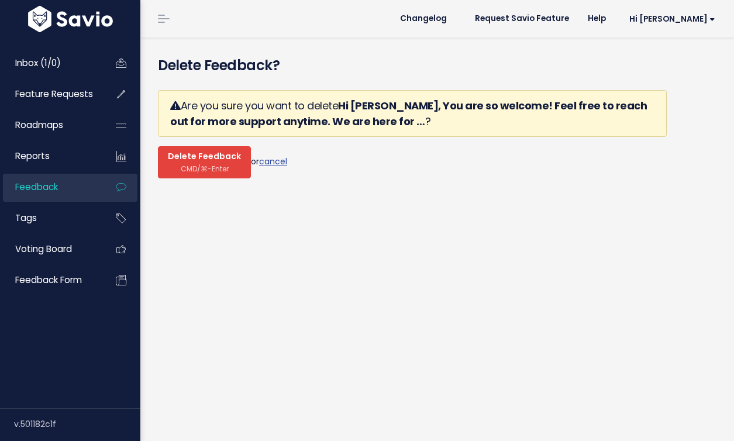
click at [218, 156] on span "Delete Feedback" at bounding box center [204, 156] width 73 height 11
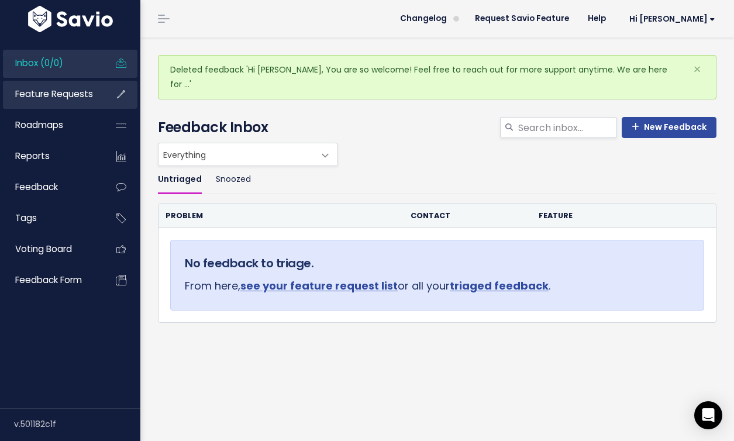
click at [38, 105] on link "Feature Requests" at bounding box center [50, 94] width 94 height 27
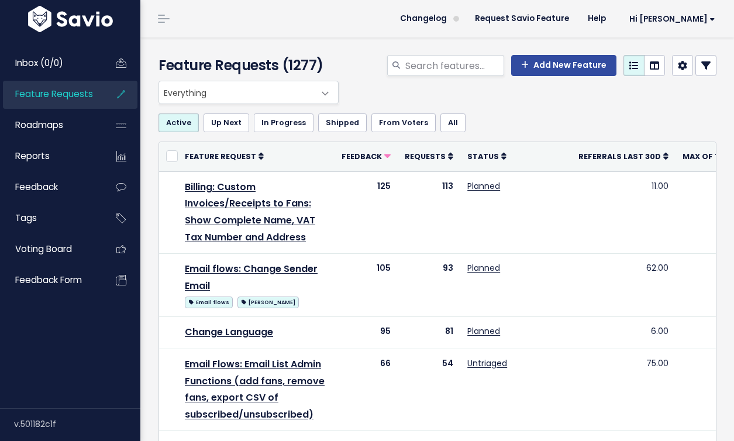
click at [300, 91] on span "Everything" at bounding box center [237, 92] width 156 height 22
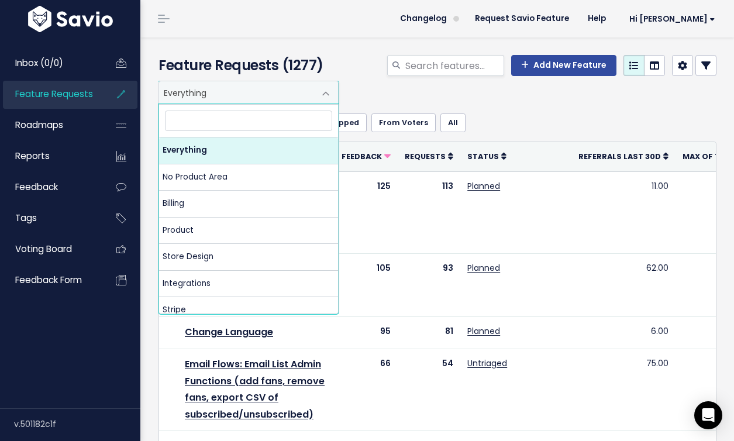
click at [709, 61] on icon at bounding box center [705, 65] width 9 height 9
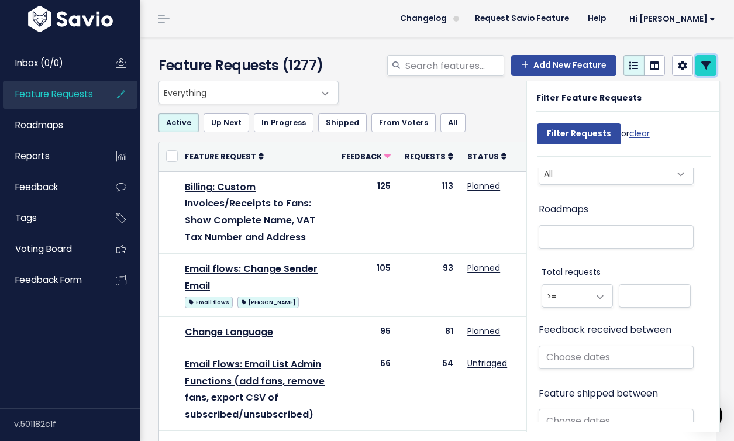
scroll to position [610, 0]
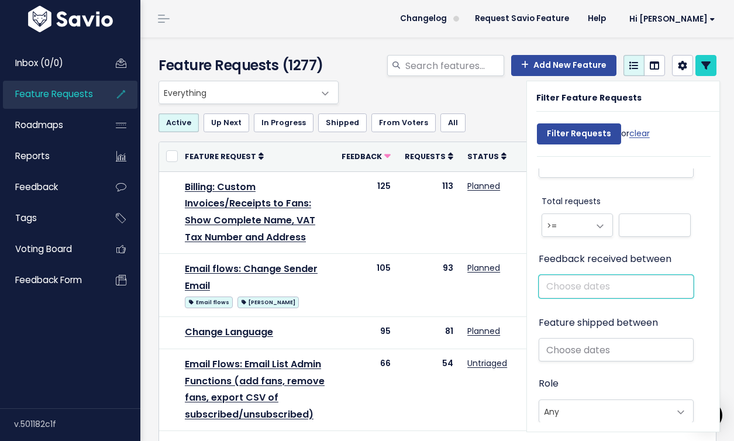
click at [585, 280] on input "text" at bounding box center [616, 286] width 155 height 23
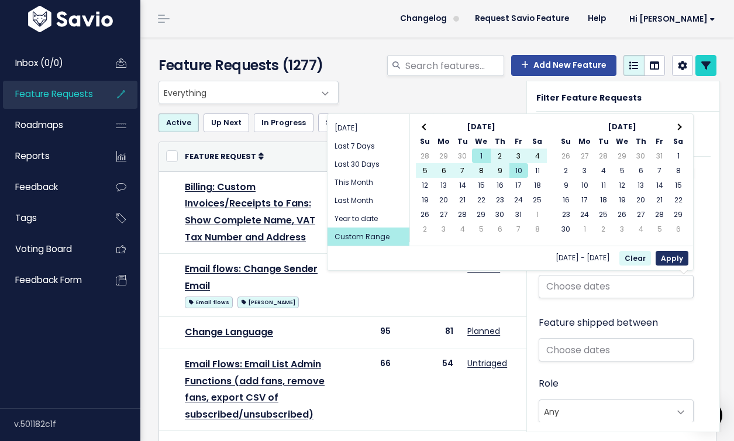
click at [686, 258] on button "Apply" at bounding box center [671, 258] width 33 height 15
type input "[DATE] - [DATE]"
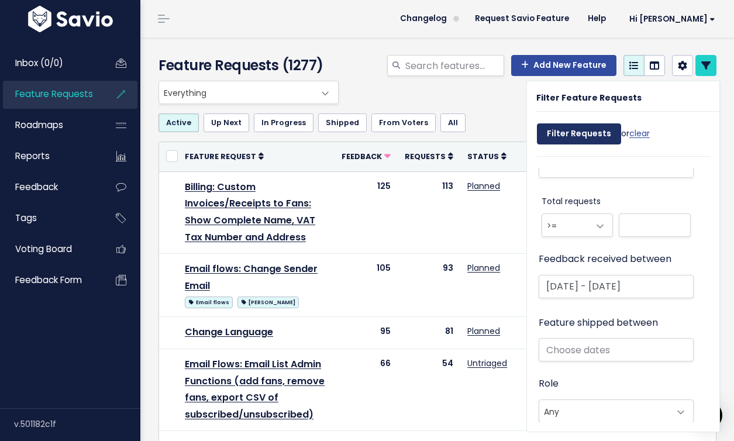
click at [600, 129] on input "Filter Requests" at bounding box center [579, 133] width 84 height 21
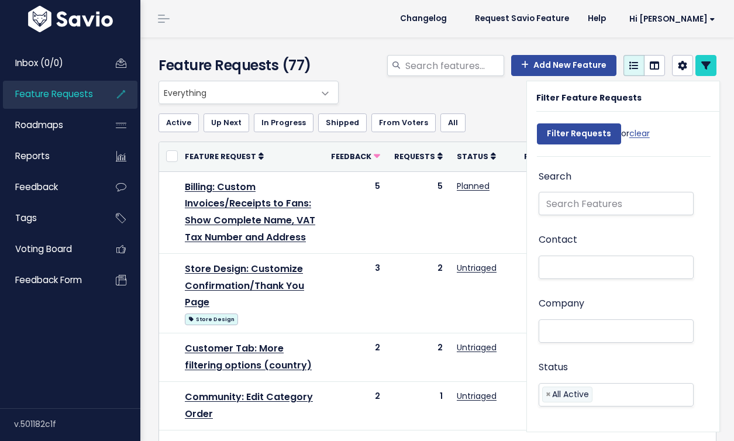
select select
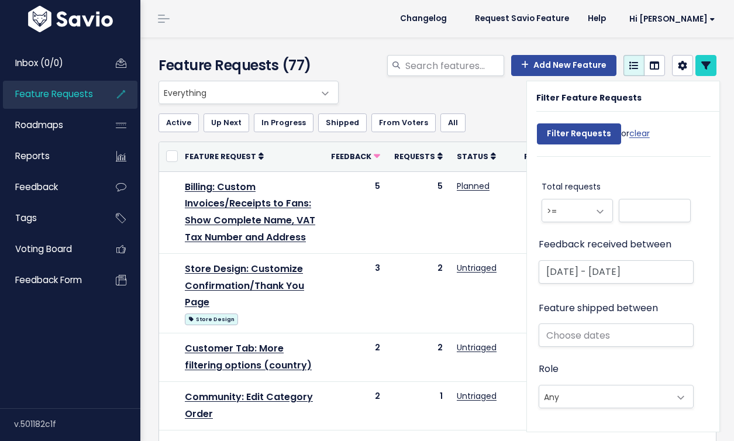
scroll to position [680, 0]
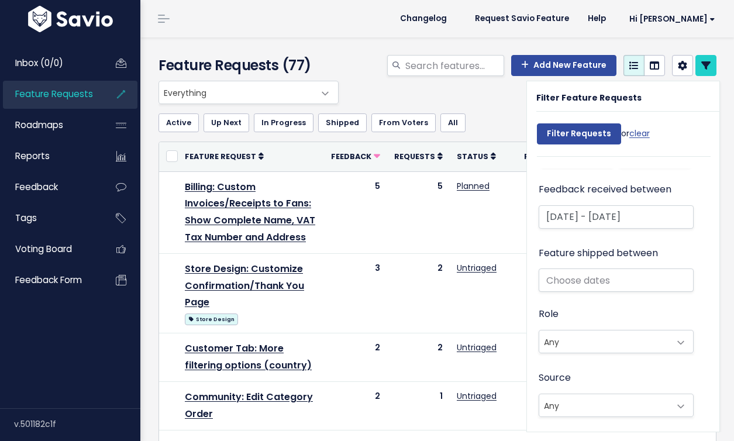
click at [253, 95] on span "Everything" at bounding box center [237, 92] width 156 height 22
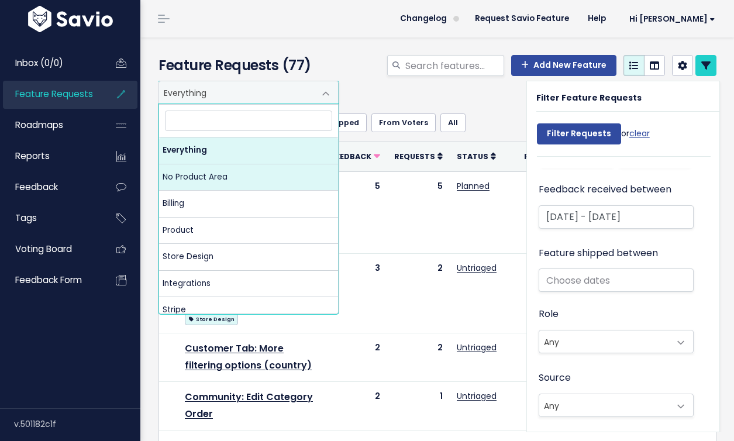
select select "NOT_SET:NOT_SET"
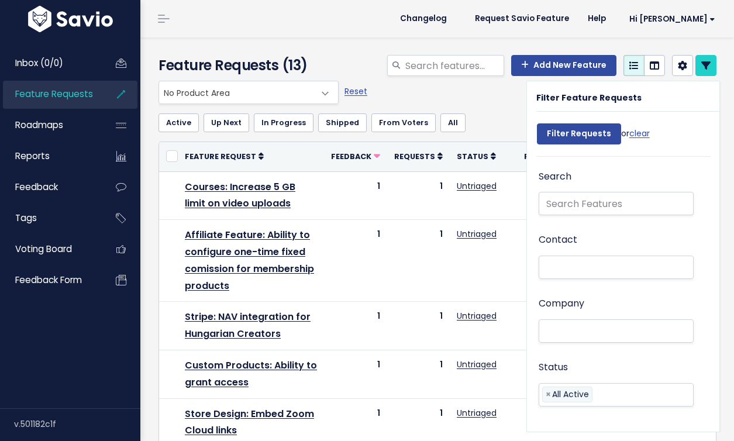
select select
click at [473, 117] on div "Save view as new Filter" at bounding box center [482, 107] width 90 height 23
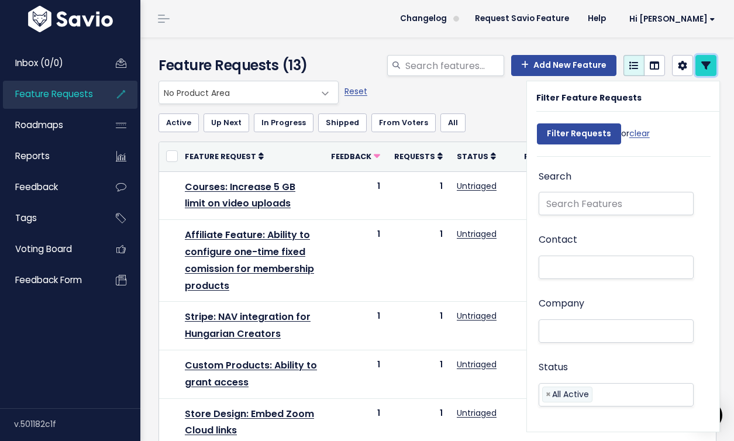
click at [710, 61] on icon at bounding box center [705, 65] width 9 height 9
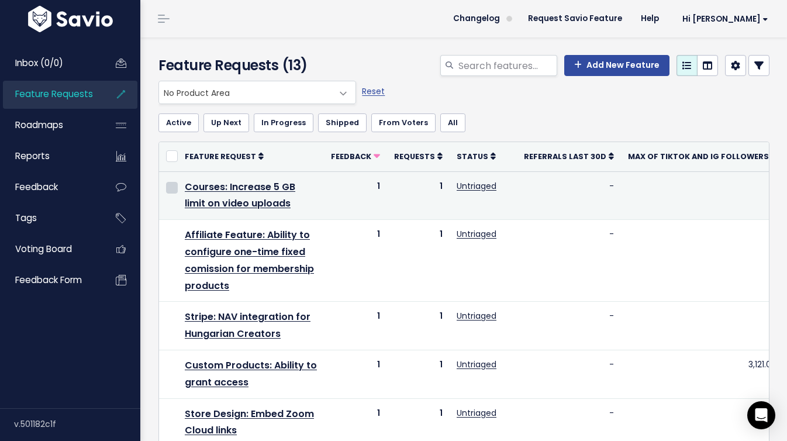
click at [172, 192] on input "checkbox" at bounding box center [172, 188] width 12 height 12
checkbox input "true"
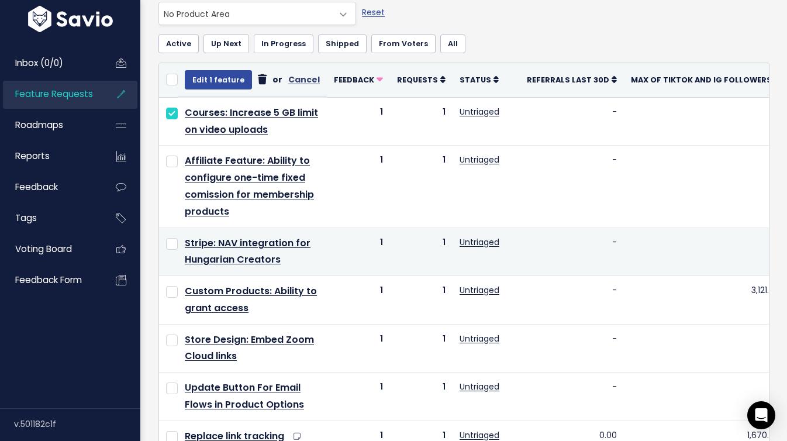
scroll to position [80, 0]
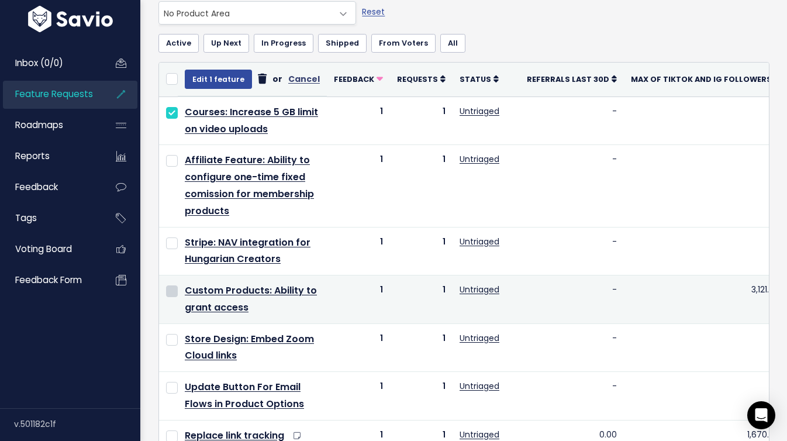
click at [175, 295] on input "checkbox" at bounding box center [172, 291] width 12 height 12
checkbox input "true"
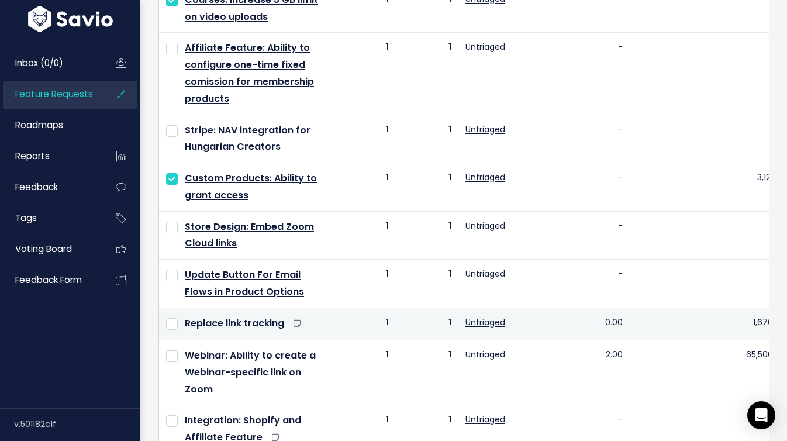
scroll to position [220, 0]
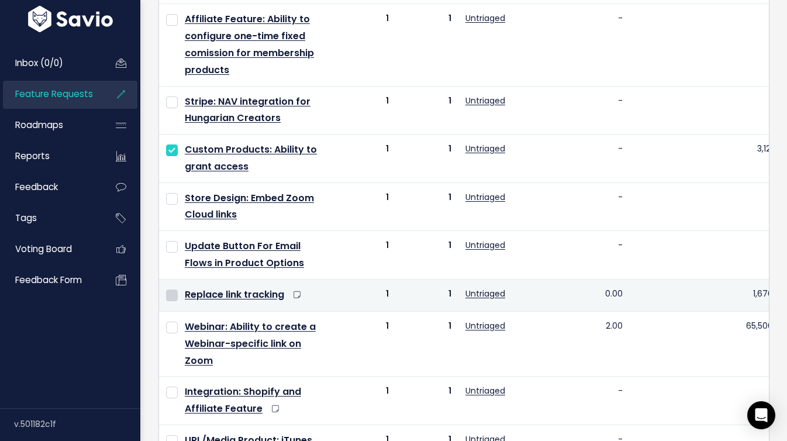
click at [170, 294] on input "checkbox" at bounding box center [172, 295] width 12 height 12
checkbox input "true"
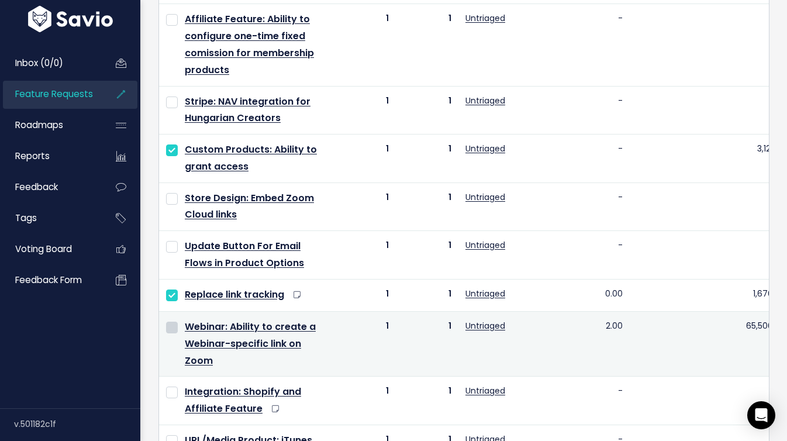
click at [169, 329] on input "checkbox" at bounding box center [172, 328] width 12 height 12
checkbox input "true"
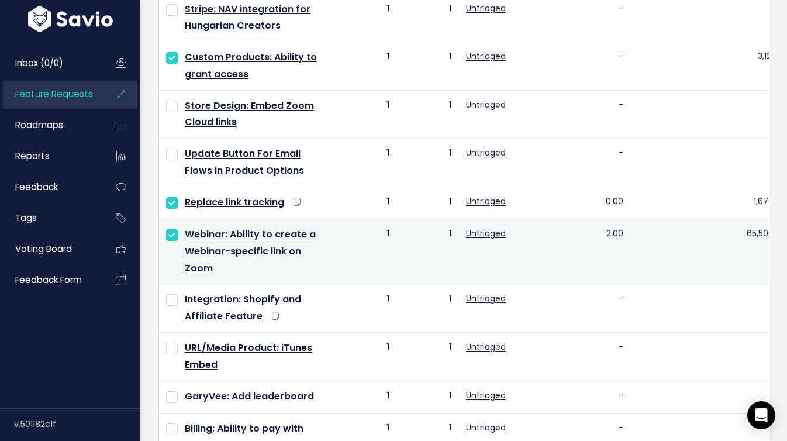
scroll to position [323, 0]
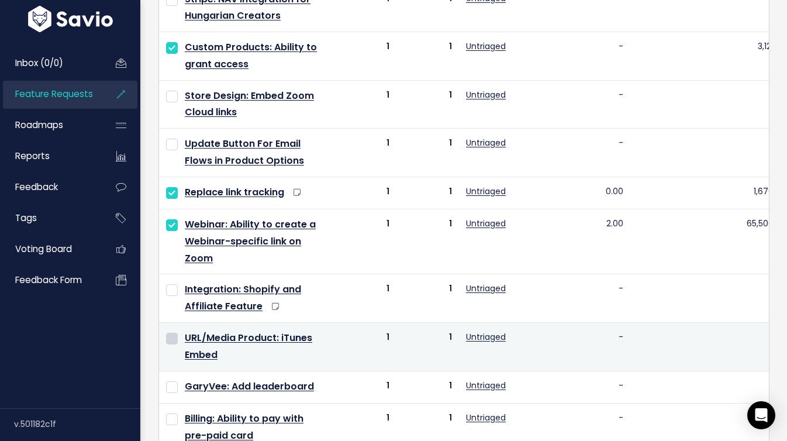
click at [175, 334] on input "checkbox" at bounding box center [172, 339] width 12 height 12
checkbox input "true"
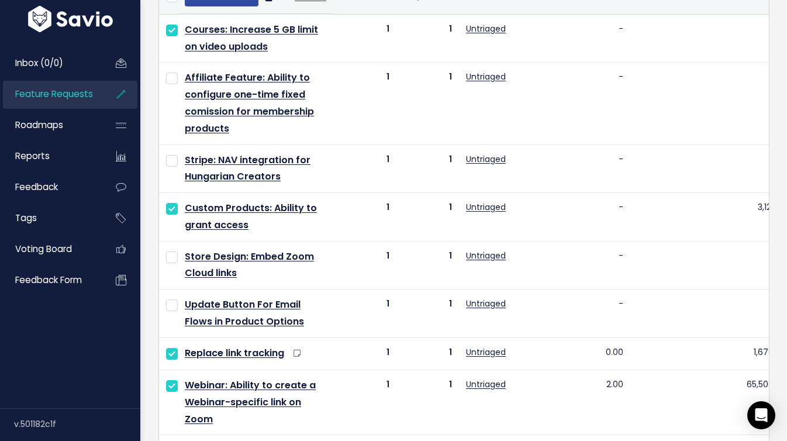
scroll to position [0, 0]
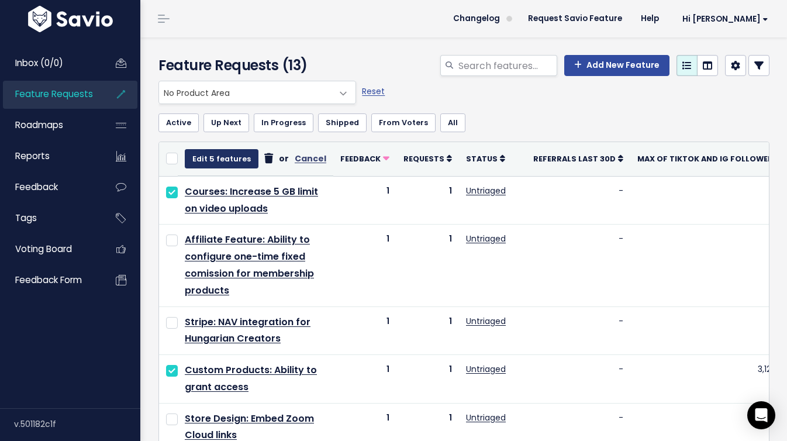
click at [225, 157] on button "Edit 5 features" at bounding box center [222, 158] width 74 height 19
select select
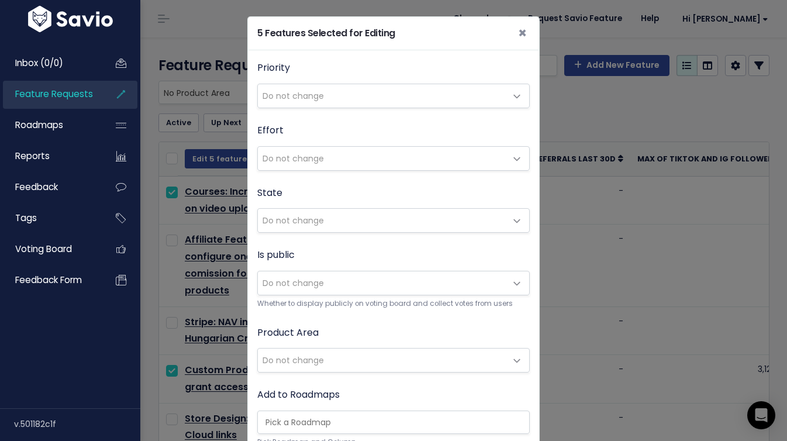
click at [308, 362] on span "Do not change" at bounding box center [293, 360] width 61 height 12
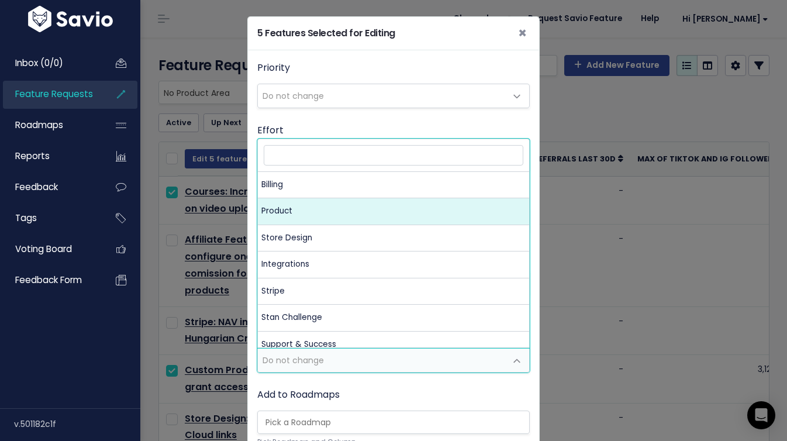
select select "MAIN:PRODUCT"
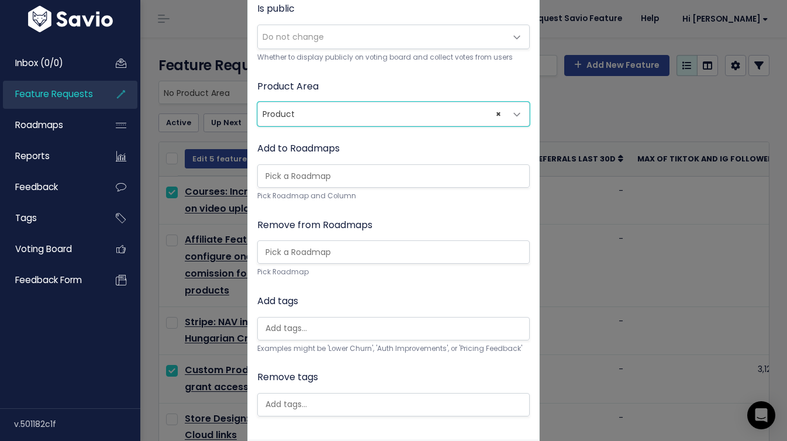
scroll to position [302, 0]
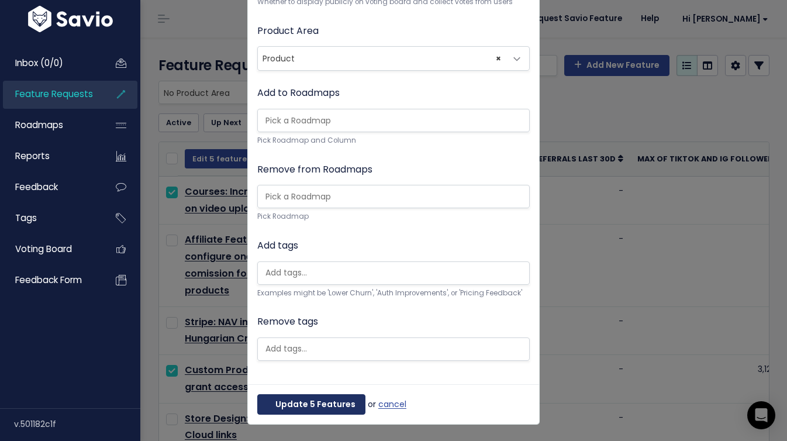
click at [292, 405] on button "Update 5 Features" at bounding box center [311, 404] width 108 height 21
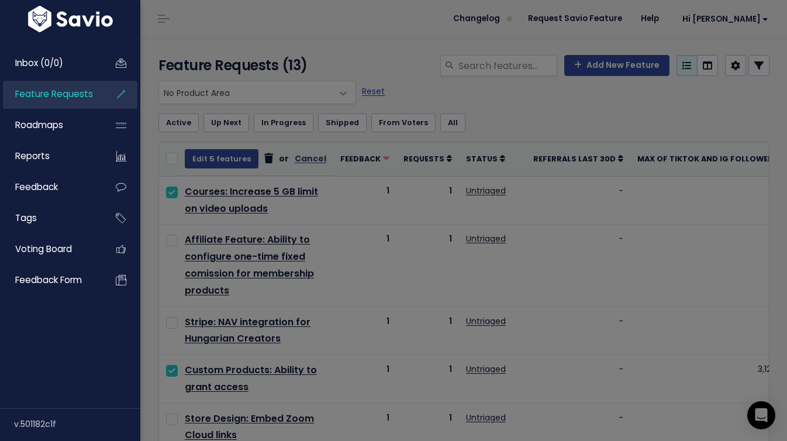
scroll to position [0, 0]
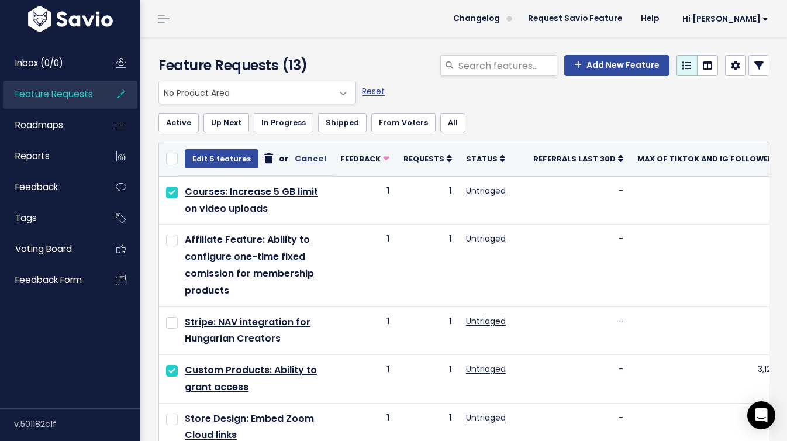
select select
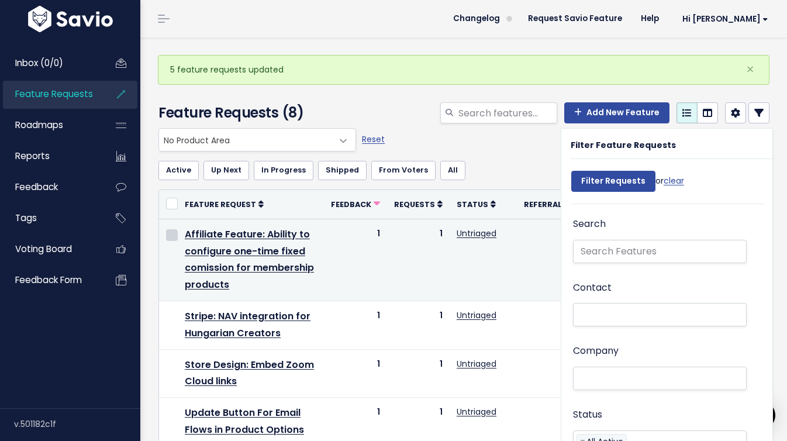
click at [170, 238] on input "checkbox" at bounding box center [172, 235] width 12 height 12
checkbox input "true"
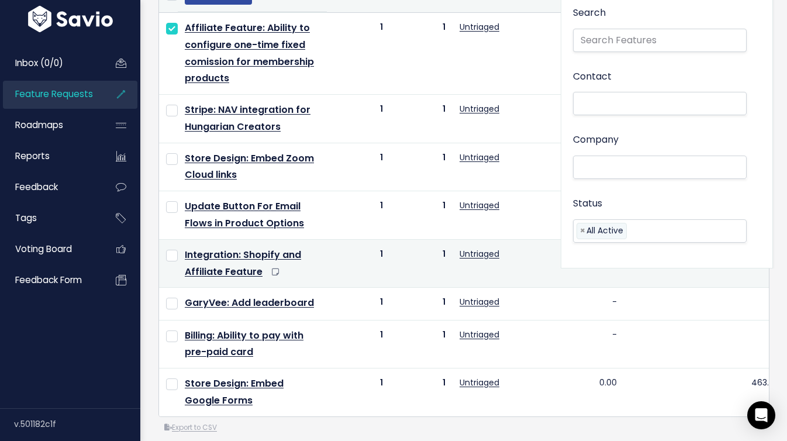
scroll to position [212, 0]
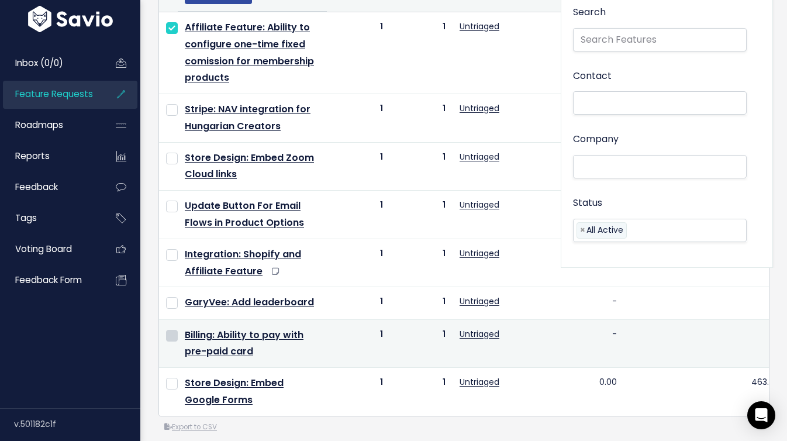
click at [172, 337] on input "checkbox" at bounding box center [172, 336] width 12 height 12
checkbox input "true"
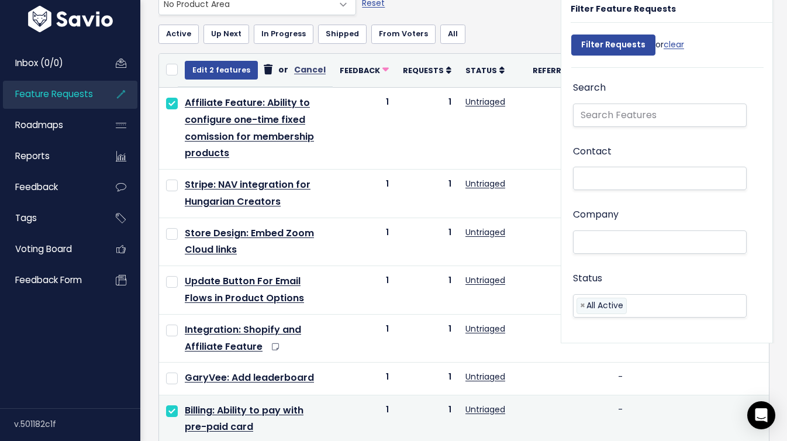
scroll to position [0, 0]
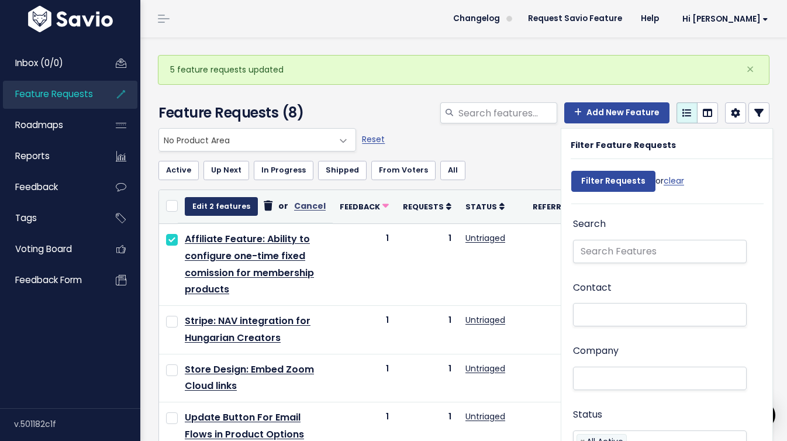
click at [211, 208] on button "Edit 2 features" at bounding box center [221, 206] width 73 height 19
select select
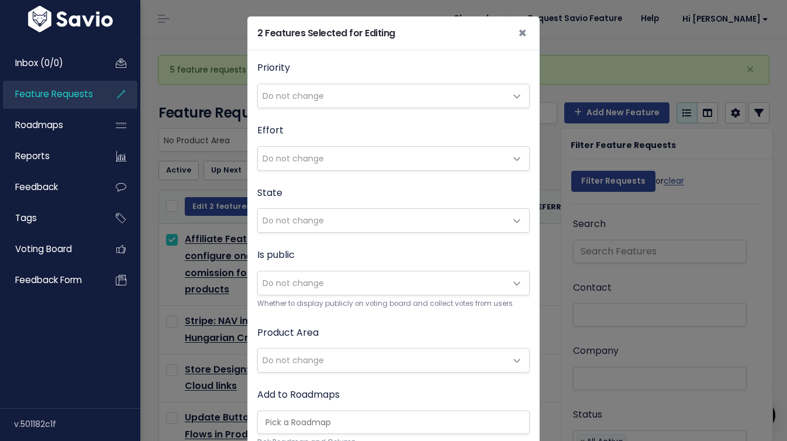
click at [322, 291] on span "Do not change" at bounding box center [382, 282] width 248 height 23
click at [261, 389] on label "Add to Roadmaps" at bounding box center [298, 394] width 82 height 17
click at [257, 410] on select "In Research Planned In Development Beta Testing Launched" at bounding box center [257, 410] width 1 height 1
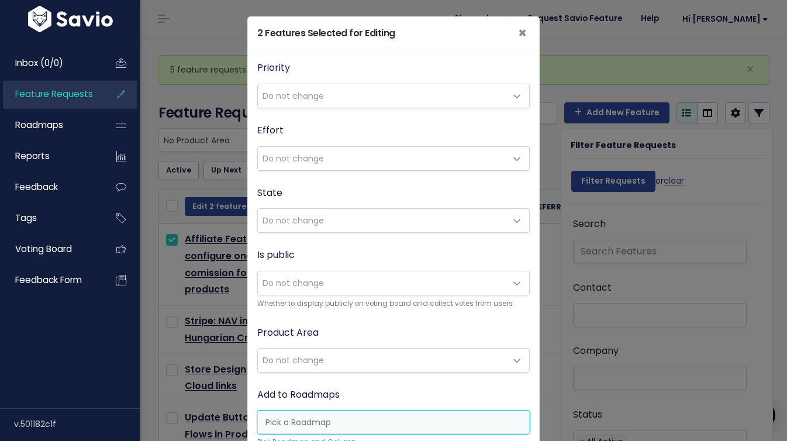
click at [291, 355] on span "Do not change" at bounding box center [293, 360] width 61 height 12
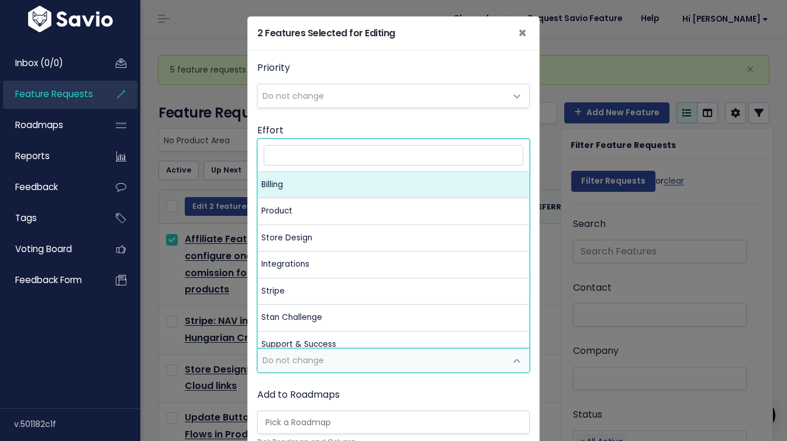
select select "MAIN:BILLING"
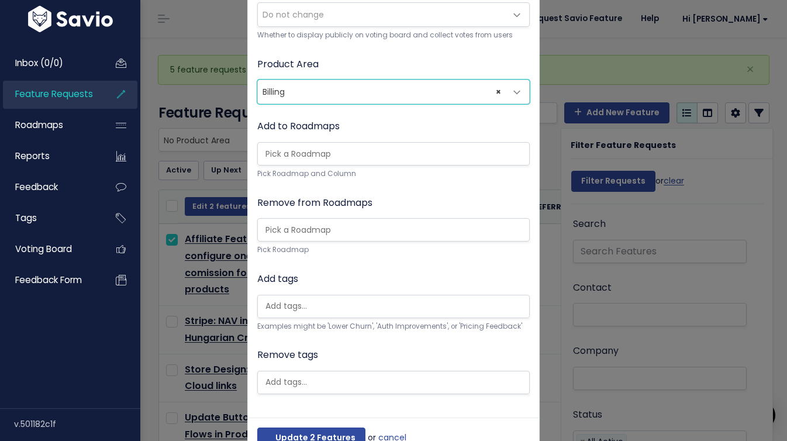
scroll to position [302, 0]
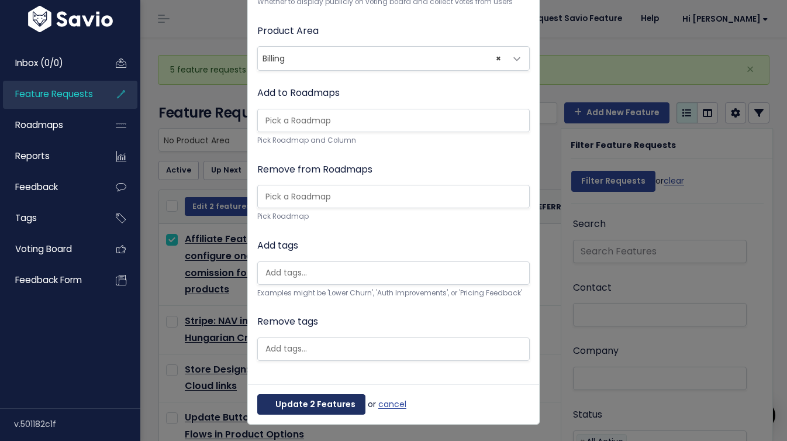
click at [296, 412] on button "Update 2 Features" at bounding box center [311, 404] width 108 height 21
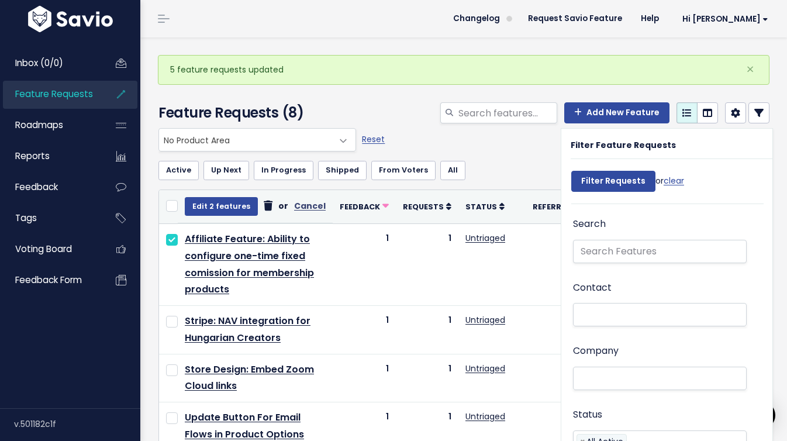
select select
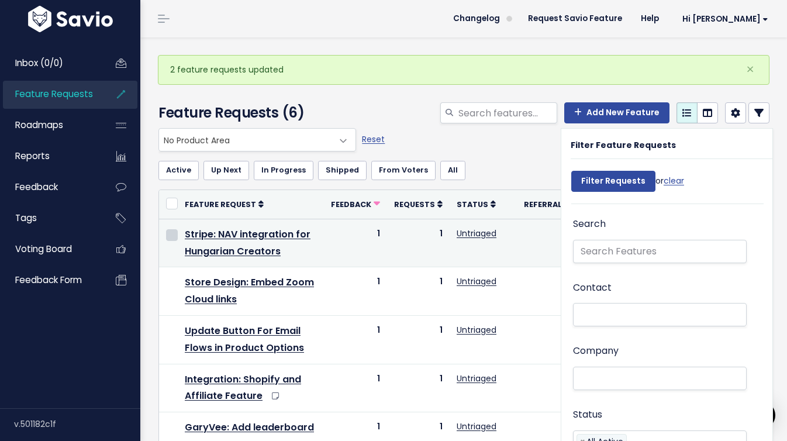
click at [175, 239] on input "checkbox" at bounding box center [172, 235] width 12 height 12
checkbox input "true"
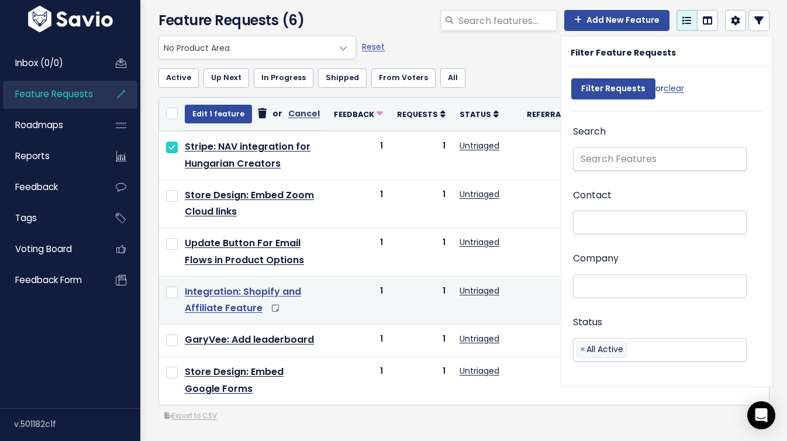
scroll to position [43, 0]
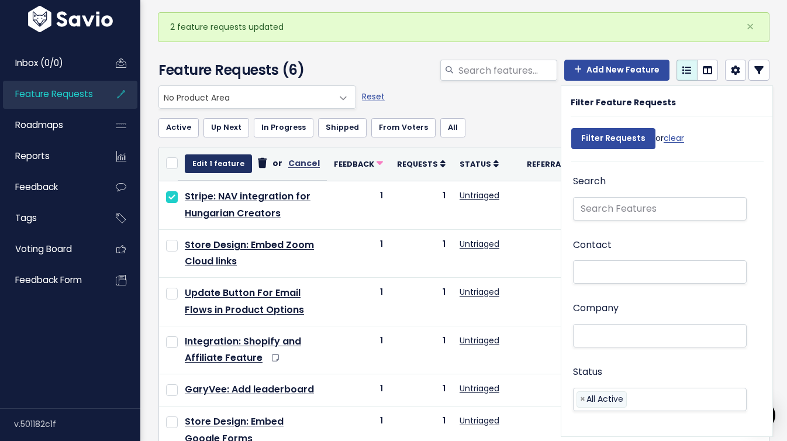
click at [208, 170] on button "Edit 1 feature" at bounding box center [218, 163] width 67 height 19
select select
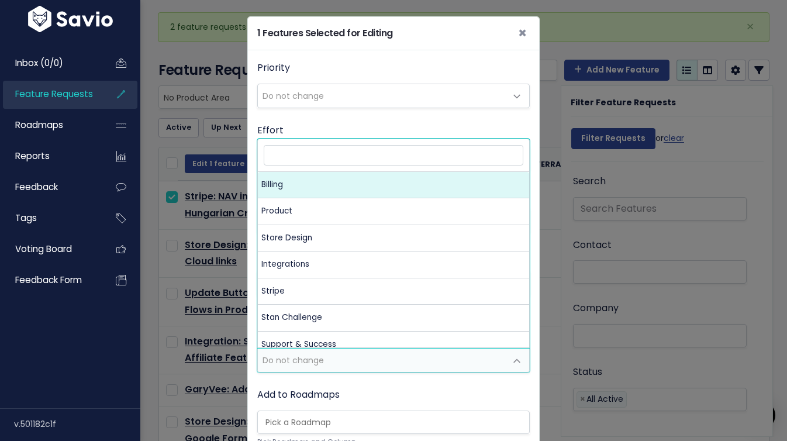
click at [323, 354] on span "Do not change" at bounding box center [382, 359] width 248 height 23
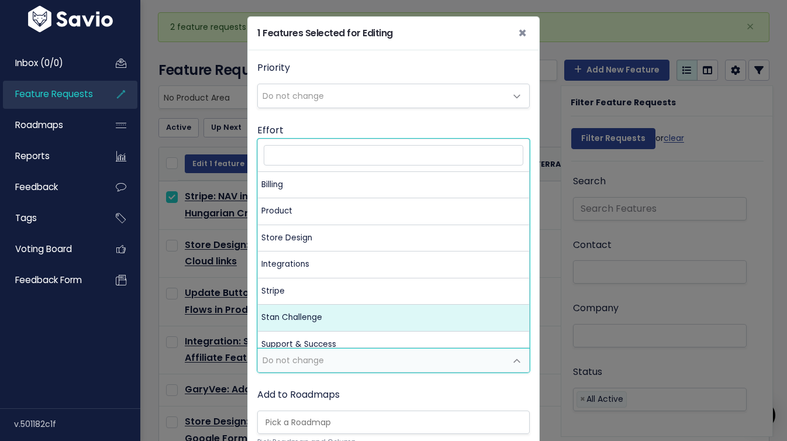
select select "MAIN:STRIPE"
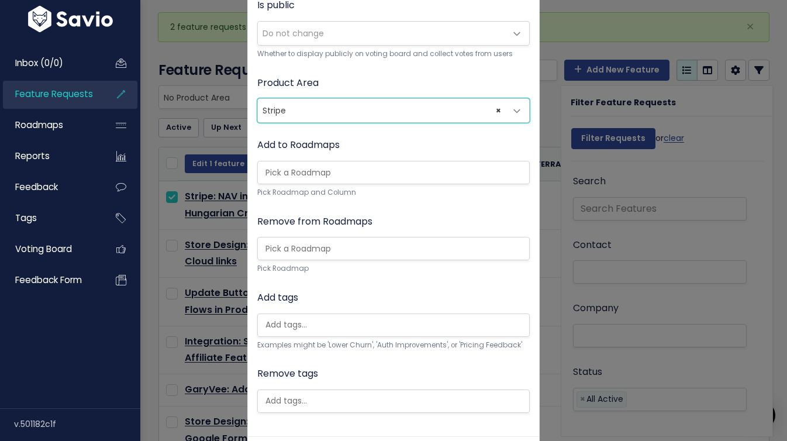
scroll to position [282, 0]
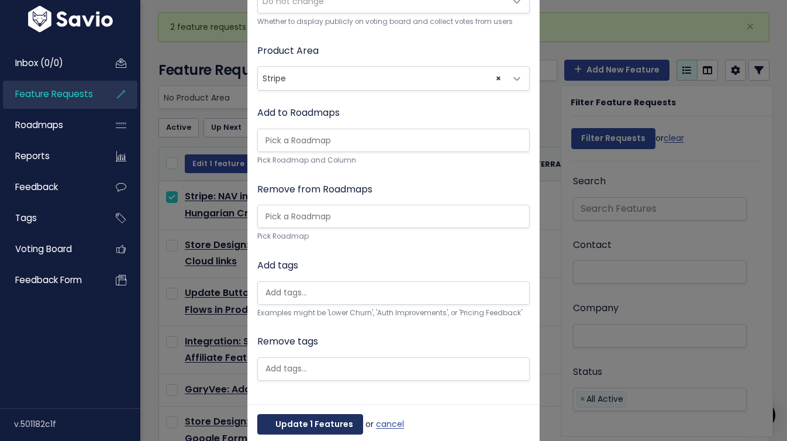
click at [308, 424] on button "Update 1 Features" at bounding box center [310, 424] width 106 height 21
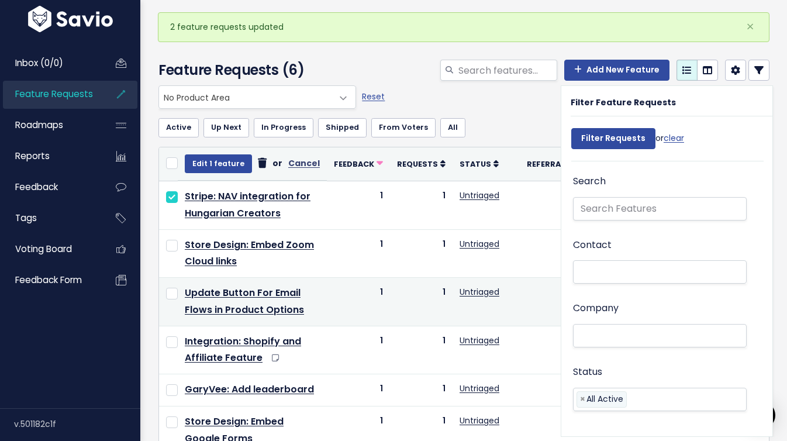
select select
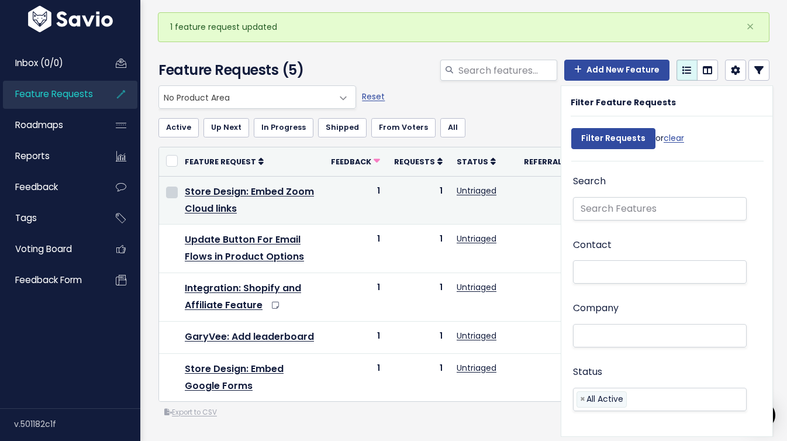
click at [175, 192] on input "checkbox" at bounding box center [172, 193] width 12 height 12
checkbox input "true"
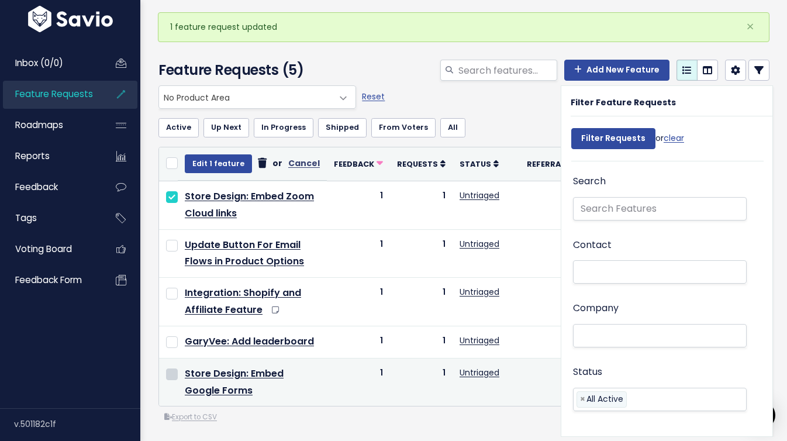
click at [172, 374] on input "checkbox" at bounding box center [172, 374] width 12 height 12
checkbox input "true"
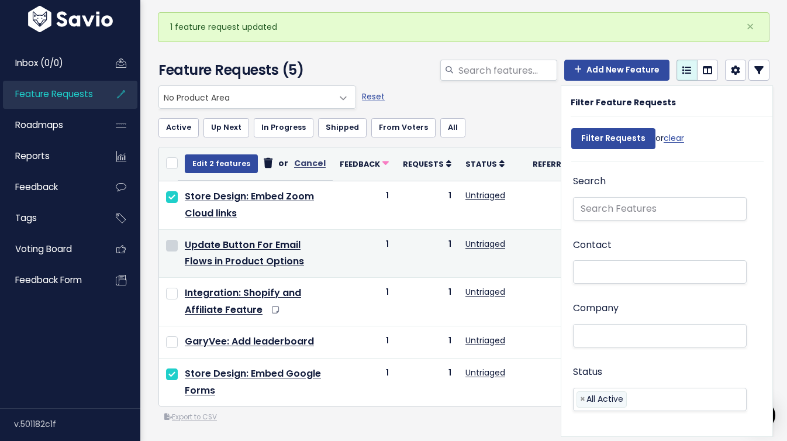
click at [172, 246] on input "checkbox" at bounding box center [172, 246] width 12 height 12
checkbox input "true"
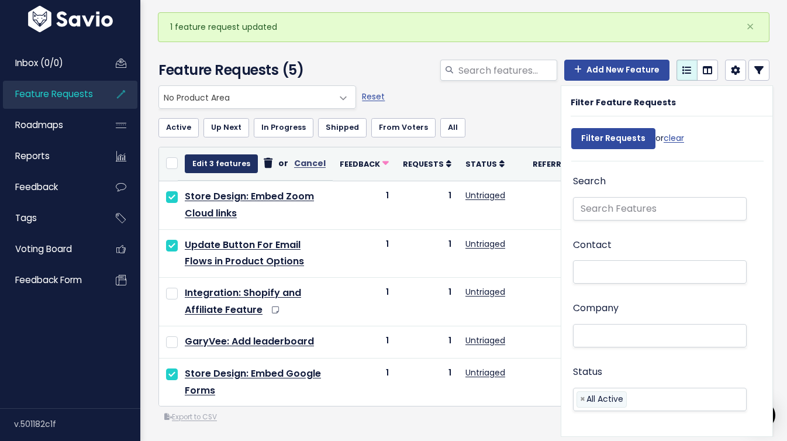
click at [206, 165] on button "Edit 3 features" at bounding box center [221, 163] width 73 height 19
select select
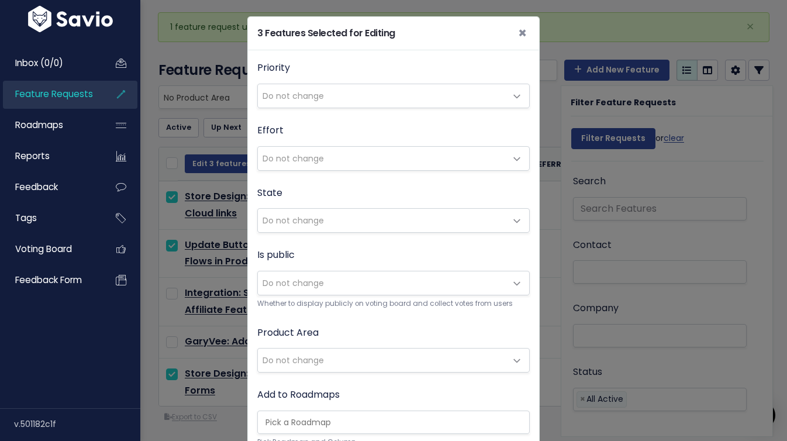
click at [374, 361] on span "Do not change" at bounding box center [382, 359] width 248 height 23
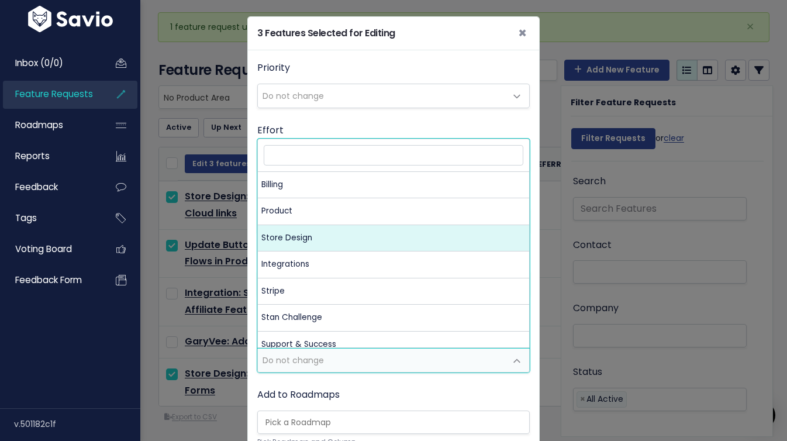
select select "MAIN:STORE_DESIGN"
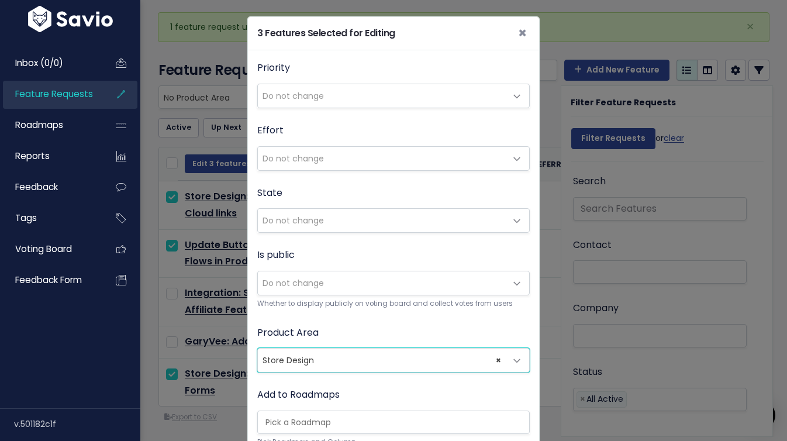
scroll to position [302, 0]
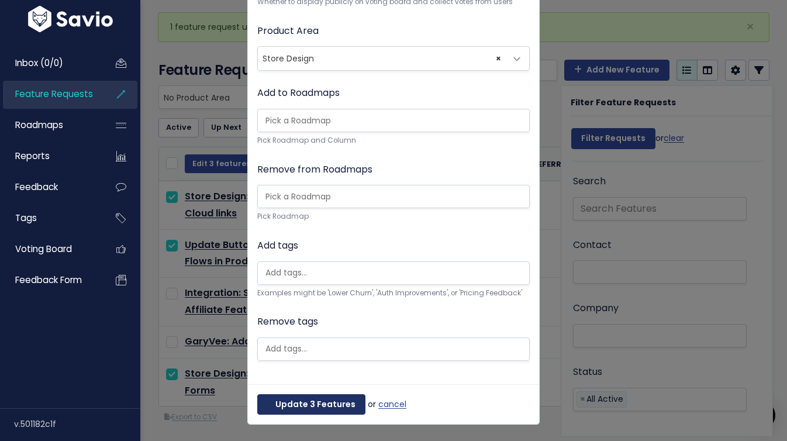
click at [317, 412] on button "Update 3 Features" at bounding box center [311, 404] width 108 height 21
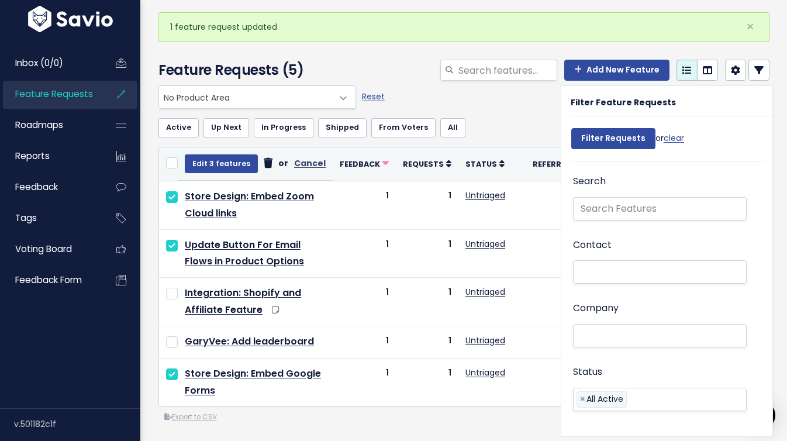
scroll to position [0, 0]
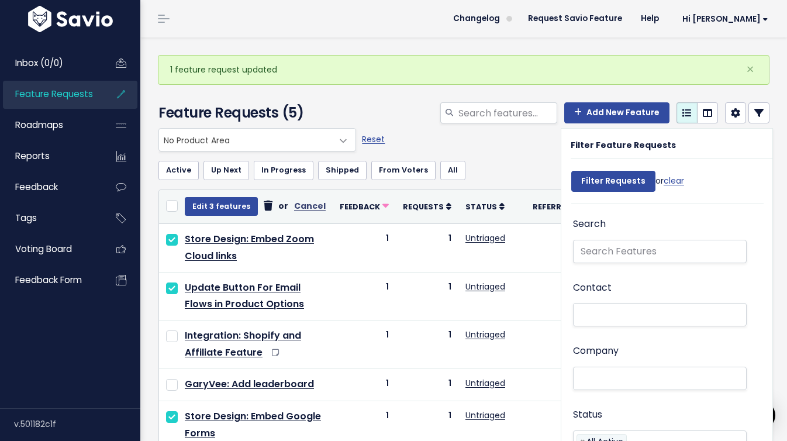
select select
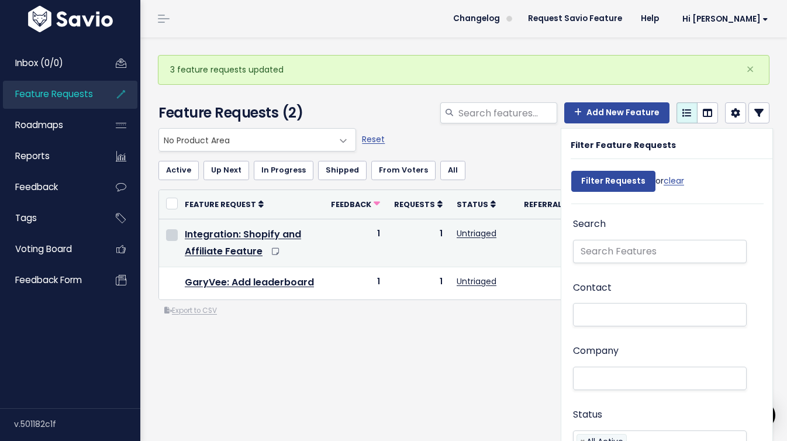
click at [177, 235] on input "checkbox" at bounding box center [172, 235] width 12 height 12
checkbox input "true"
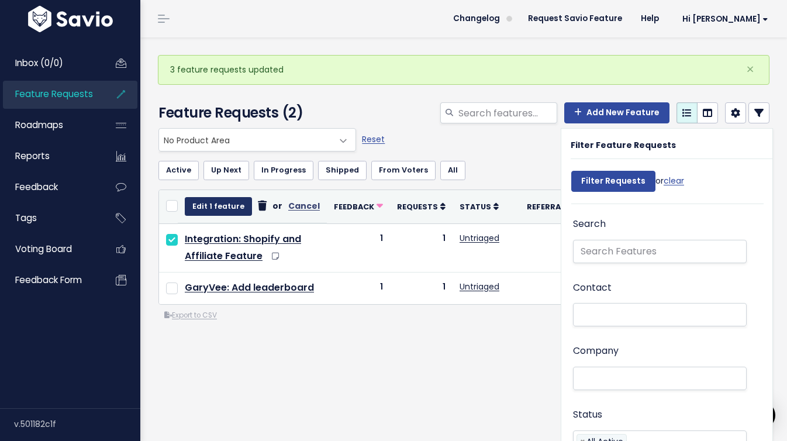
click at [210, 199] on button "Edit 1 feature" at bounding box center [218, 206] width 67 height 19
select select
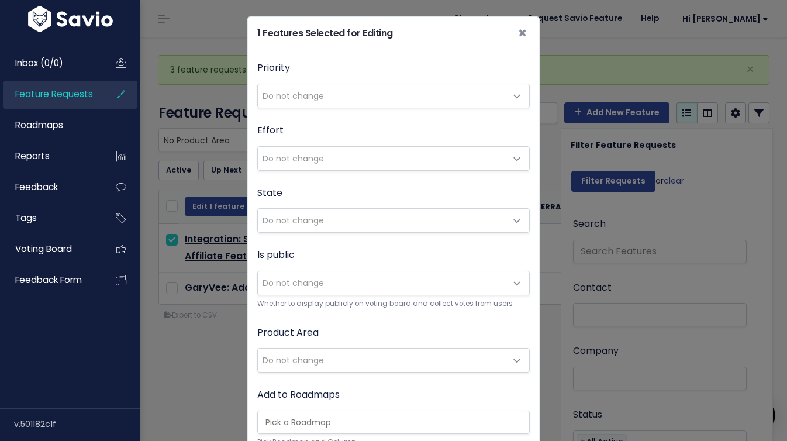
click at [371, 355] on span "Do not change" at bounding box center [382, 359] width 248 height 23
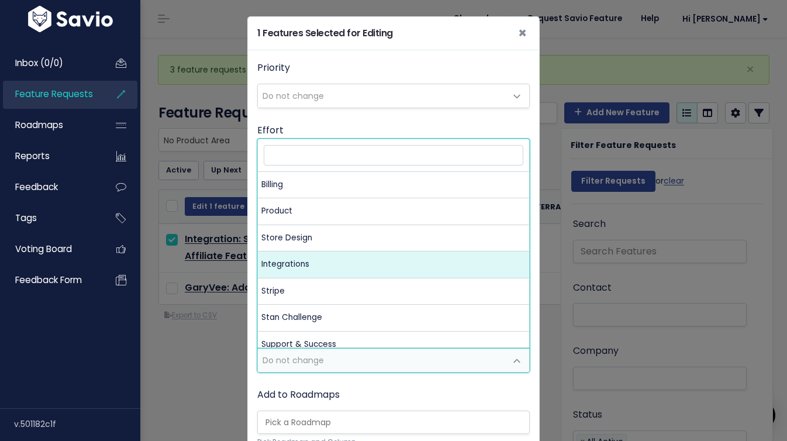
select select "MAIN:INTEGRATIONS"
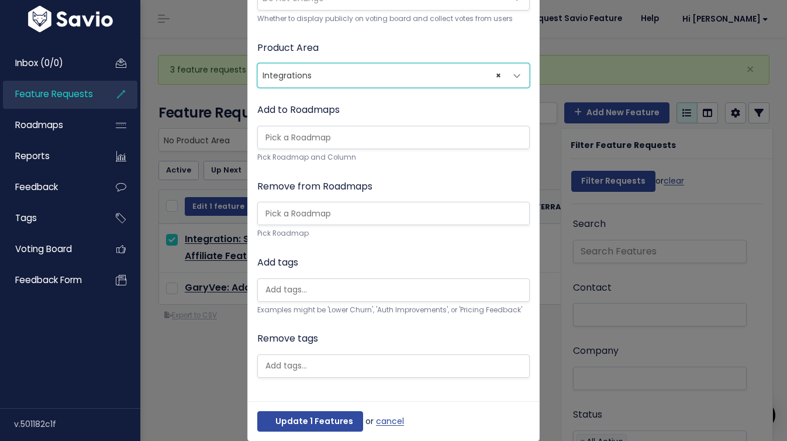
scroll to position [302, 0]
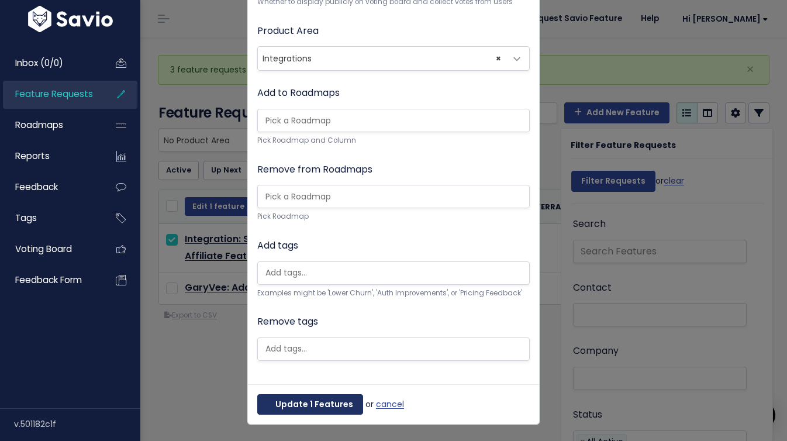
click at [301, 405] on button "Update 1 Features" at bounding box center [310, 404] width 106 height 21
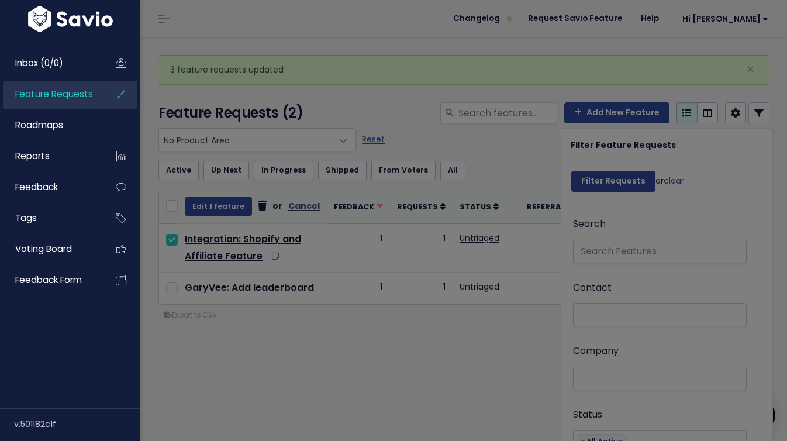
select select
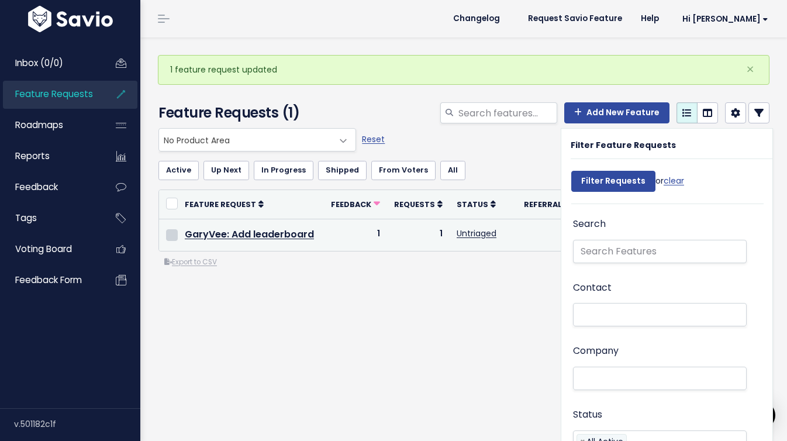
click at [176, 237] on input "checkbox" at bounding box center [172, 235] width 12 height 12
checkbox input "true"
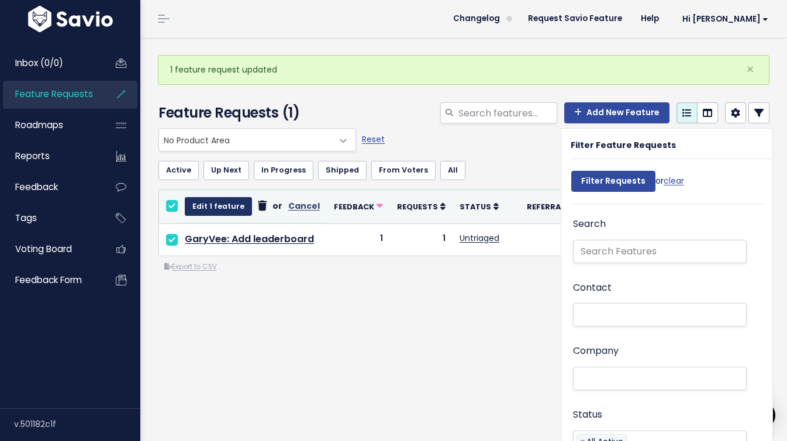
click at [233, 205] on button "Edit 1 feature" at bounding box center [218, 206] width 67 height 19
select select
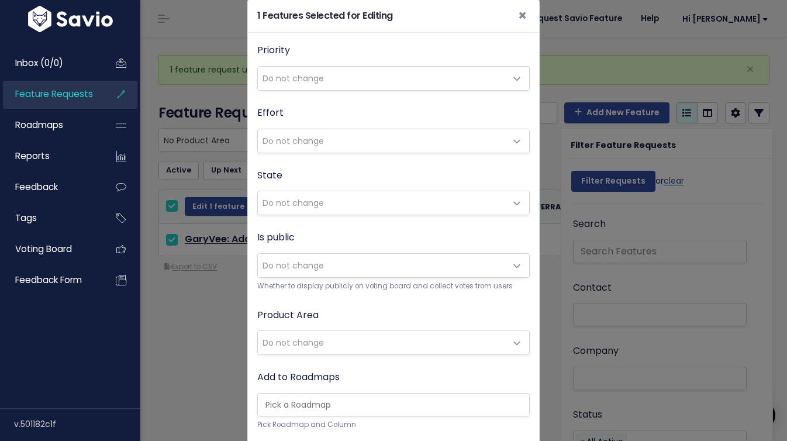
scroll to position [33, 0]
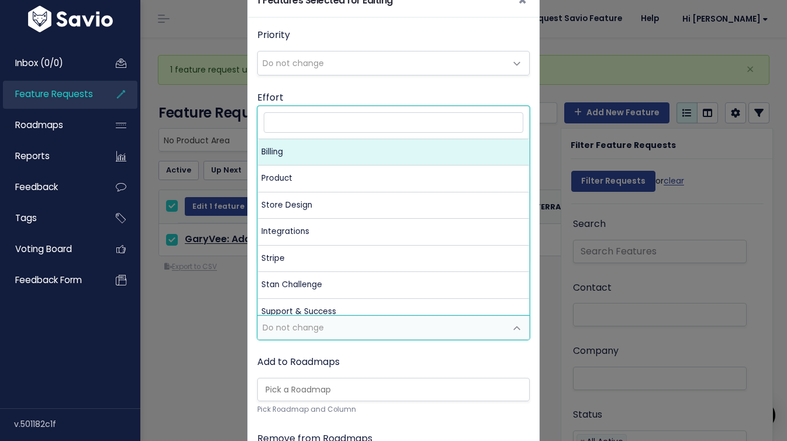
click at [306, 334] on span "Do not change" at bounding box center [382, 327] width 248 height 23
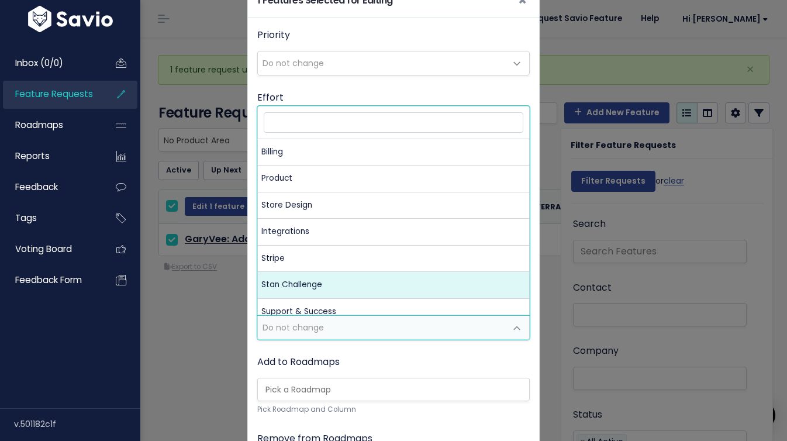
select select "MAIN:STAN_CHALLENGE"
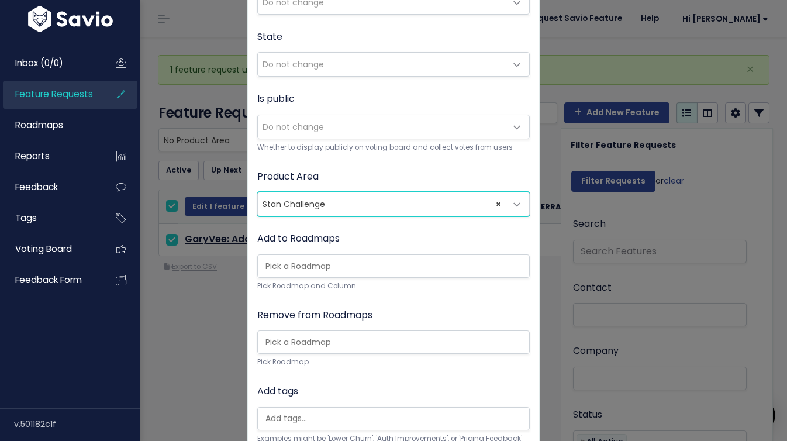
scroll to position [302, 0]
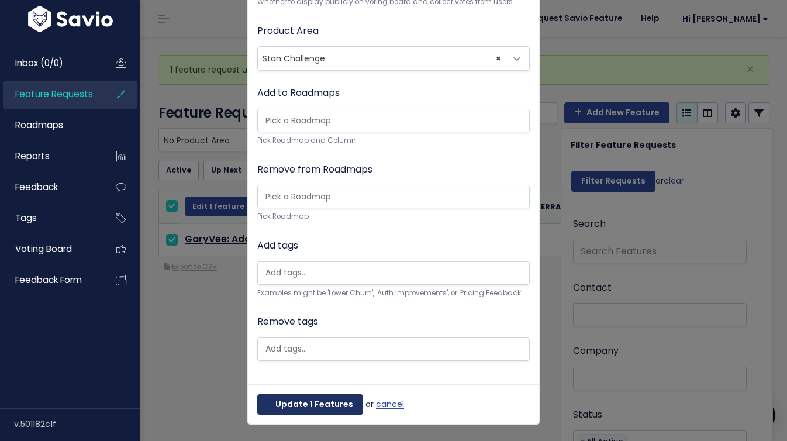
click at [292, 400] on button "Update 1 Features" at bounding box center [310, 404] width 106 height 21
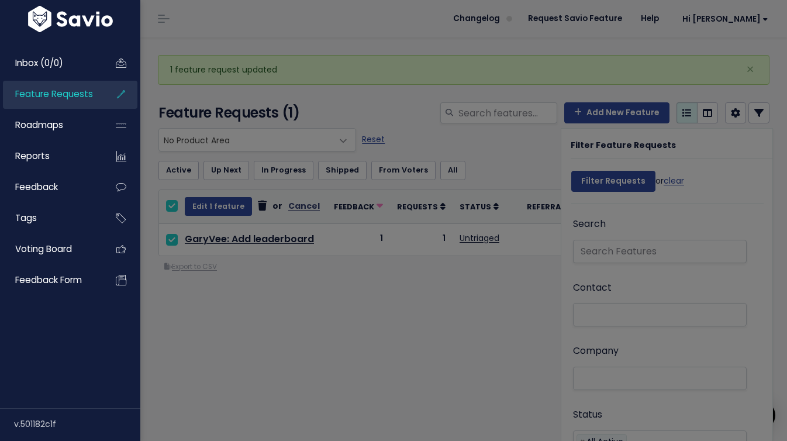
select select
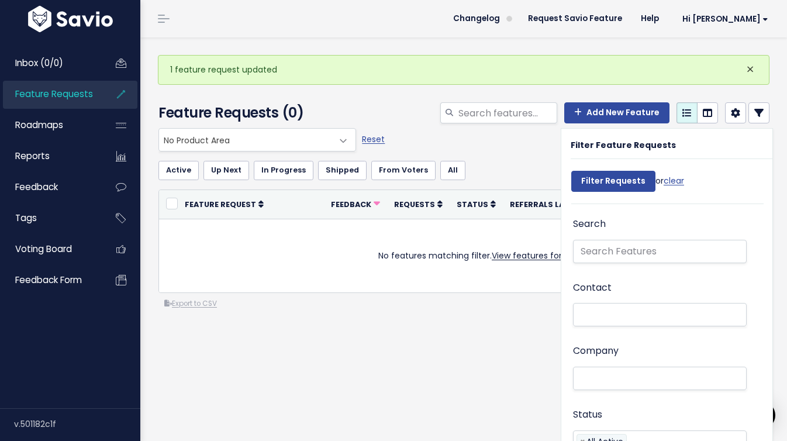
click at [733, 71] on span "×" at bounding box center [750, 69] width 8 height 19
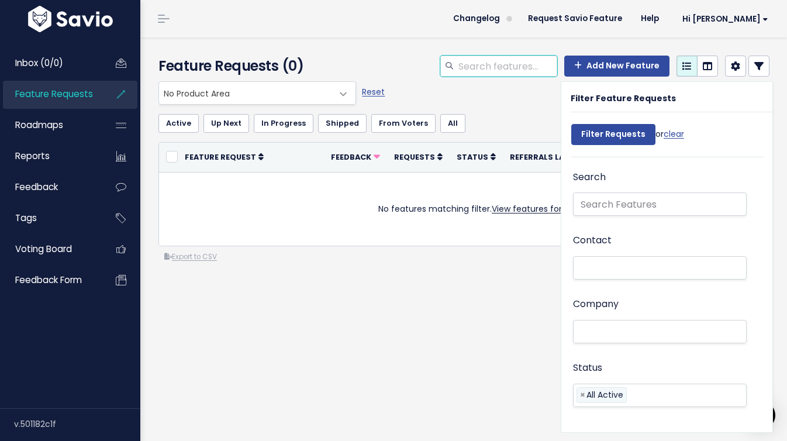
click at [539, 69] on input "search" at bounding box center [507, 66] width 100 height 21
